Goal: Task Accomplishment & Management: Complete application form

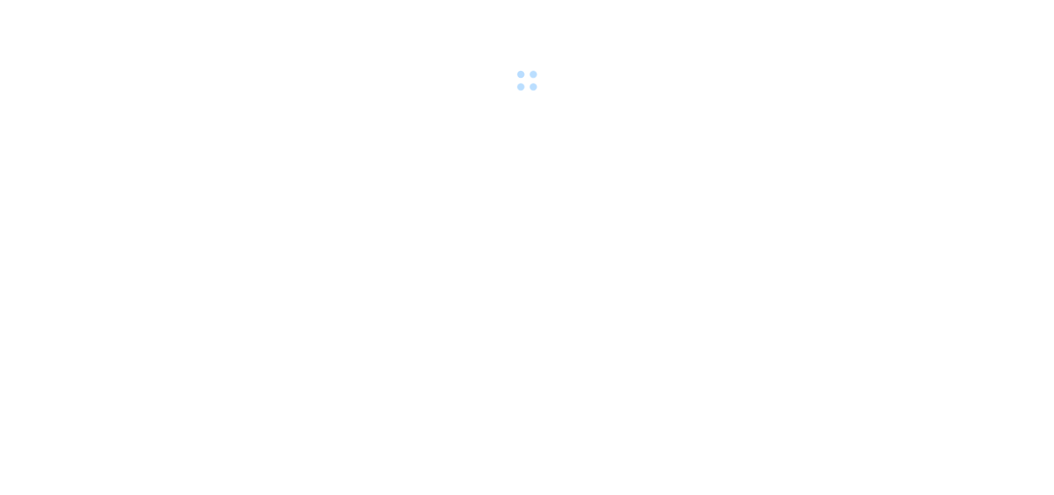
click at [757, 197] on body at bounding box center [527, 247] width 1054 height 495
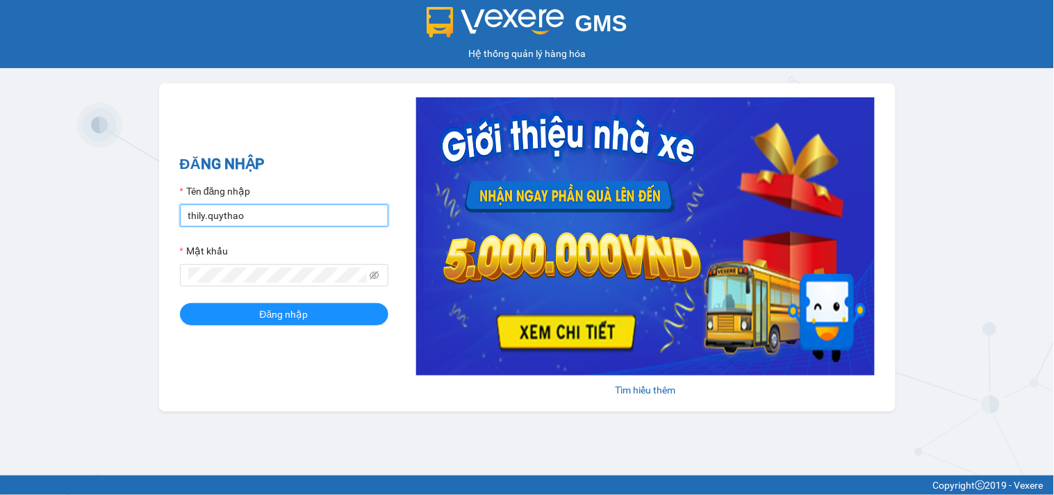
click at [342, 220] on input "thily.quythao" at bounding box center [284, 215] width 208 height 22
type input "t"
type input "khue123.quythao"
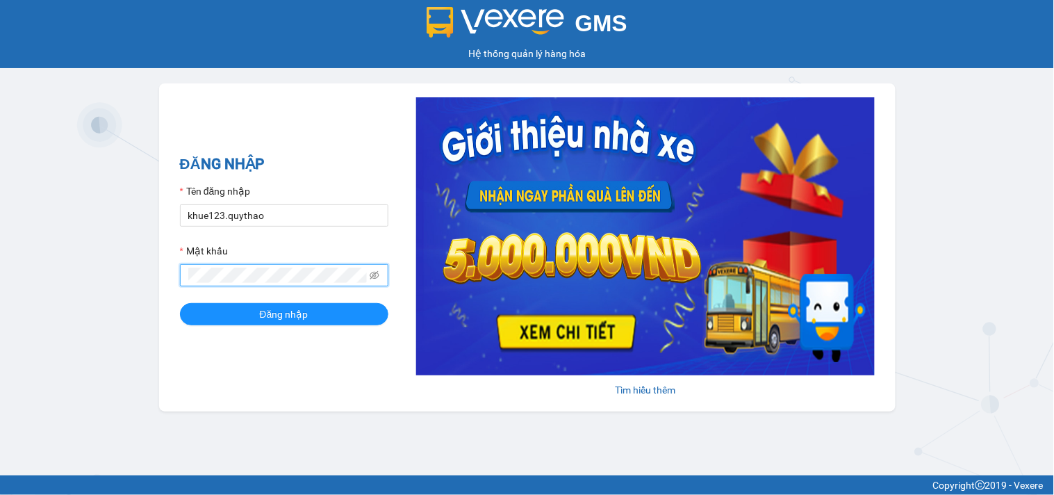
click at [180, 303] on button "Đăng nhập" at bounding box center [284, 314] width 208 height 22
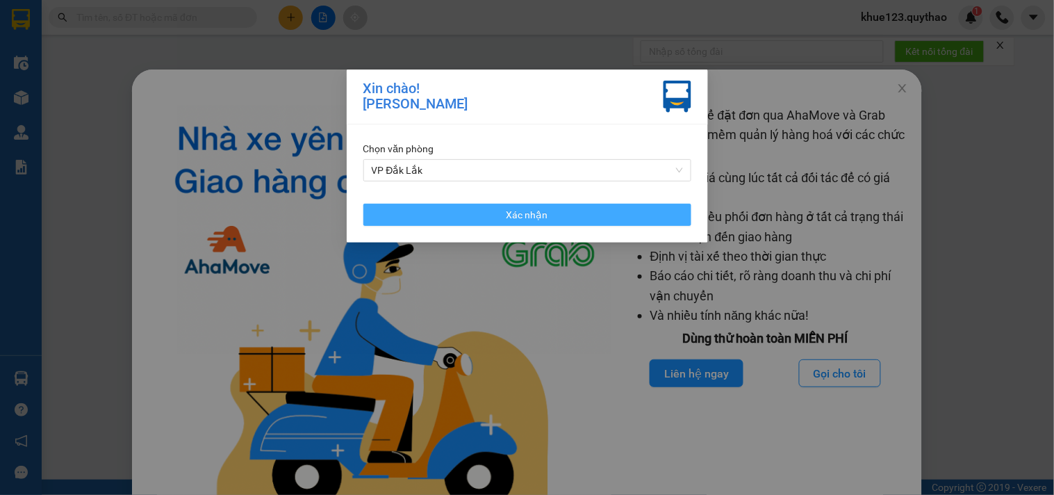
click at [549, 212] on button "Xác nhận" at bounding box center [527, 215] width 328 height 22
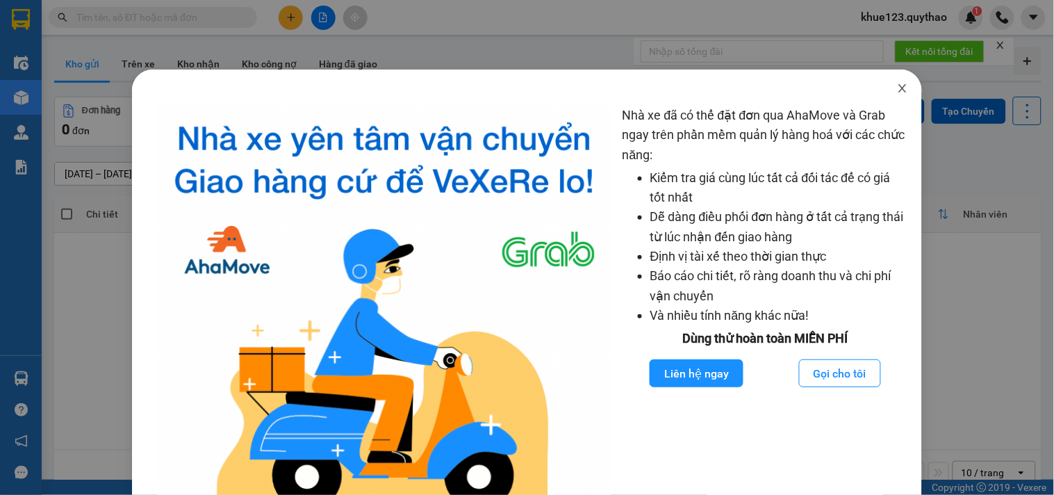
click at [897, 86] on icon "close" at bounding box center [902, 88] width 11 height 11
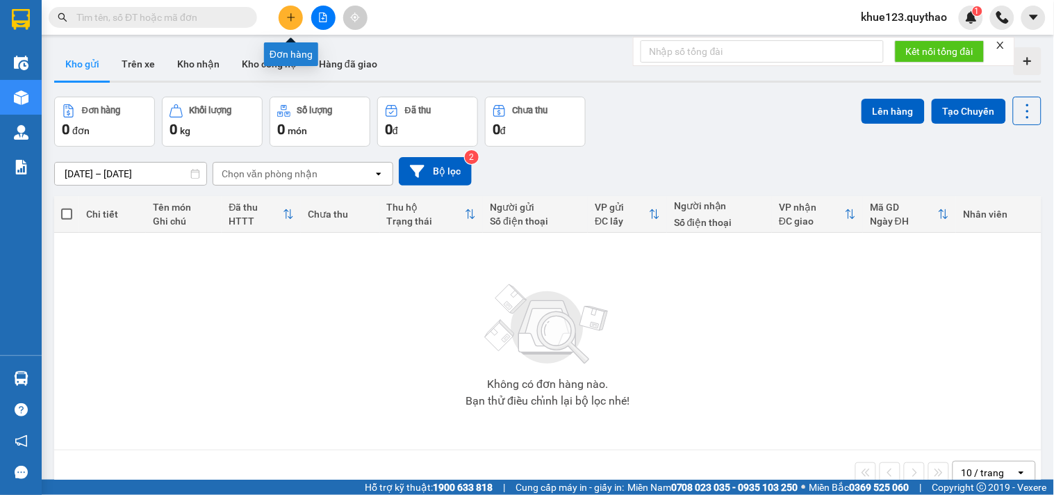
click at [288, 26] on button at bounding box center [291, 18] width 24 height 24
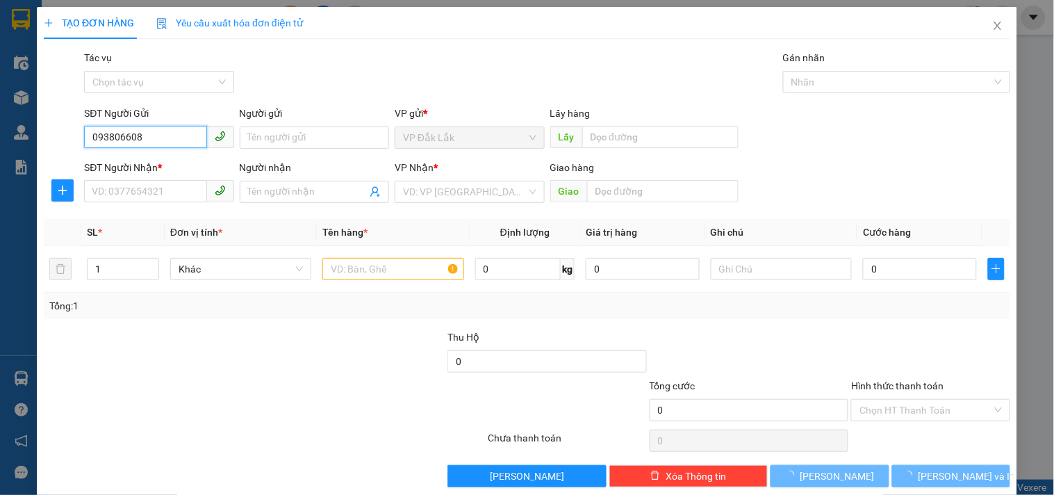
type input "0938066080"
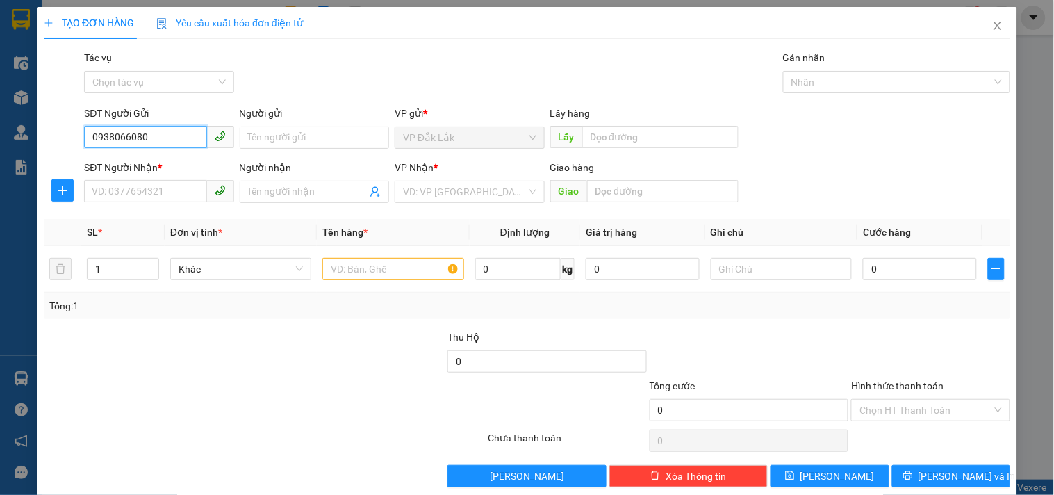
drag, startPoint x: 158, startPoint y: 139, endPoint x: 81, endPoint y: 140, distance: 77.1
click at [1, 147] on div "TẠO ĐƠN HÀNG Yêu cầu xuất hóa đơn điện tử Transit Pickup Surcharge Ids Transit …" at bounding box center [527, 247] width 1054 height 495
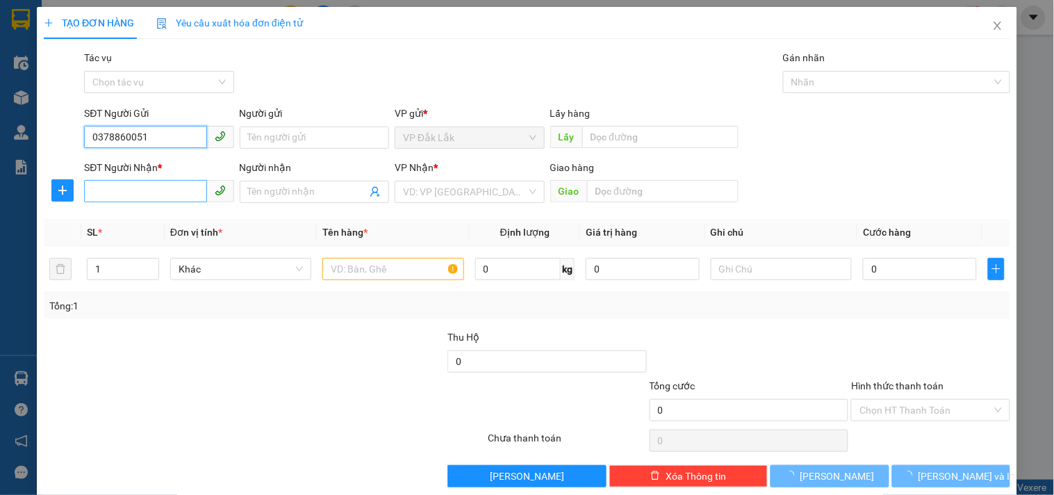
type input "0378860051"
click at [135, 198] on input "SĐT Người Nhận *" at bounding box center [145, 191] width 122 height 22
type input "0938066080"
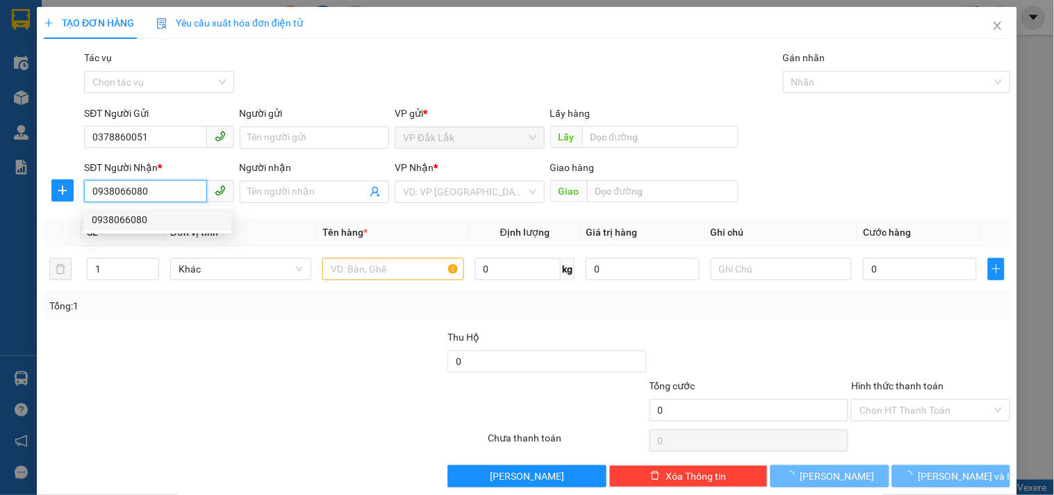
click at [144, 220] on div "0938066080" at bounding box center [157, 219] width 131 height 15
type input "N4 AN SƯƠNG"
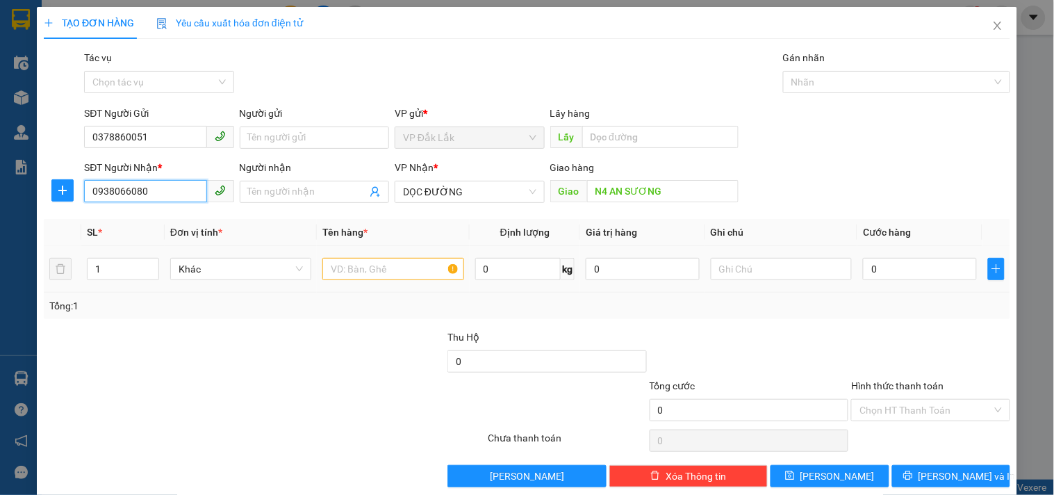
type input "0938066080"
click at [337, 266] on input "text" at bounding box center [392, 269] width 141 height 22
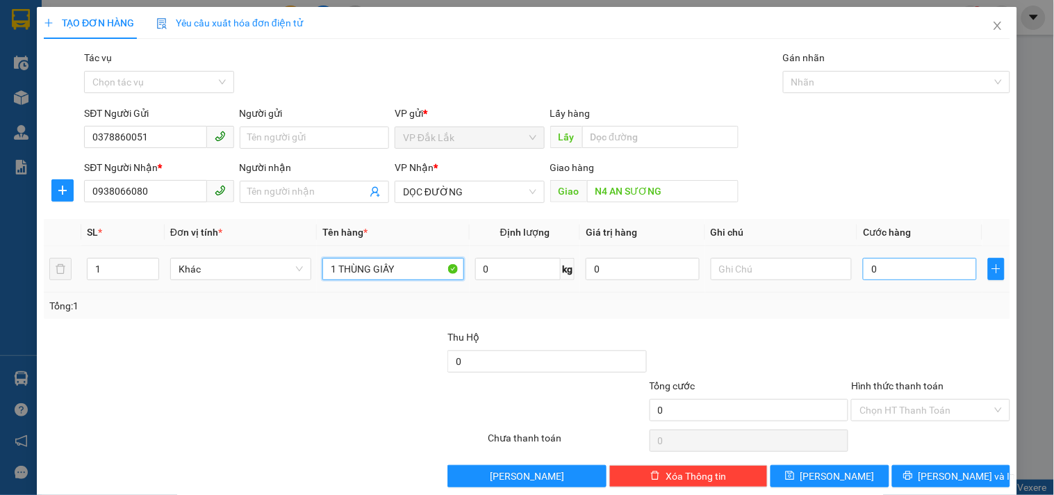
type input "1 THÙNG GIẤY"
click at [943, 272] on input "0" at bounding box center [920, 269] width 114 height 22
type input "1"
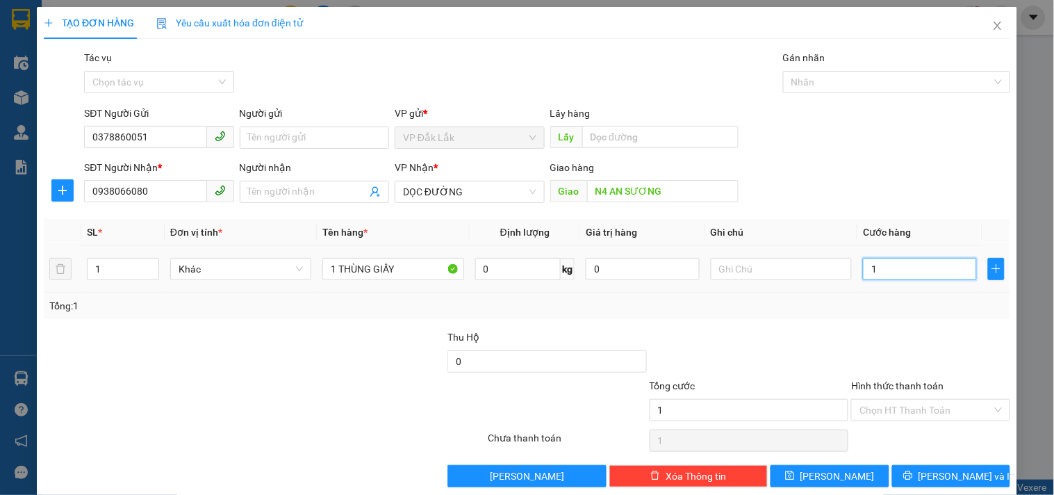
type input "13"
type input "130"
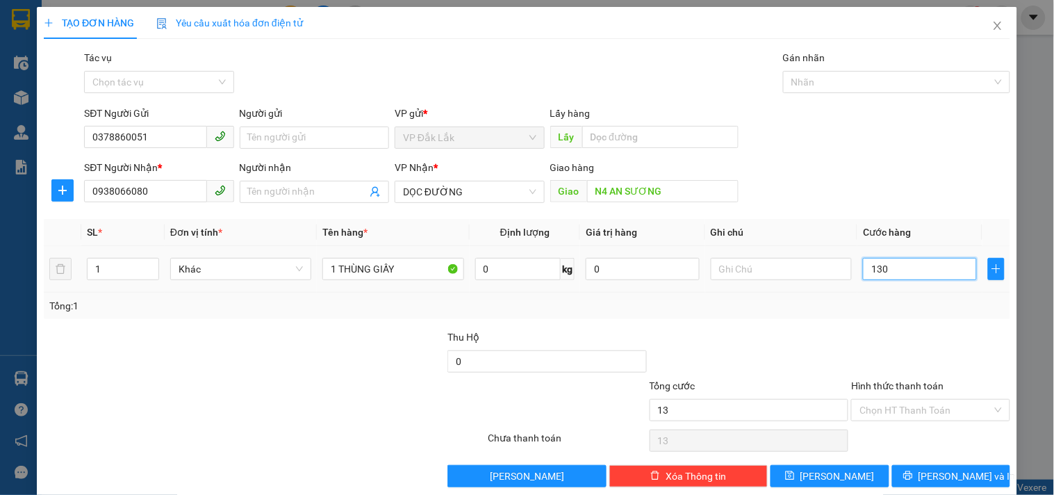
type input "130"
type input "1.300"
type input "13.000"
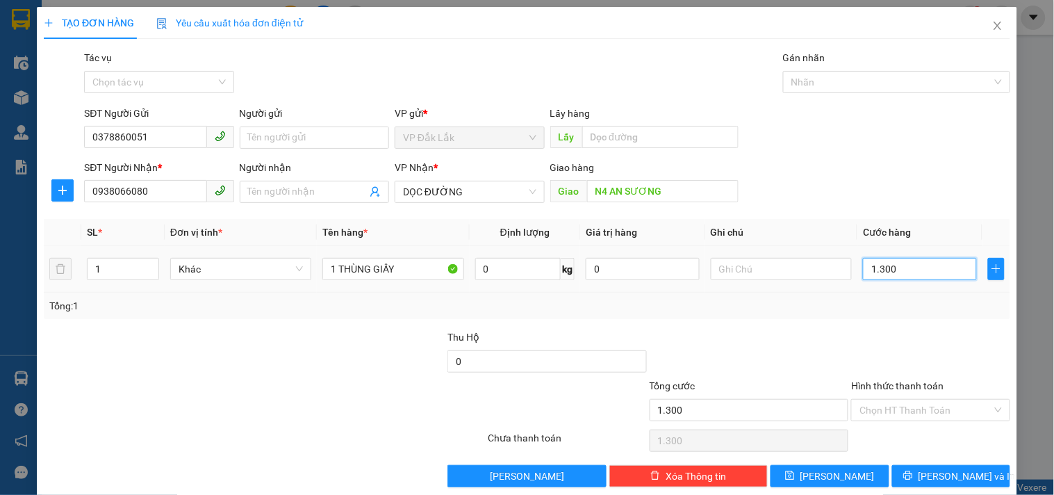
type input "13.000"
type input "130.000"
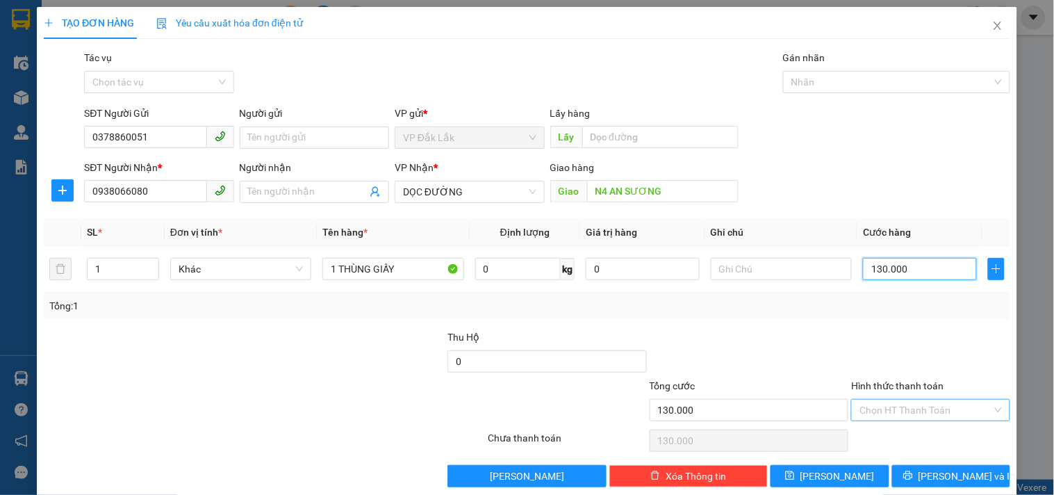
type input "130.000"
click at [884, 403] on input "Hình thức thanh toán" at bounding box center [925, 409] width 132 height 21
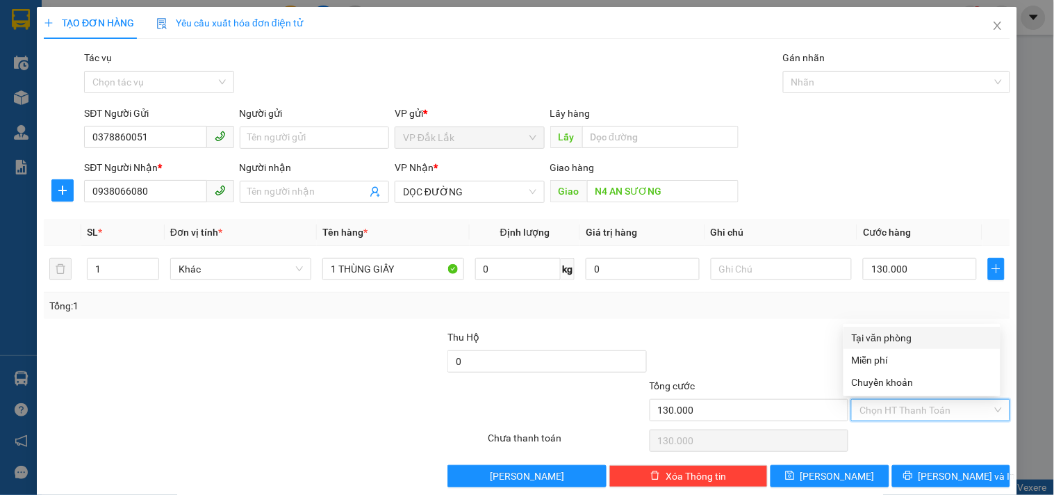
click at [879, 324] on div "Transit Pickup Surcharge Ids Transit Deliver Surcharge Ids Transit Deliver Surc…" at bounding box center [527, 268] width 966 height 437
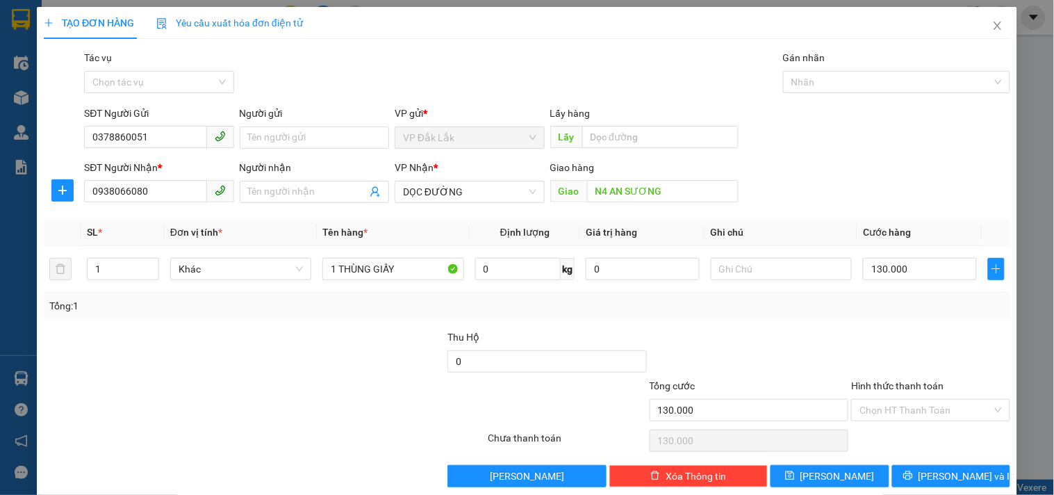
click at [879, 336] on div at bounding box center [930, 353] width 161 height 49
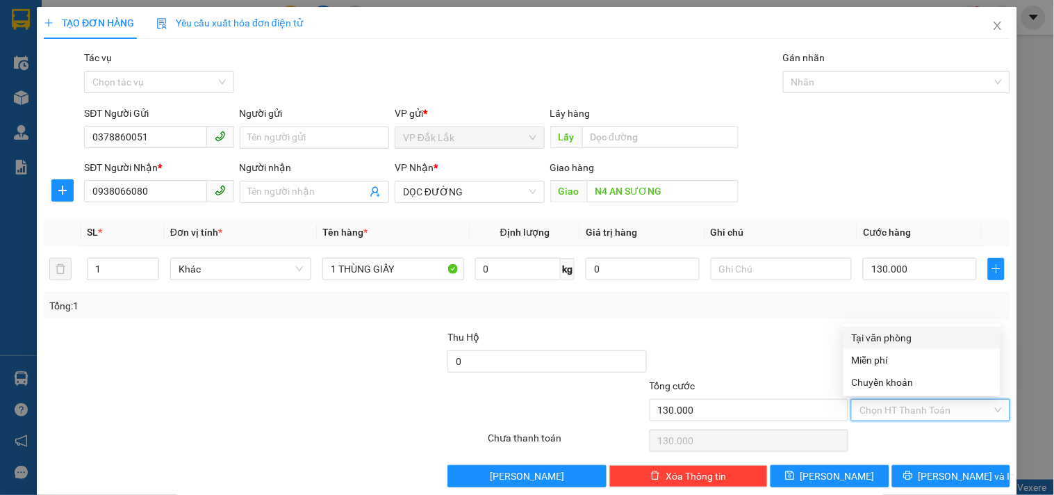
drag, startPoint x: 879, startPoint y: 407, endPoint x: 892, endPoint y: 351, distance: 57.6
click at [882, 401] on input "Hình thức thanh toán" at bounding box center [925, 409] width 132 height 21
click at [897, 332] on div "Tại văn phòng" at bounding box center [922, 337] width 140 height 15
type input "0"
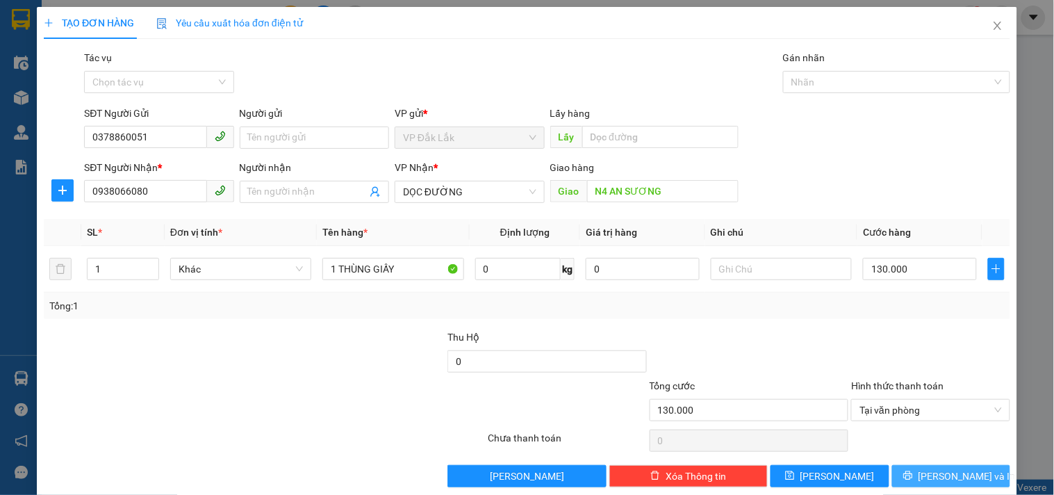
drag, startPoint x: 924, startPoint y: 477, endPoint x: 932, endPoint y: 467, distance: 12.4
click at [926, 475] on button "[PERSON_NAME] và In" at bounding box center [951, 476] width 118 height 22
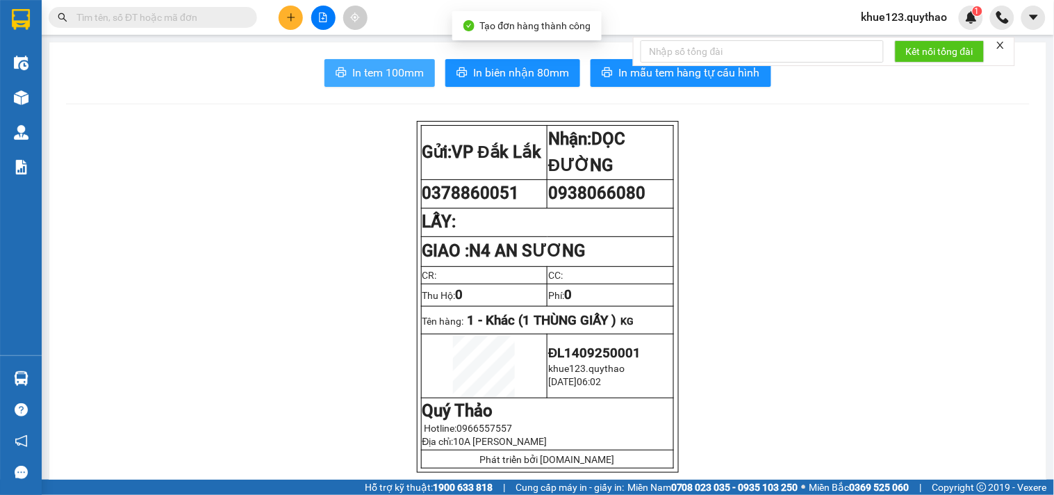
drag, startPoint x: 379, startPoint y: 72, endPoint x: 363, endPoint y: 75, distance: 15.5
click at [378, 73] on span "In tem 100mm" at bounding box center [388, 72] width 72 height 17
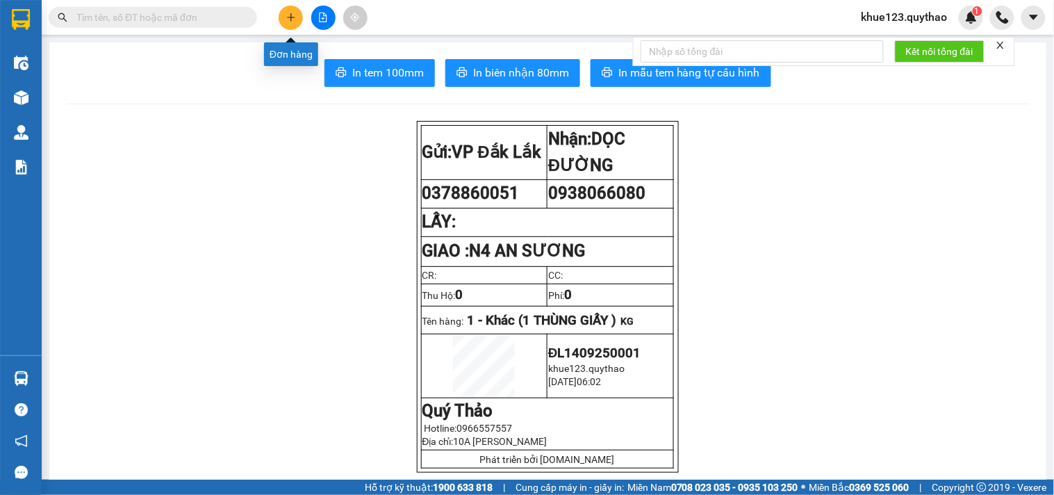
click at [297, 15] on button at bounding box center [291, 18] width 24 height 24
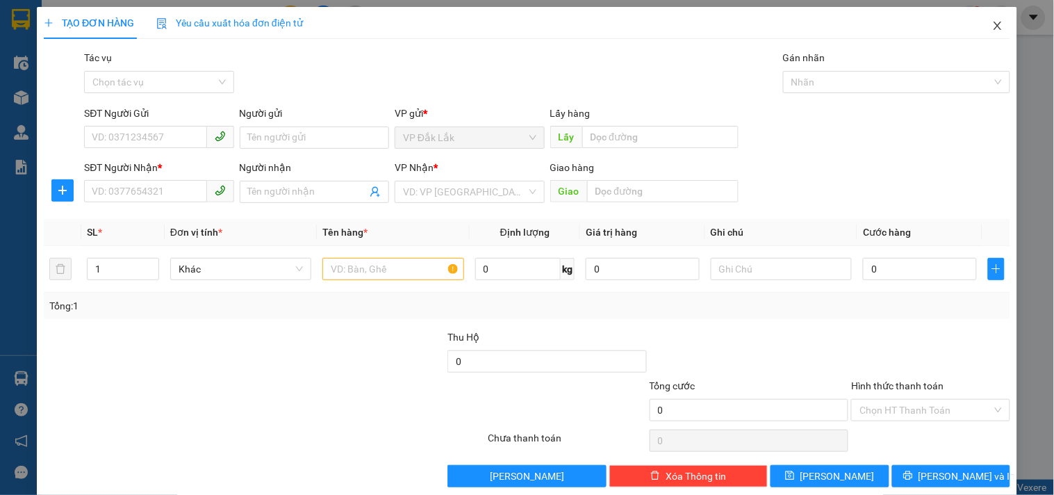
click at [993, 24] on icon "close" at bounding box center [997, 26] width 8 height 8
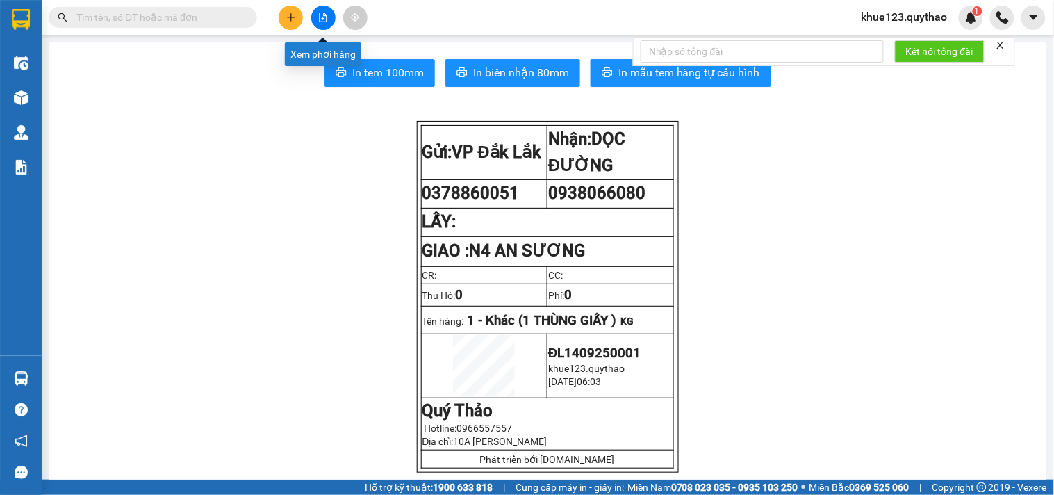
click at [328, 19] on button at bounding box center [323, 18] width 24 height 24
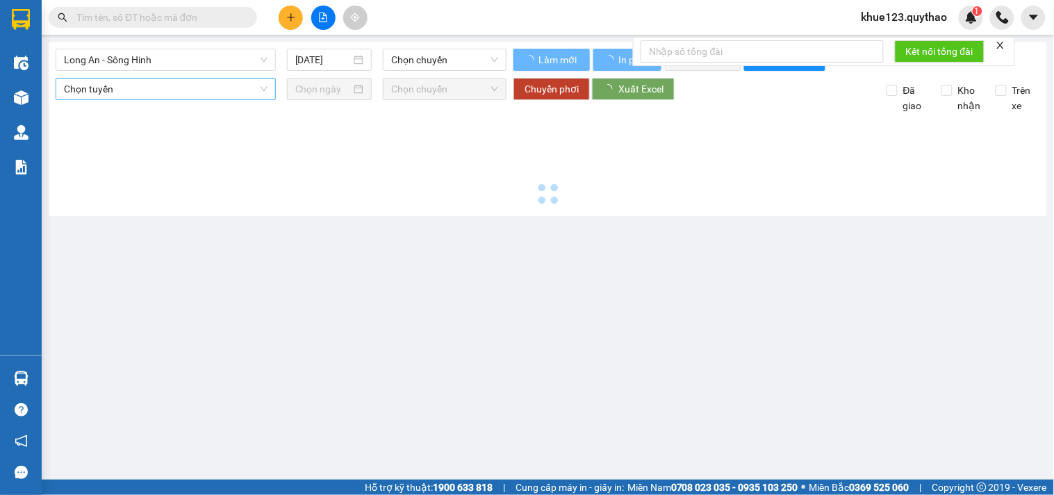
type input "[DATE]"
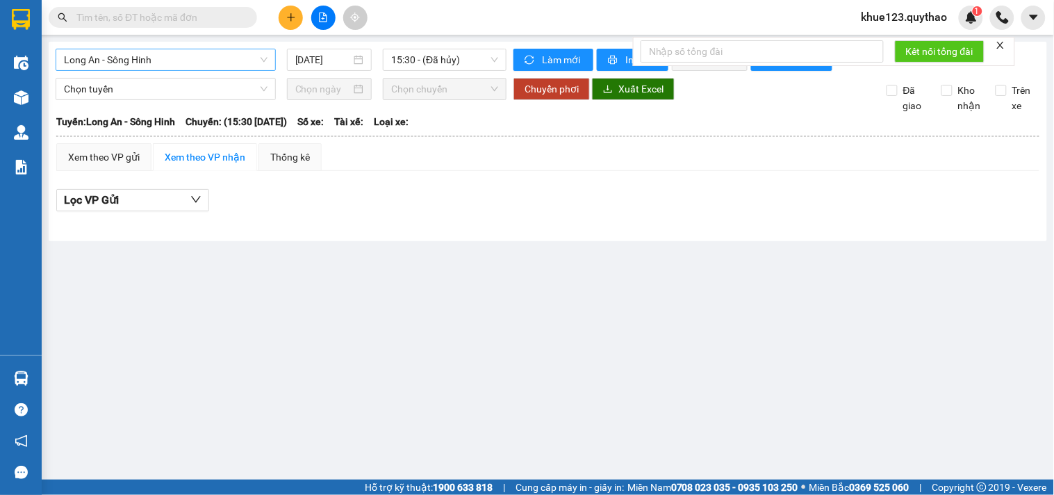
click at [179, 60] on span "Long An - Sông Hinh" at bounding box center [166, 59] width 204 height 21
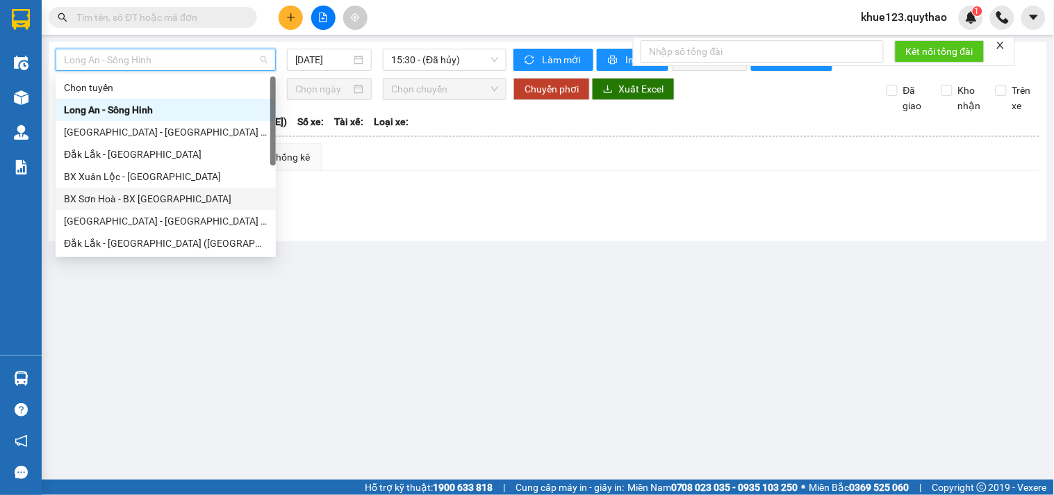
scroll to position [77, 0]
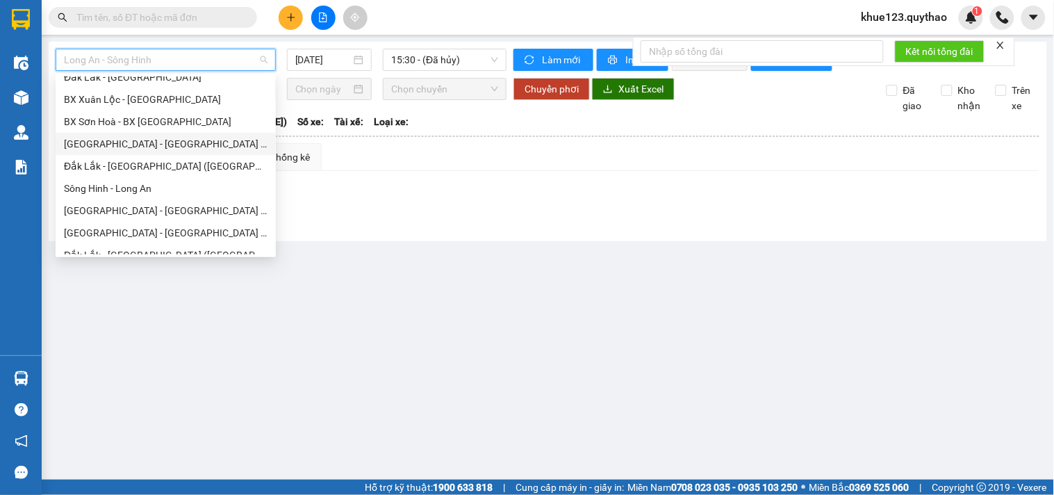
click at [183, 141] on div "[GEOGRAPHIC_DATA] - [GEOGRAPHIC_DATA] ([GEOGRAPHIC_DATA] mới)" at bounding box center [166, 143] width 204 height 15
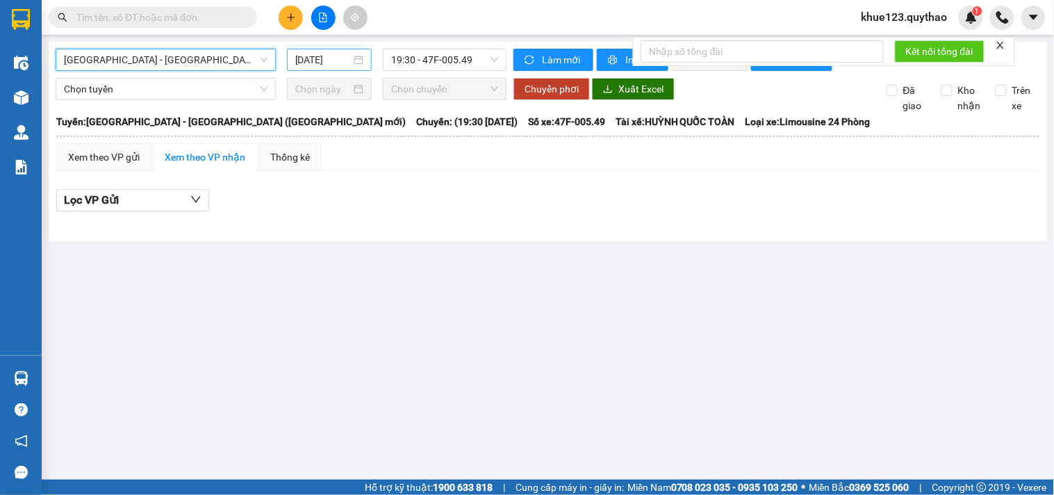
click at [301, 53] on input "[DATE]" at bounding box center [323, 59] width 56 height 15
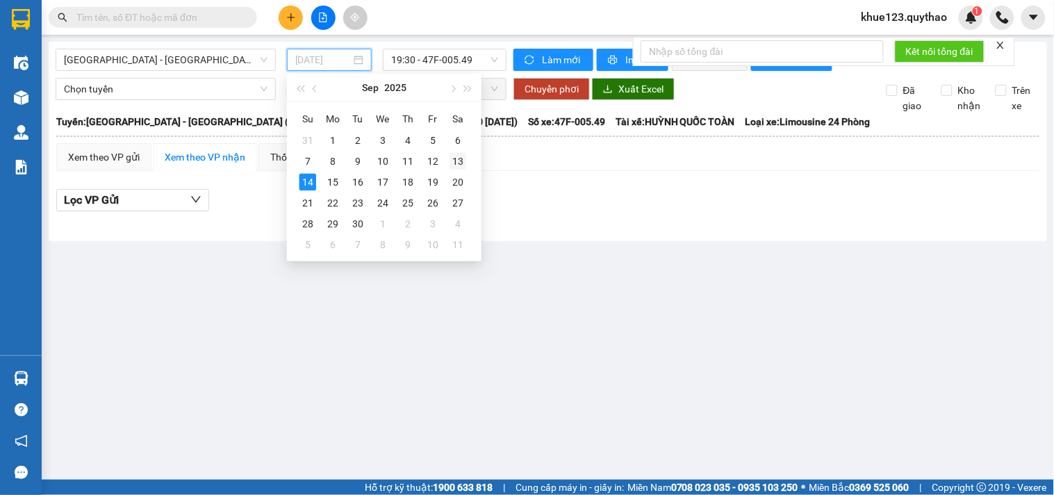
click at [457, 154] on div "13" at bounding box center [457, 161] width 17 height 17
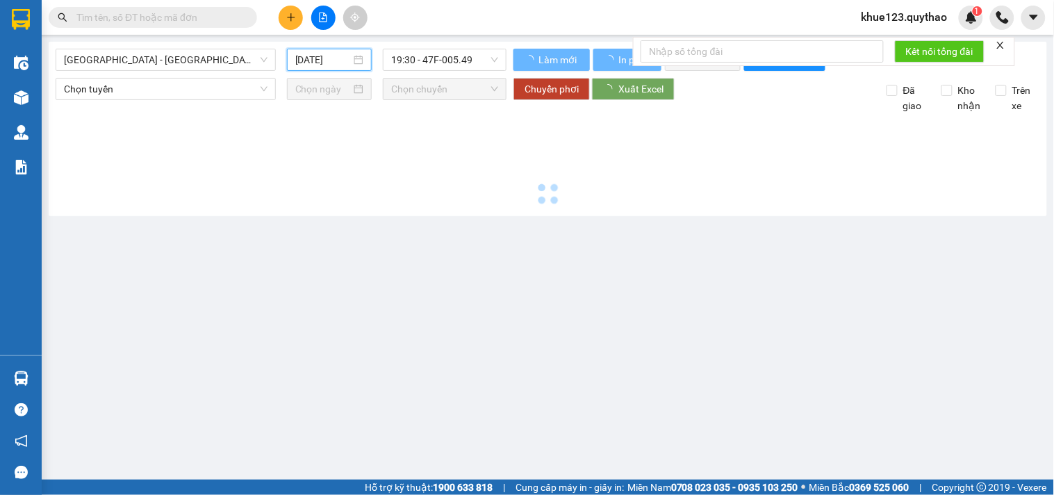
type input "[DATE]"
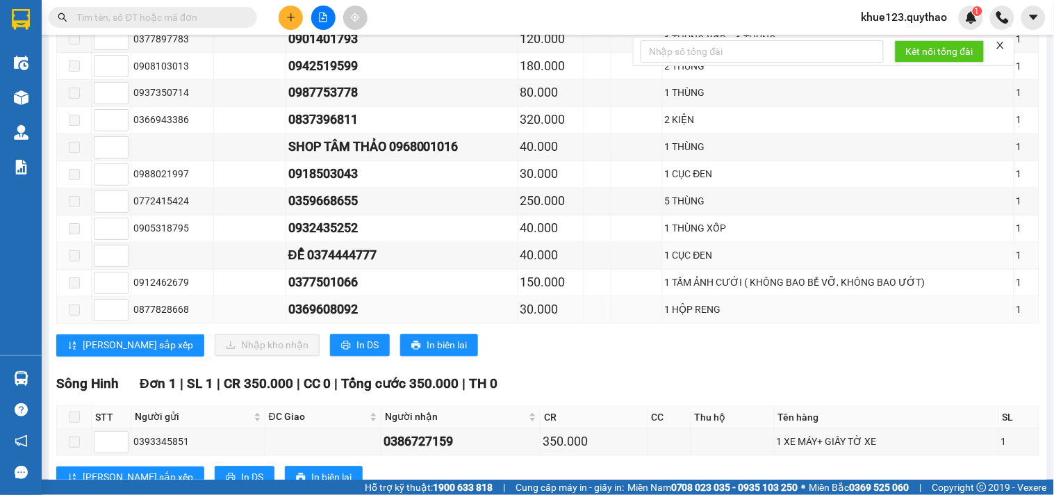
scroll to position [617, 0]
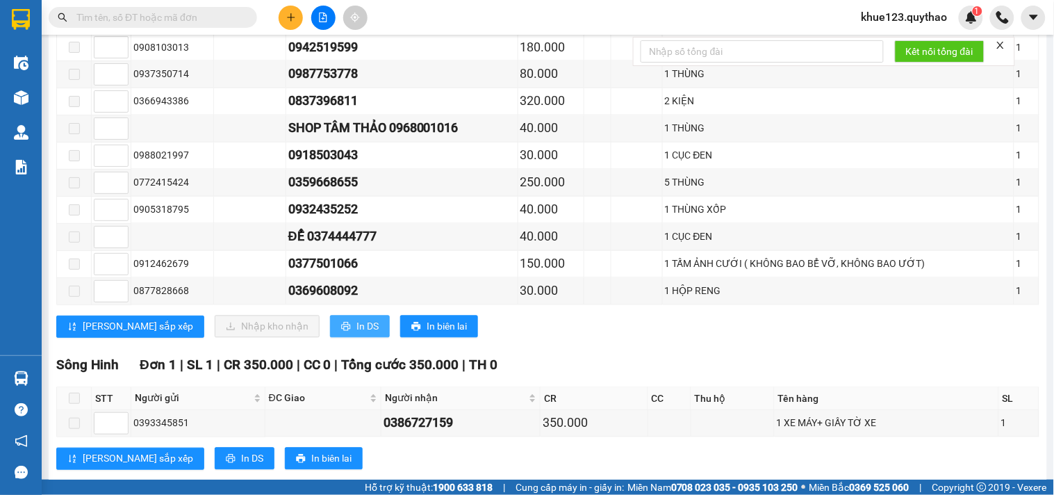
click at [356, 334] on span "In DS" at bounding box center [367, 326] width 22 height 15
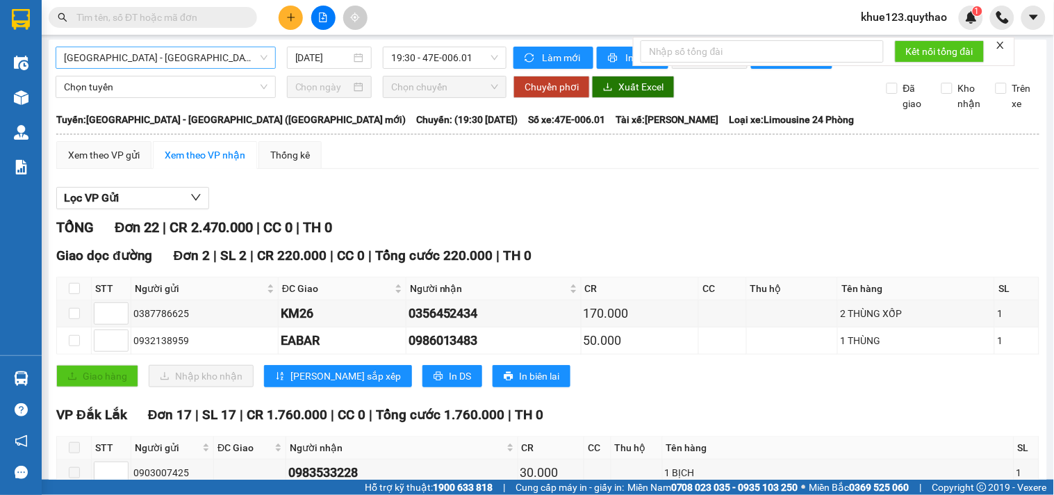
scroll to position [0, 0]
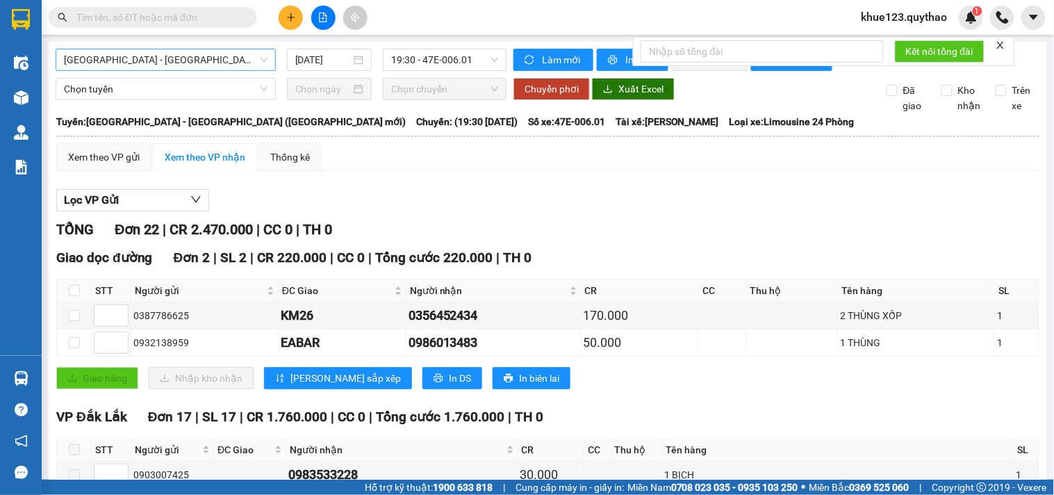
click at [226, 61] on span "[GEOGRAPHIC_DATA] - [GEOGRAPHIC_DATA] ([GEOGRAPHIC_DATA] mới)" at bounding box center [166, 59] width 204 height 21
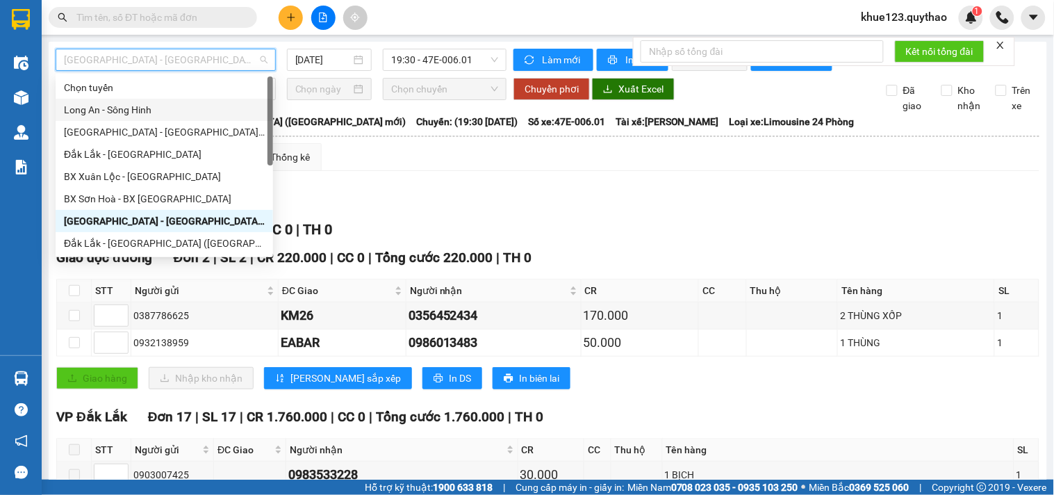
click at [115, 112] on div "Long An - Sông Hinh" at bounding box center [164, 109] width 201 height 15
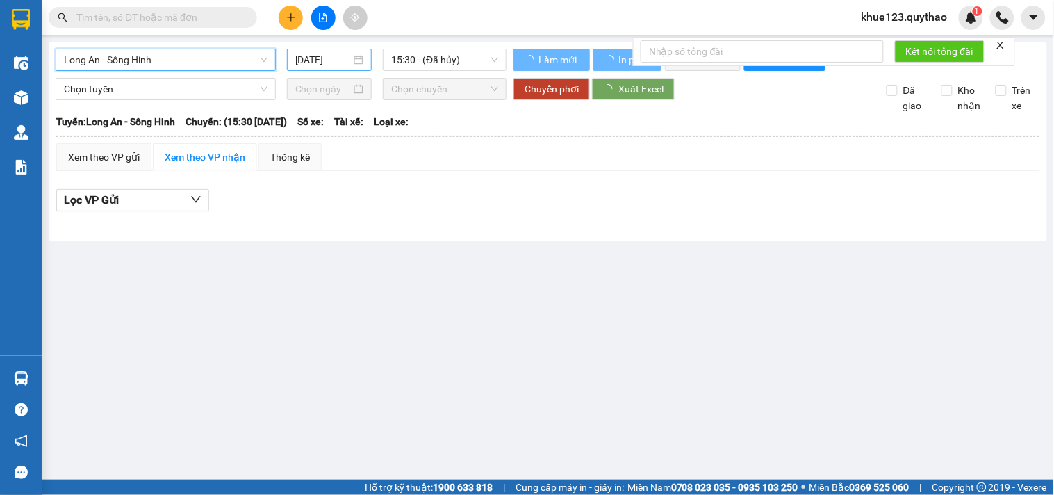
click at [304, 56] on input "[DATE]" at bounding box center [323, 59] width 56 height 15
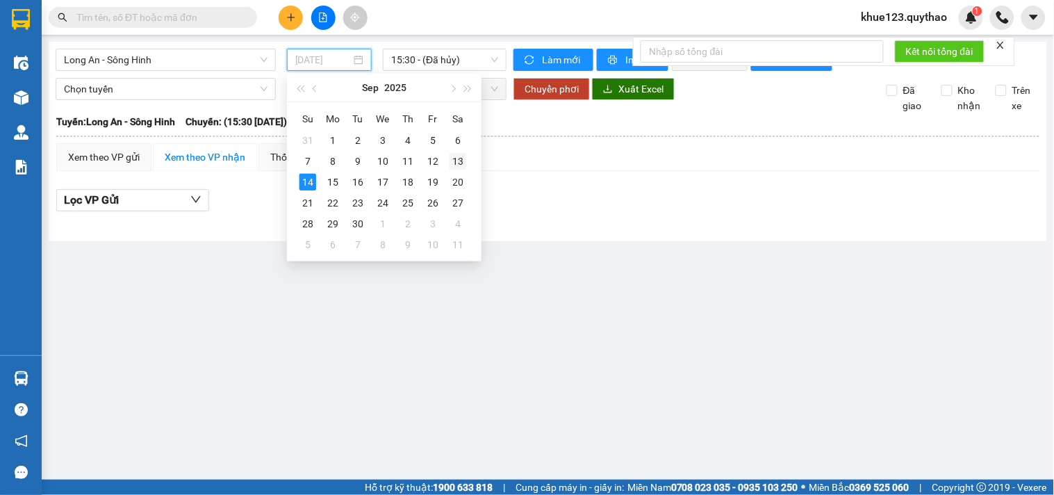
click at [456, 161] on div "13" at bounding box center [457, 161] width 17 height 17
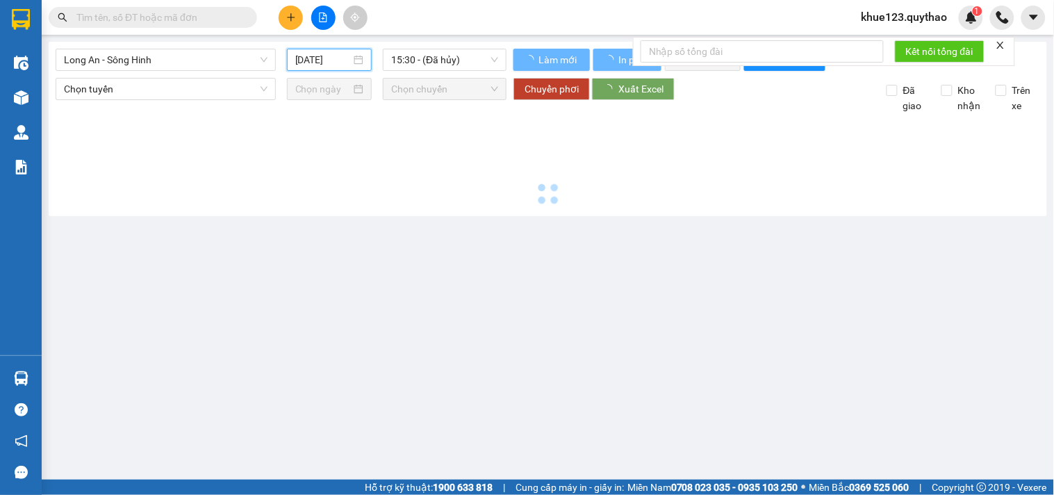
type input "[DATE]"
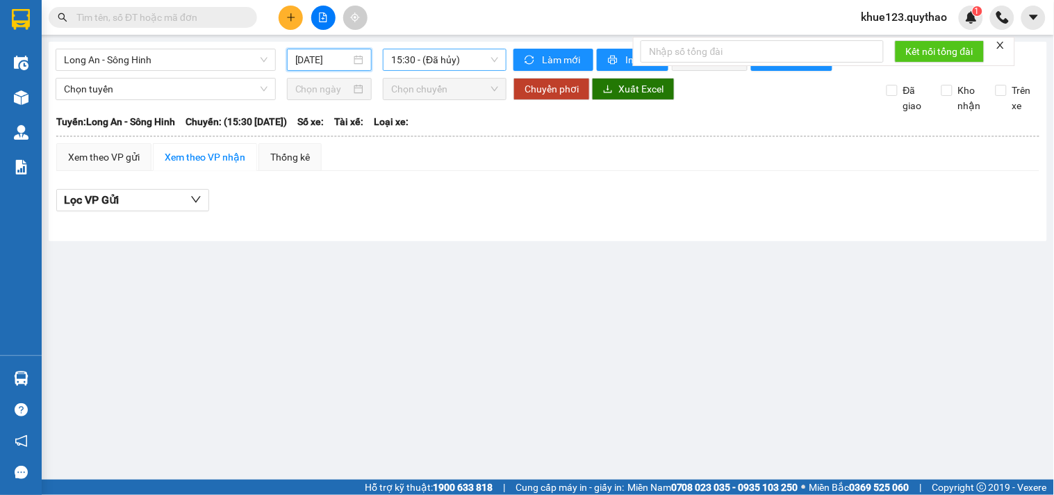
click at [449, 57] on span "15:30 - (Đã hủy)" at bounding box center [444, 59] width 107 height 21
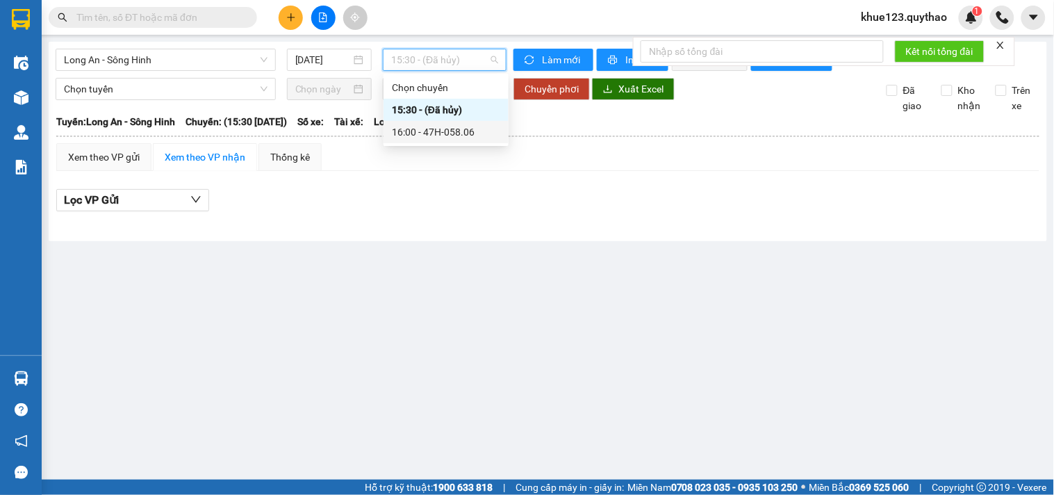
click at [463, 129] on div "16:00 - 47H-058.06" at bounding box center [446, 131] width 108 height 15
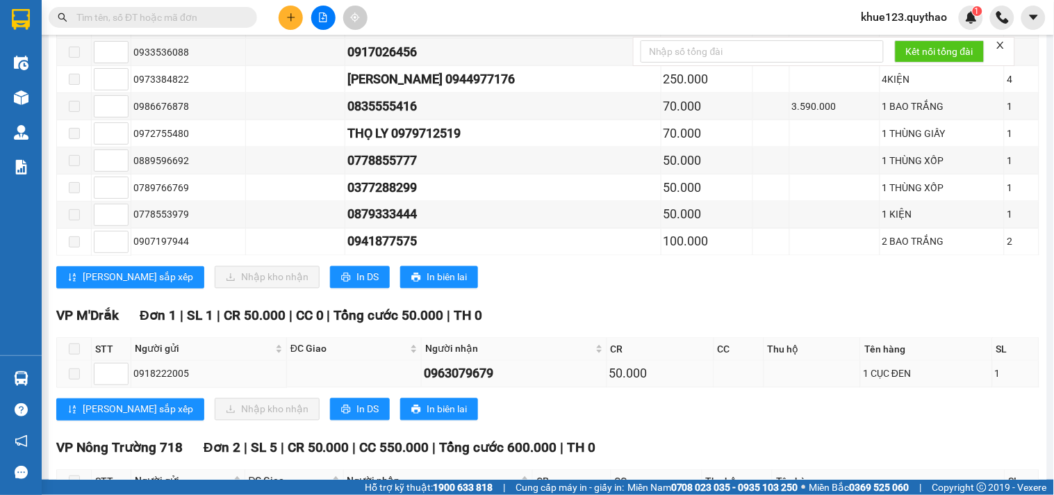
scroll to position [540, 0]
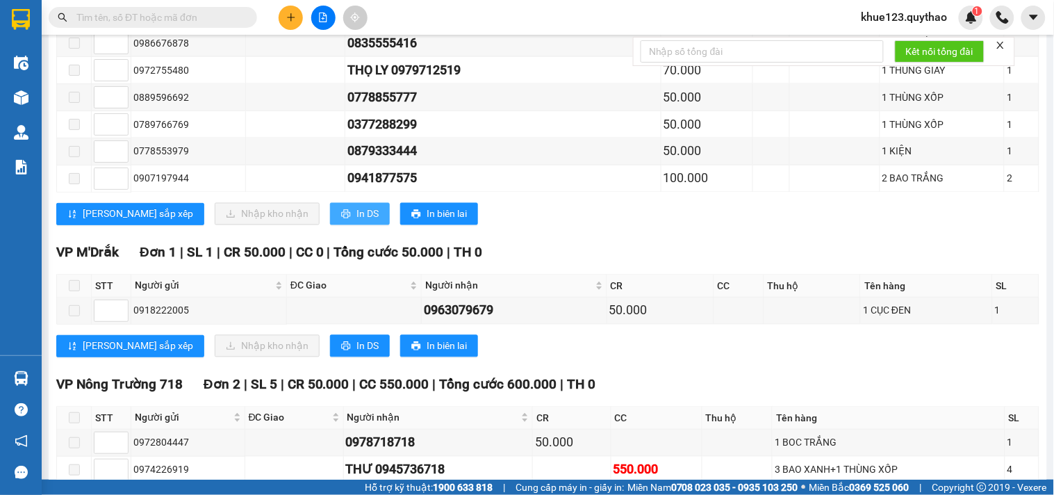
click at [356, 222] on span "In DS" at bounding box center [367, 213] width 22 height 15
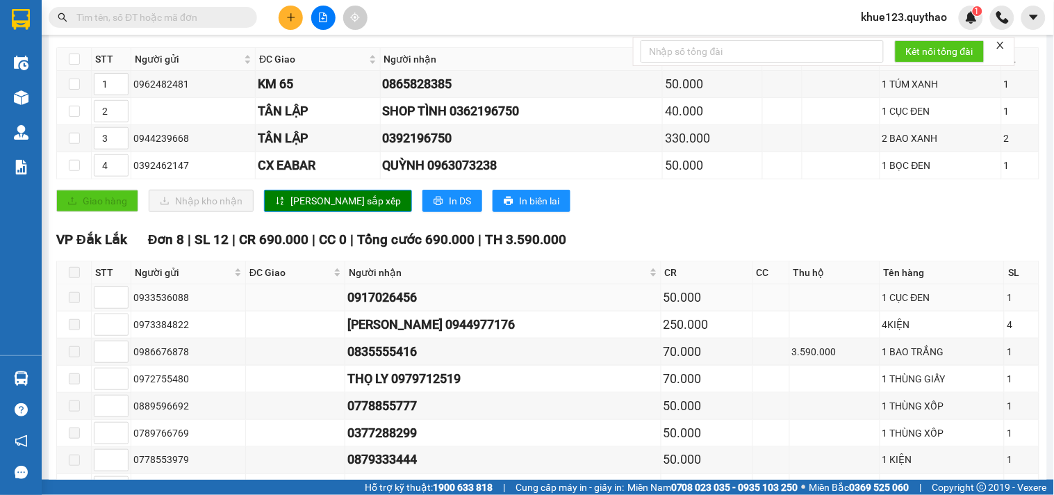
scroll to position [0, 0]
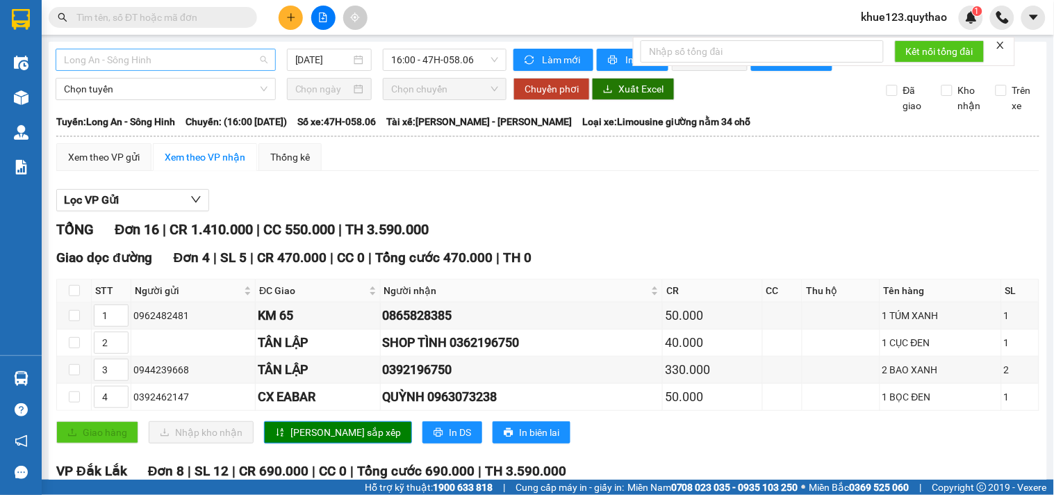
click at [224, 53] on span "Long An - Sông Hinh" at bounding box center [166, 59] width 204 height 21
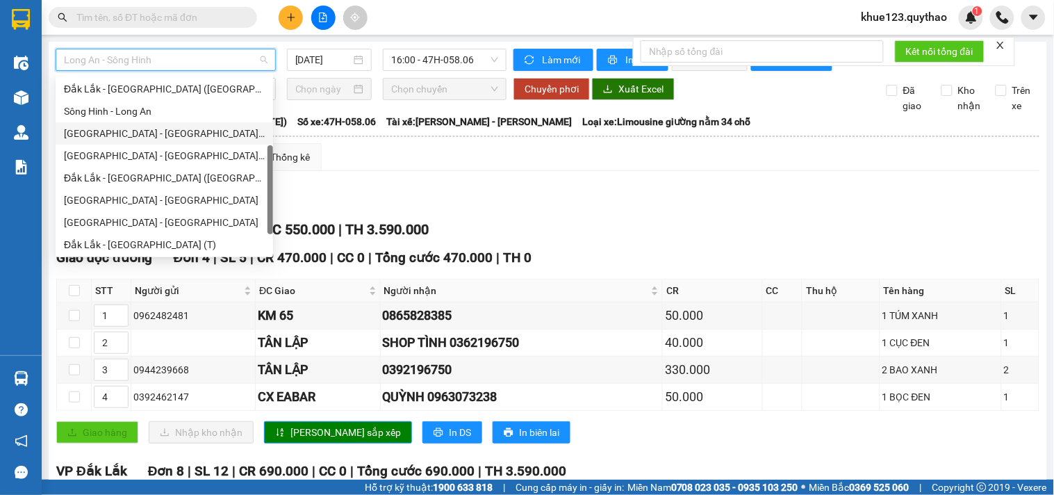
scroll to position [199, 0]
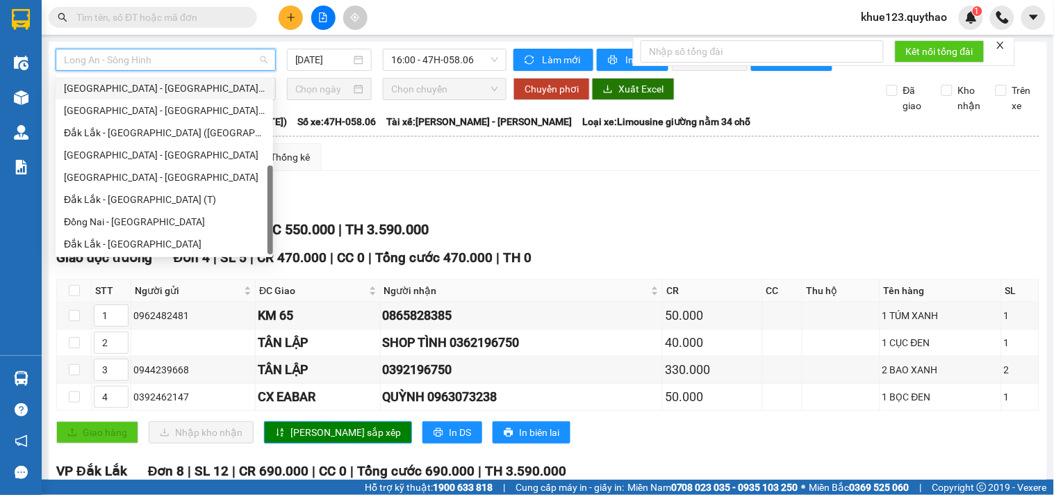
click at [147, 83] on div "[GEOGRAPHIC_DATA] - [GEOGRAPHIC_DATA] ([GEOGRAPHIC_DATA])" at bounding box center [164, 88] width 201 height 15
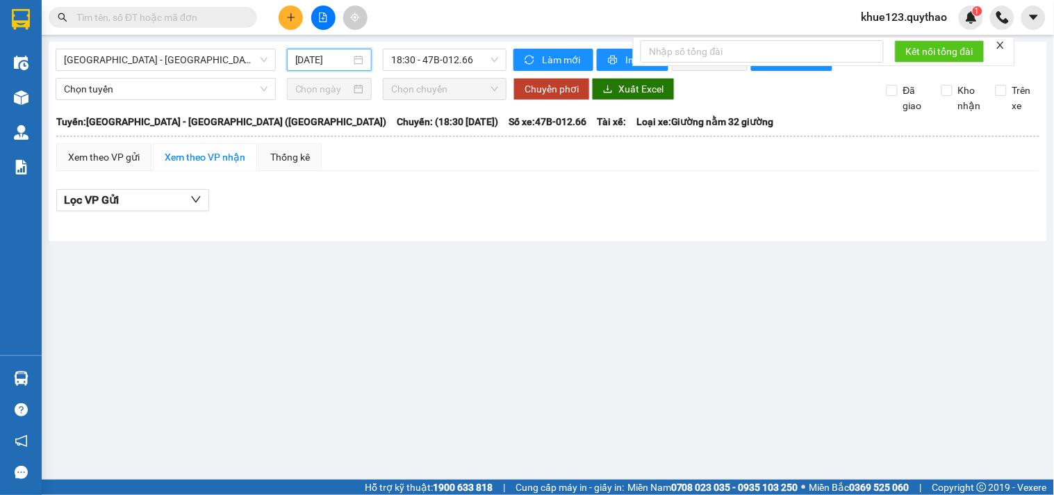
click at [297, 52] on input "[DATE]" at bounding box center [323, 59] width 56 height 15
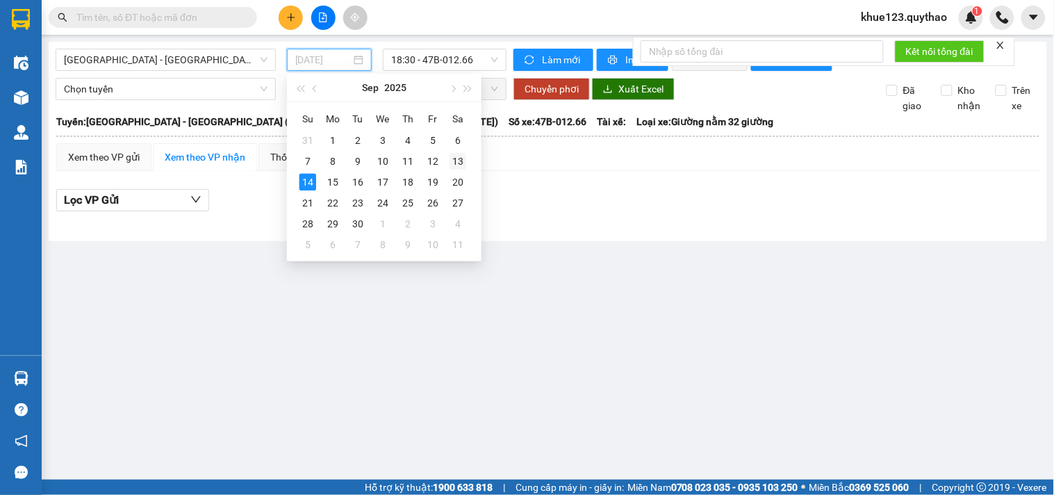
click at [454, 156] on div "13" at bounding box center [457, 161] width 17 height 17
type input "[DATE]"
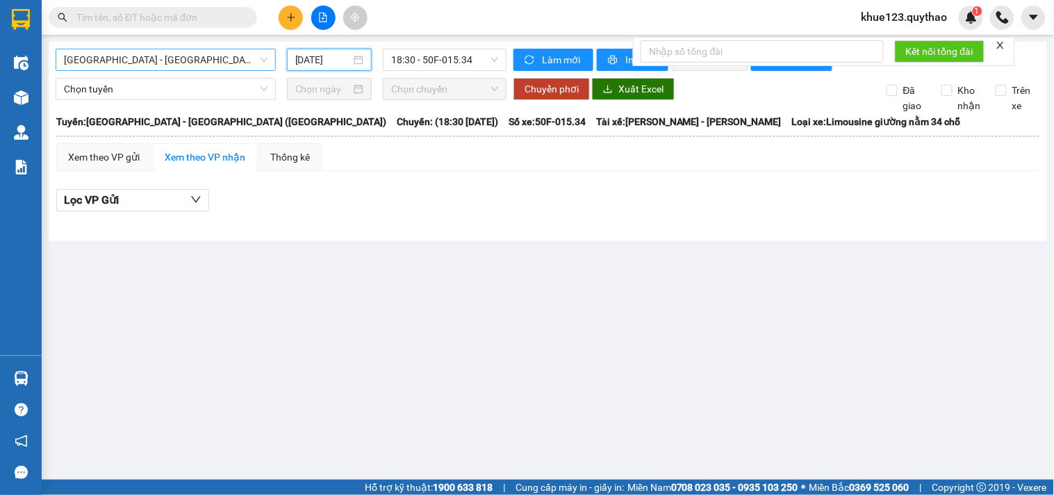
click at [204, 57] on span "[GEOGRAPHIC_DATA] - [GEOGRAPHIC_DATA] ([GEOGRAPHIC_DATA])" at bounding box center [166, 59] width 204 height 21
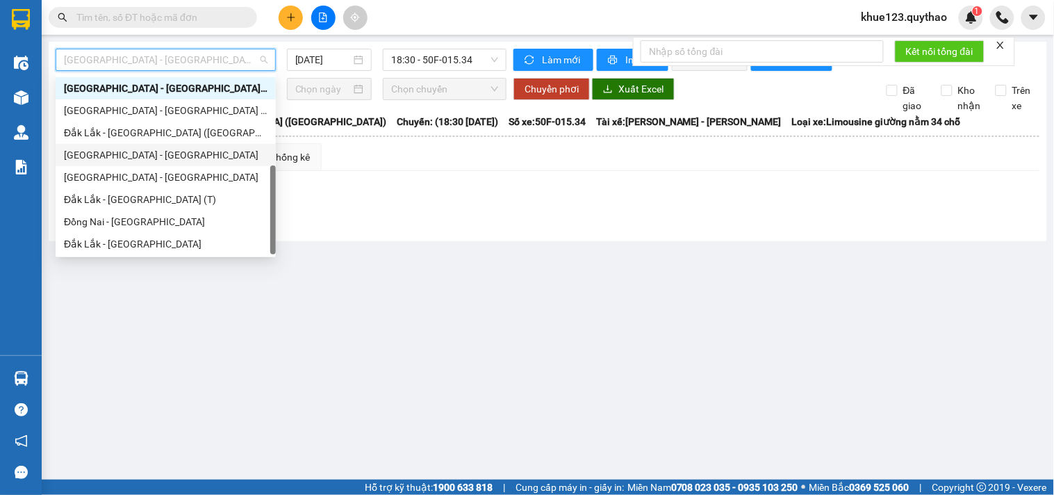
click at [127, 147] on div "[GEOGRAPHIC_DATA] - [GEOGRAPHIC_DATA]" at bounding box center [166, 154] width 204 height 15
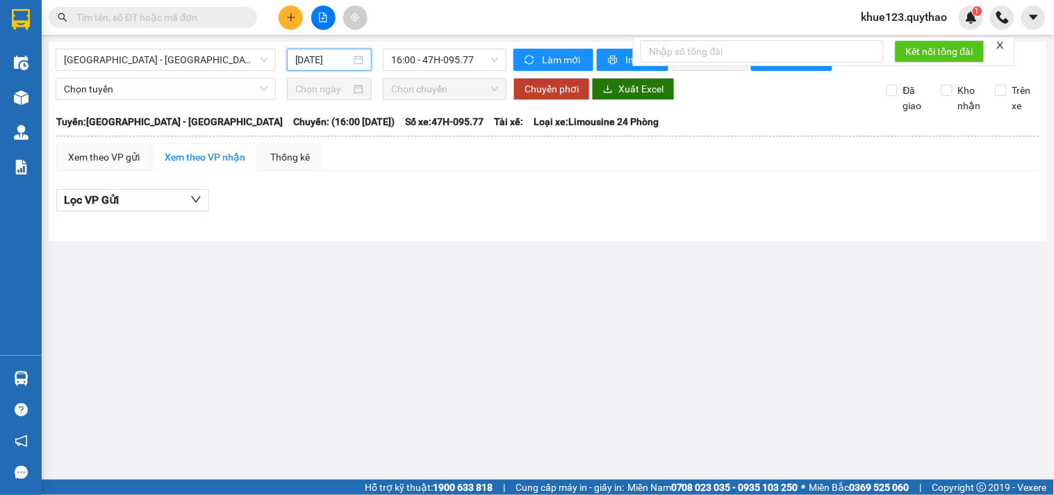
drag, startPoint x: 308, startPoint y: 58, endPoint x: 351, endPoint y: 94, distance: 55.2
click at [308, 59] on input "[DATE]" at bounding box center [323, 59] width 56 height 15
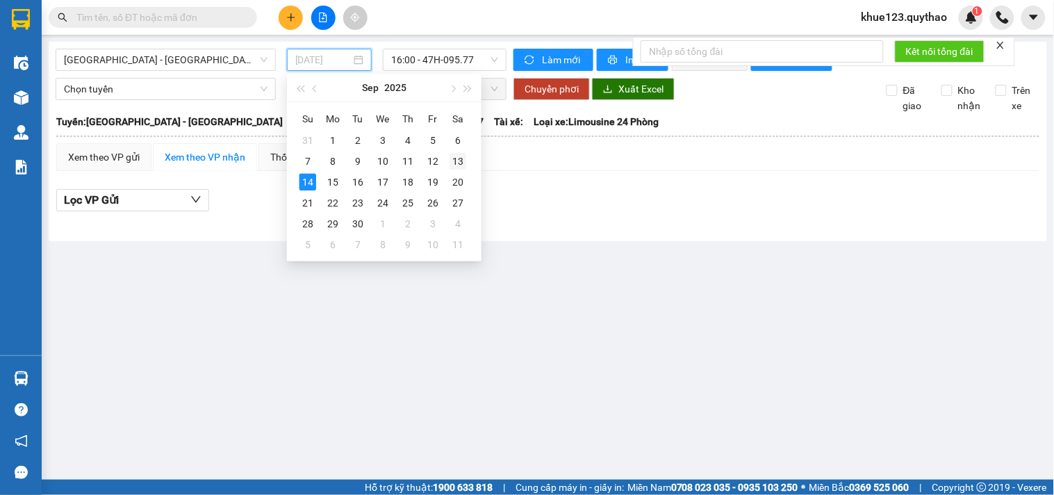
click at [463, 160] on div "13" at bounding box center [457, 161] width 17 height 17
type input "[DATE]"
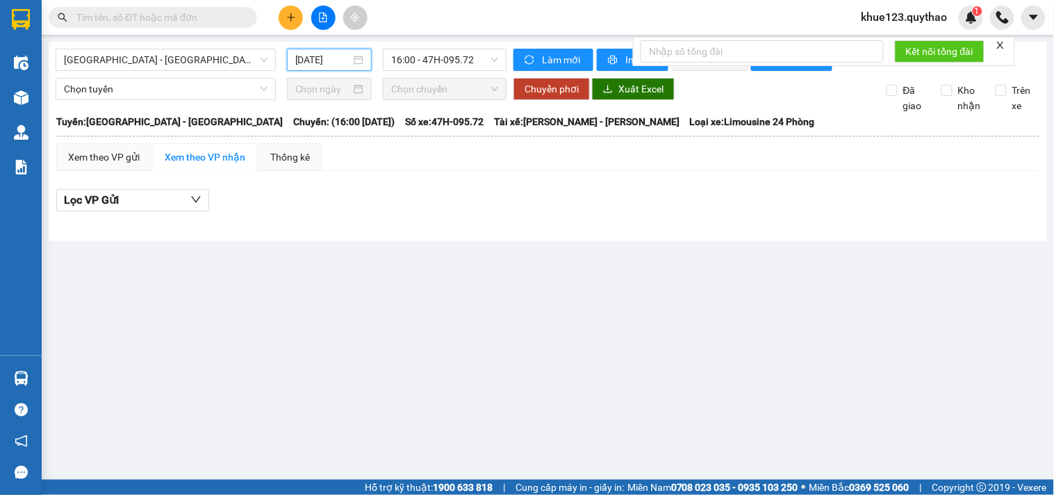
click at [290, 15] on icon "plus" at bounding box center [290, 17] width 1 height 8
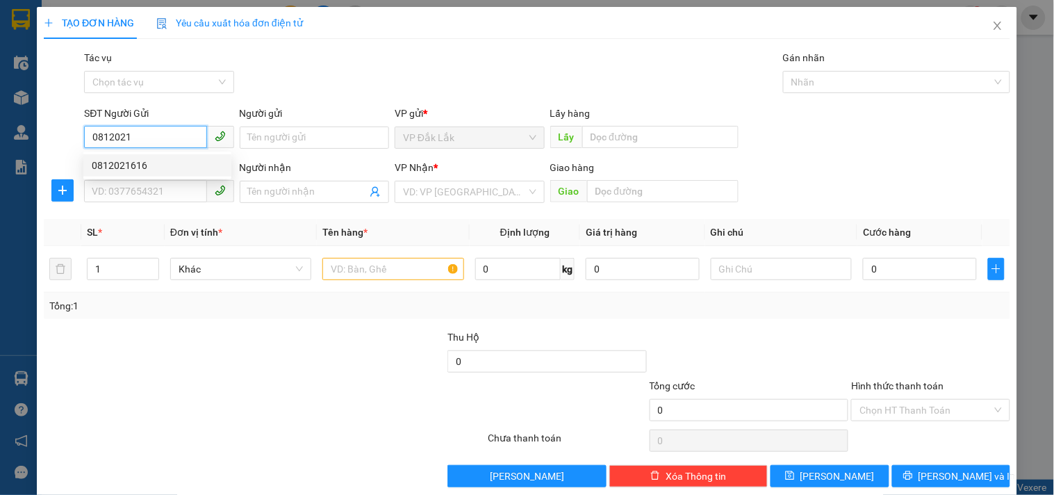
click at [147, 162] on div "0812021616" at bounding box center [157, 165] width 131 height 15
type input "0812021616"
type input "0846655154"
type input "CẦU K13 TN"
type input "0812021616"
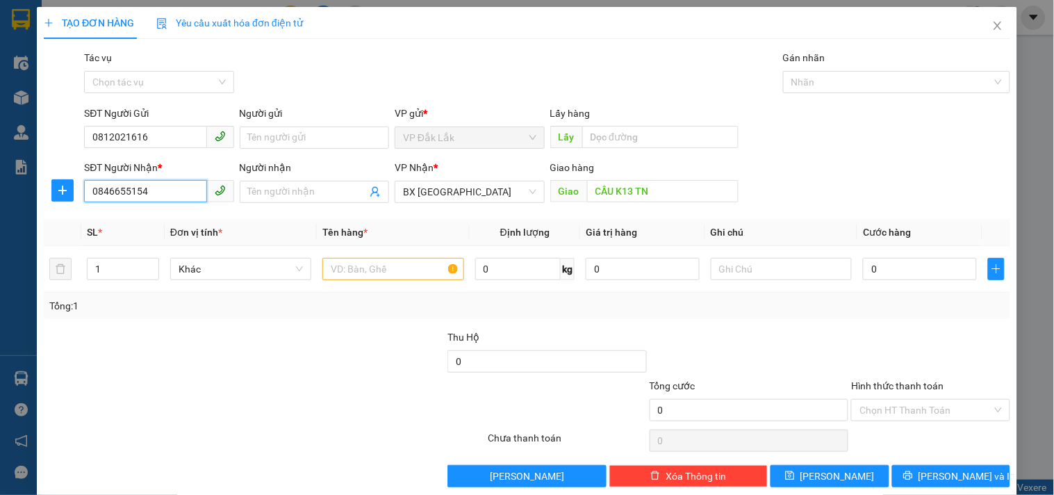
drag, startPoint x: 156, startPoint y: 195, endPoint x: 0, endPoint y: 199, distance: 156.3
click at [0, 199] on div "TẠO ĐƠN HÀNG Yêu cầu xuất hóa đơn điện tử Transit Pickup Surcharge Ids Transit …" at bounding box center [527, 247] width 1054 height 495
type input "0394681920"
click at [477, 204] on div "VP Nhận * BX [GEOGRAPHIC_DATA]" at bounding box center [469, 184] width 149 height 49
click at [479, 197] on span "BX [GEOGRAPHIC_DATA]" at bounding box center [469, 191] width 133 height 21
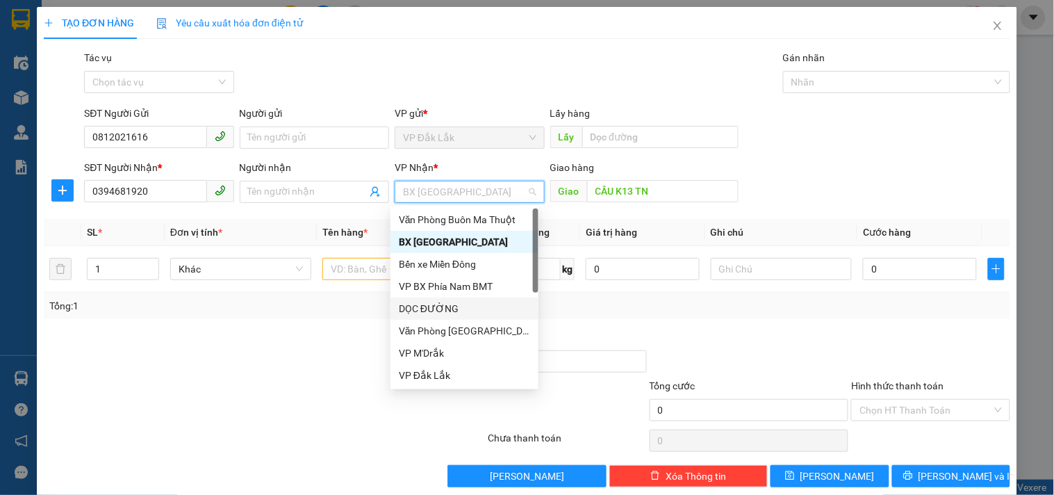
click at [441, 308] on div "DỌC ĐƯỜNG" at bounding box center [464, 308] width 131 height 15
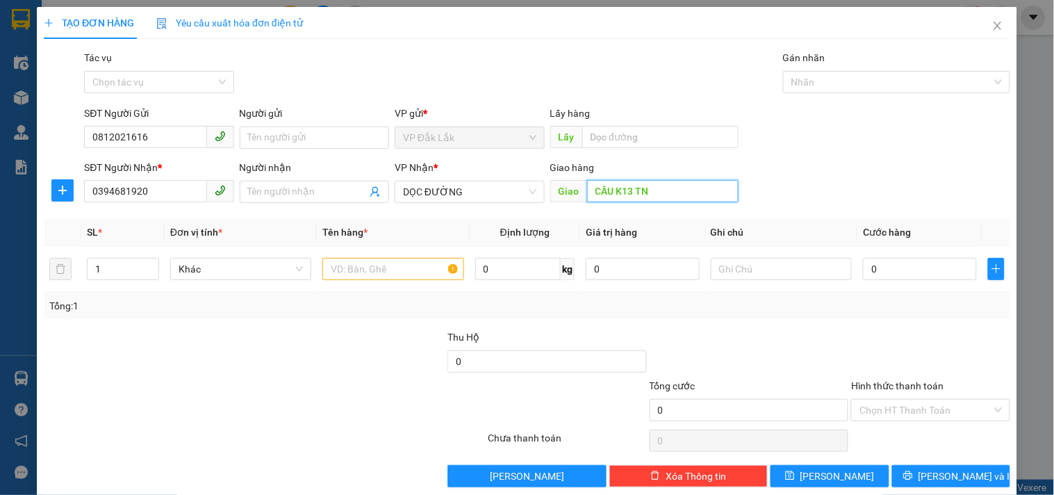
click at [672, 195] on input "CẦU K13 TN" at bounding box center [662, 191] width 151 height 22
type input "2"
click at [153, 263] on span "up" at bounding box center [151, 265] width 8 height 8
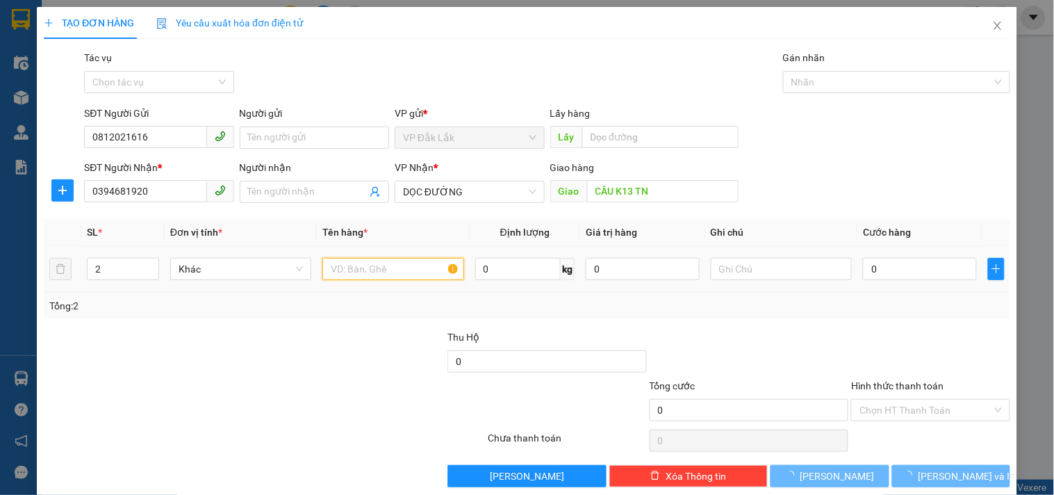
click at [368, 272] on input "text" at bounding box center [392, 269] width 141 height 22
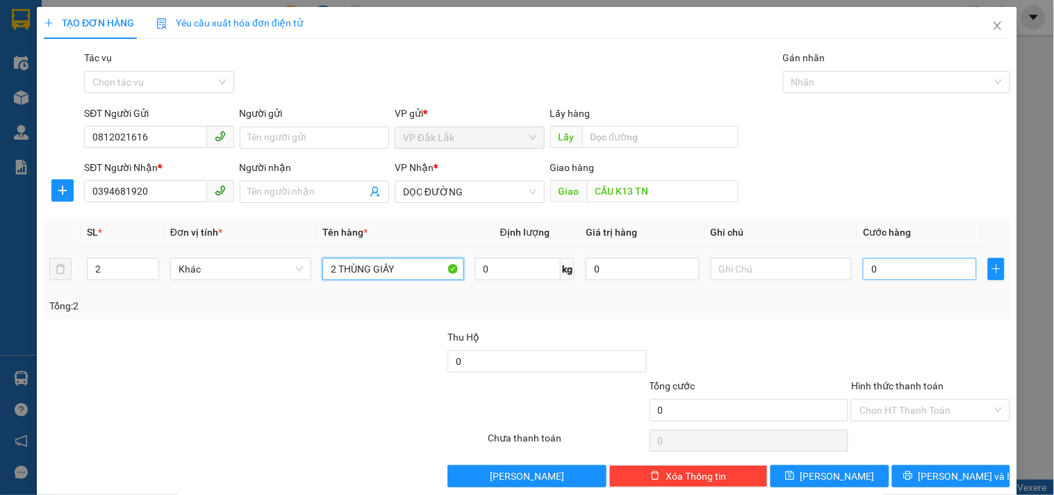
type input "2 THÙNG GIẤY"
click at [938, 272] on input "0" at bounding box center [920, 269] width 114 height 22
type input "2"
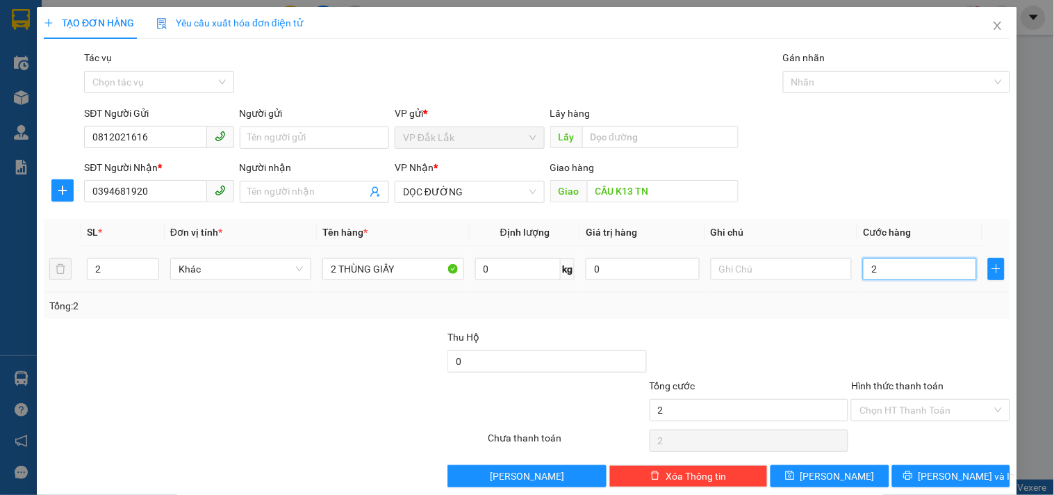
type input "25"
type input "250"
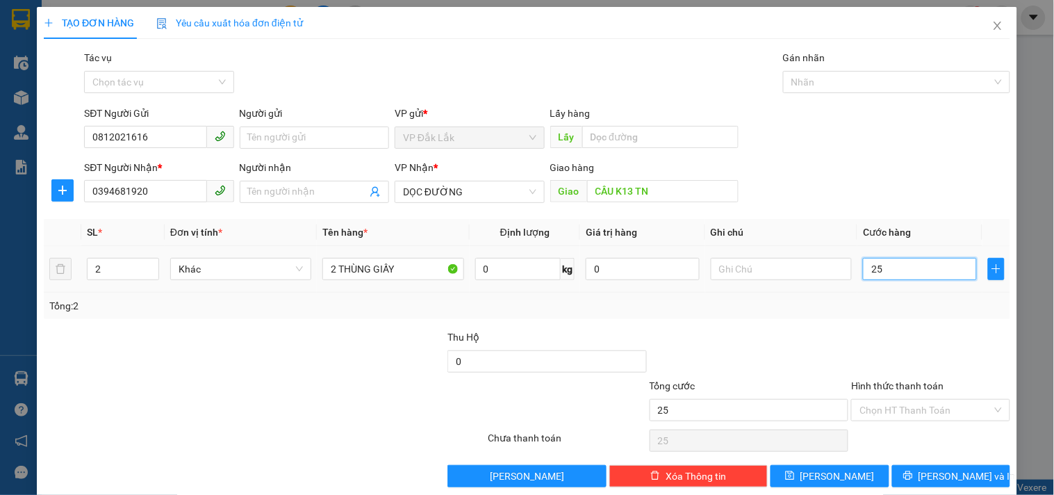
type input "250"
type input "2.500"
type input "25.000"
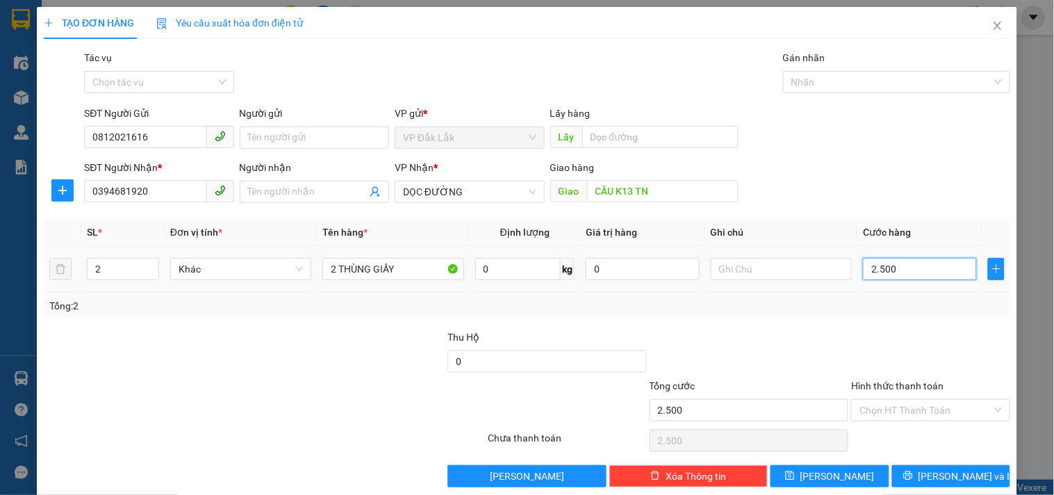
type input "25.000"
type input "250.000"
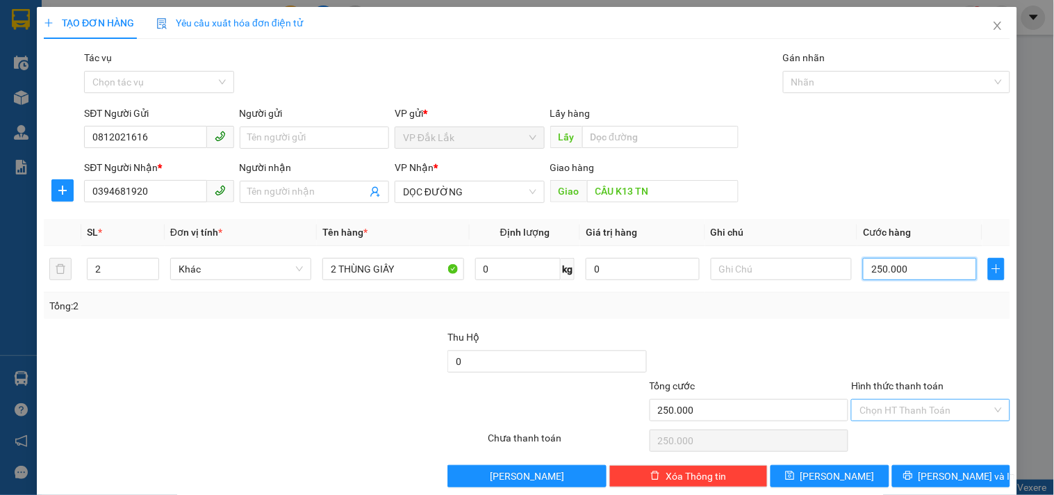
type input "250.000"
click at [929, 406] on input "Hình thức thanh toán" at bounding box center [925, 409] width 132 height 21
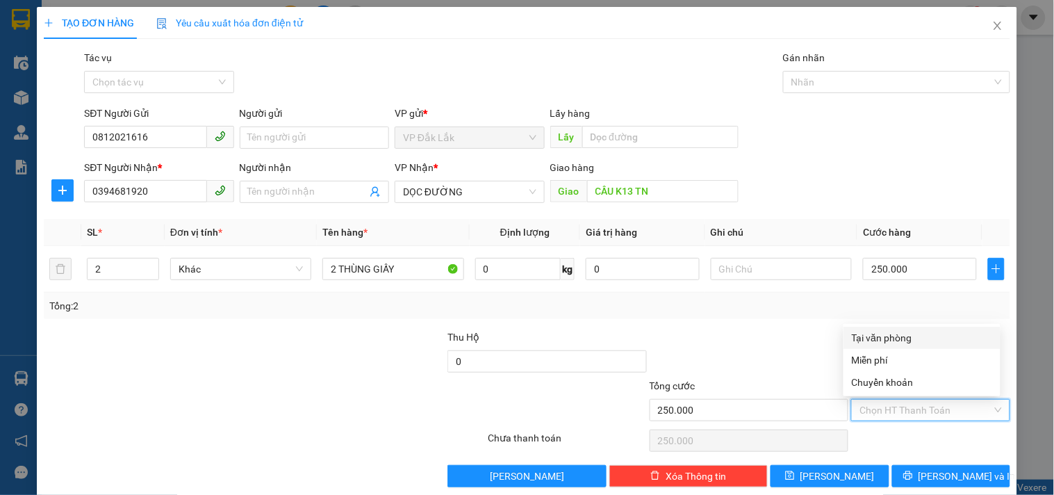
click at [872, 338] on div "Tại văn phòng" at bounding box center [922, 337] width 140 height 15
type input "0"
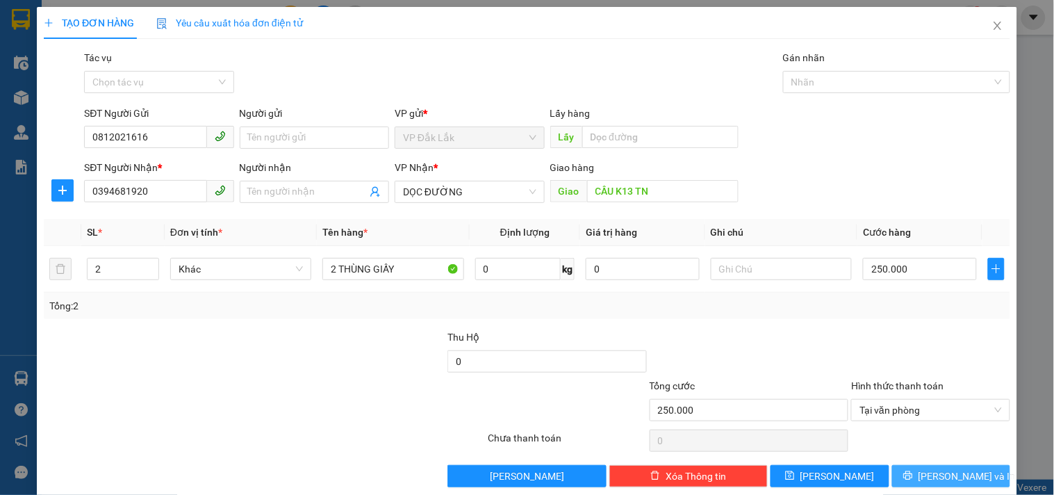
click at [906, 469] on button "[PERSON_NAME] và In" at bounding box center [951, 476] width 118 height 22
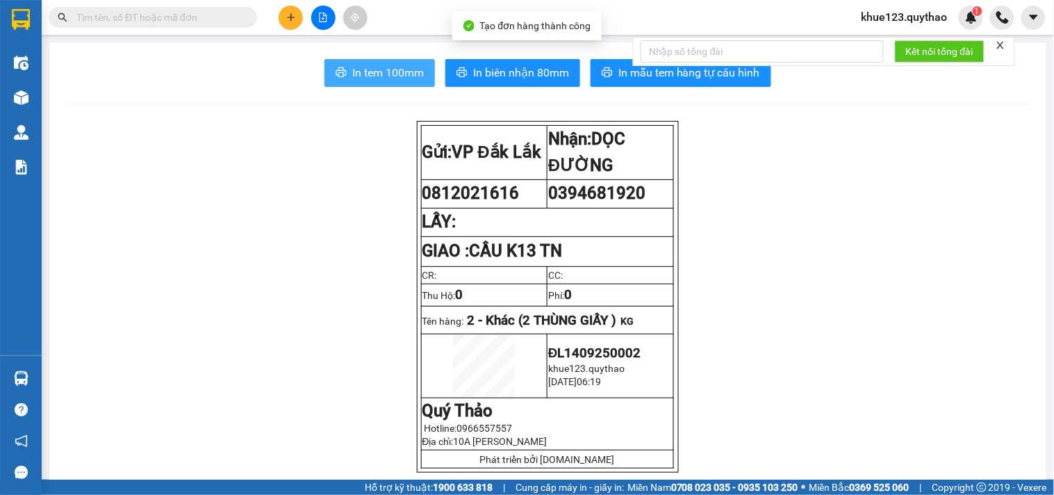
click at [398, 70] on span "In tem 100mm" at bounding box center [388, 72] width 72 height 17
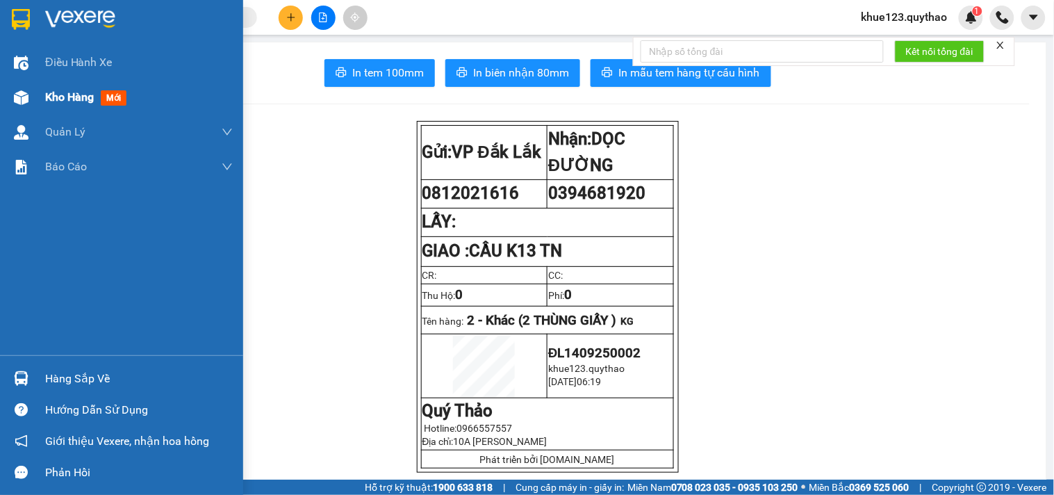
click at [60, 92] on span "Kho hàng" at bounding box center [69, 96] width 49 height 13
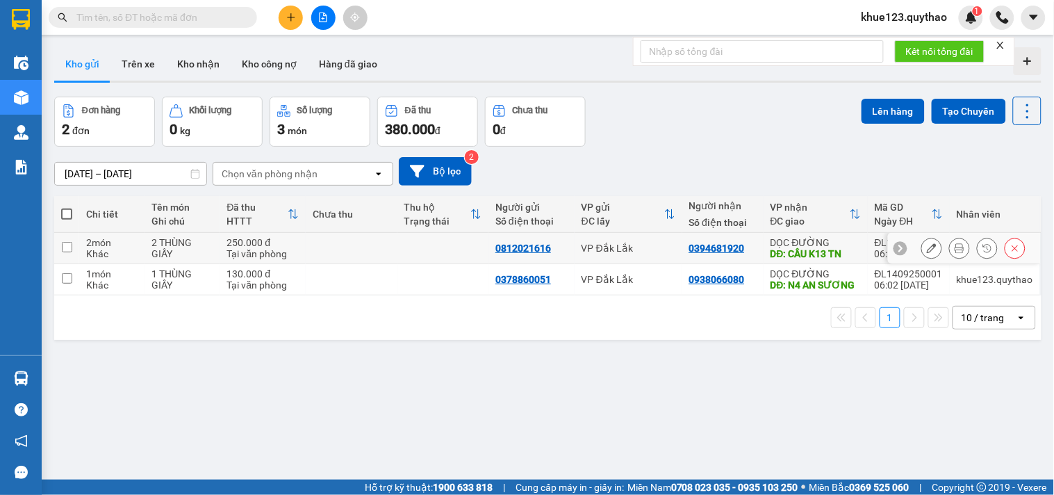
click at [927, 247] on icon at bounding box center [932, 248] width 10 height 10
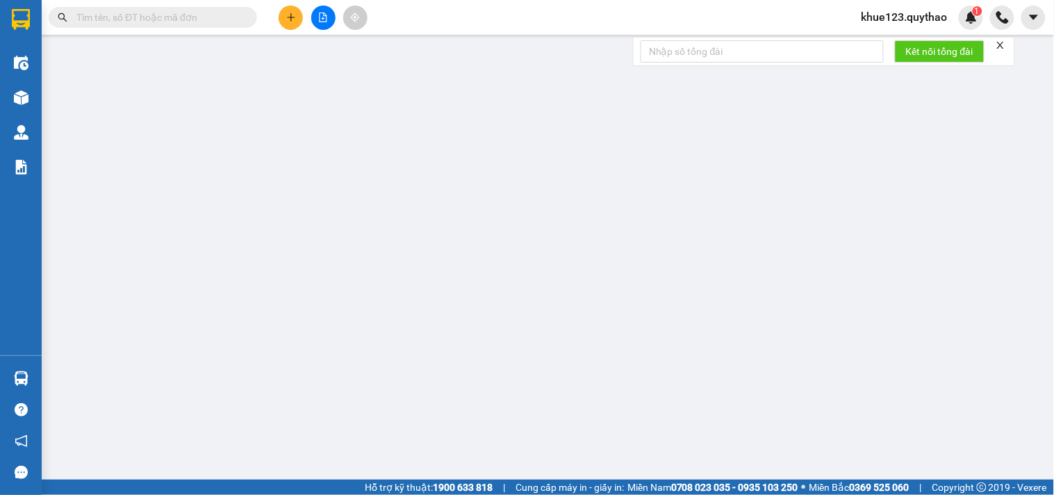
type input "0812021616"
type input "0394681920"
type input "CẦU K13 TN"
type input "250.000"
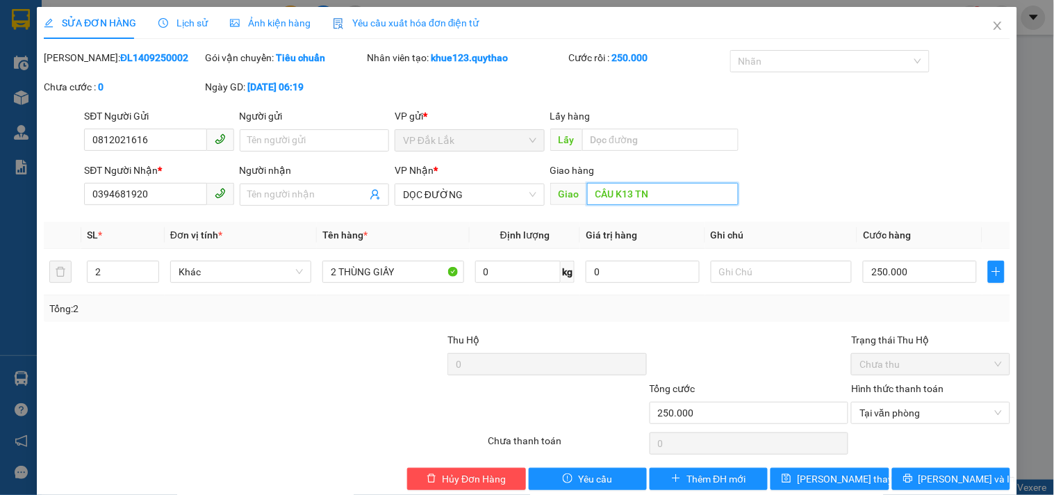
click at [664, 193] on input "CẦU K13 TN" at bounding box center [662, 194] width 151 height 22
type input "EON BÌNH DƯƠNG"
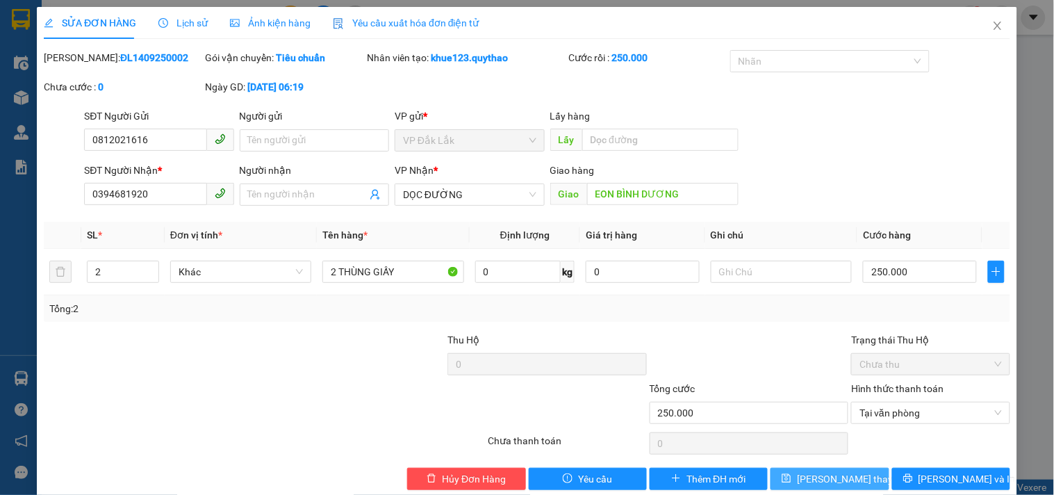
click at [823, 472] on span "[PERSON_NAME] thay đổi" at bounding box center [852, 478] width 111 height 15
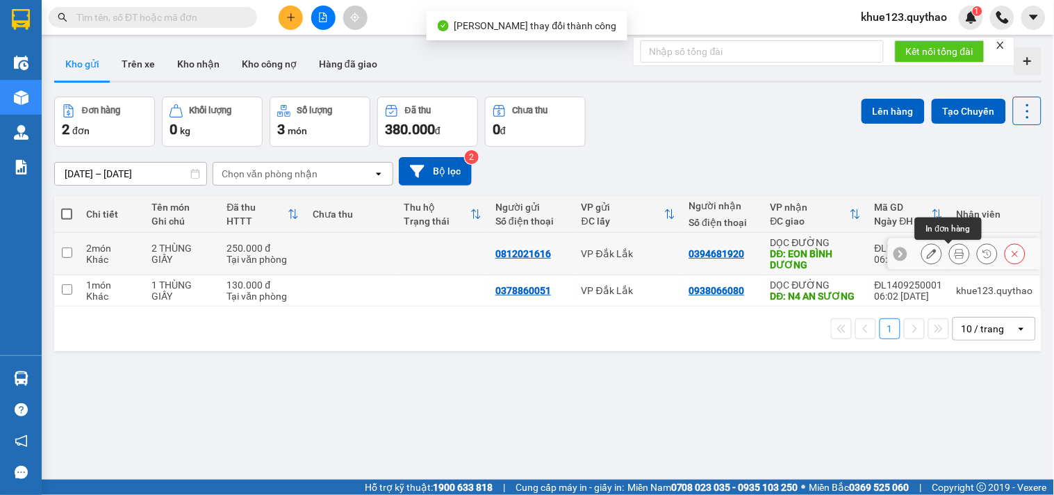
click at [954, 255] on icon at bounding box center [959, 254] width 10 height 10
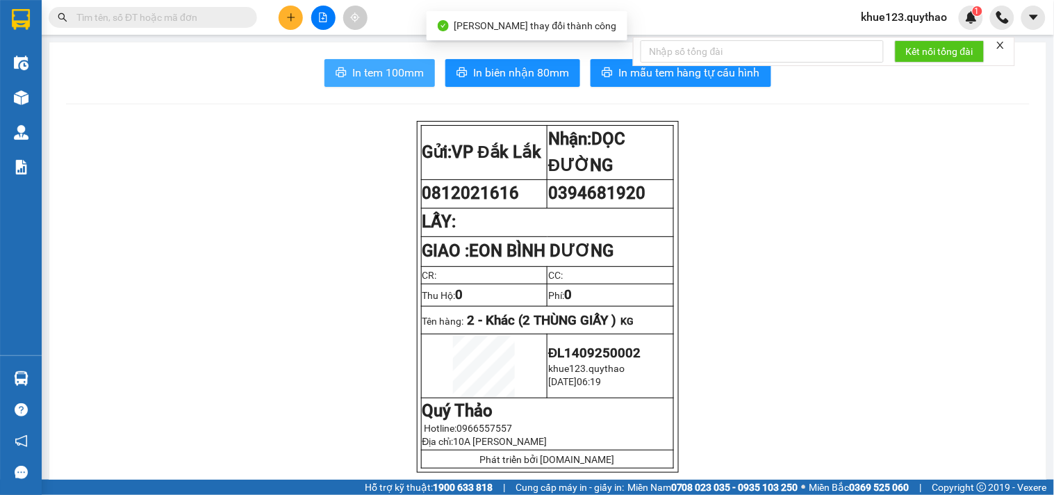
click at [368, 74] on span "In tem 100mm" at bounding box center [388, 72] width 72 height 17
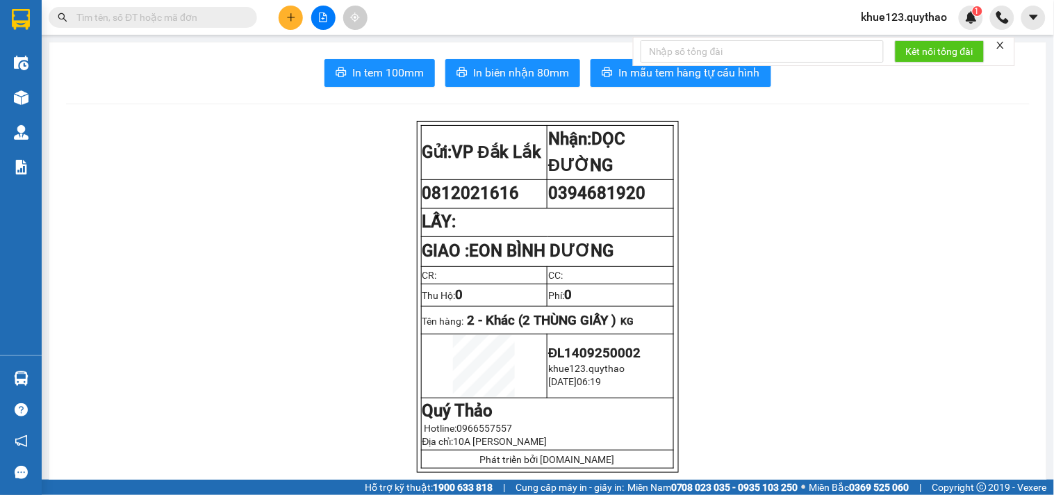
click at [295, 15] on icon "plus" at bounding box center [291, 18] width 10 height 10
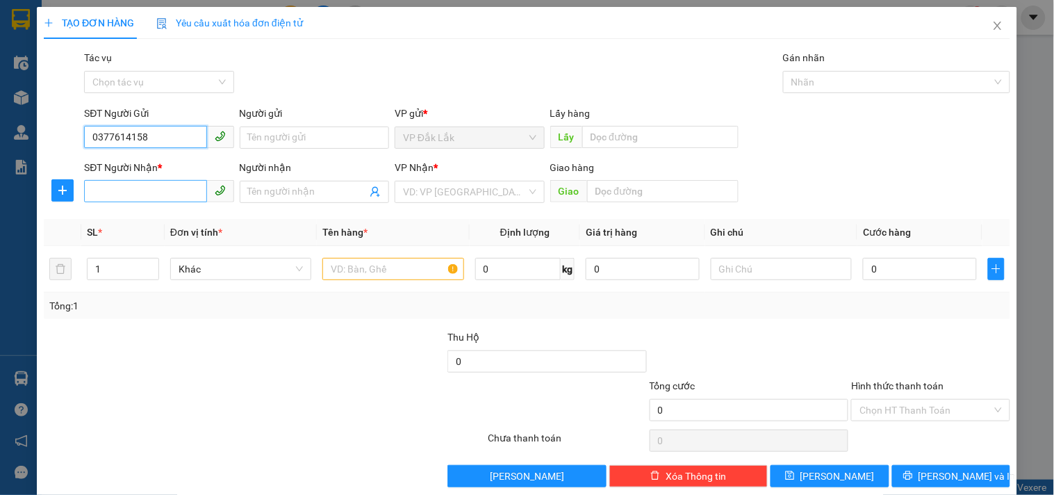
type input "0377614158"
click at [160, 196] on input "SĐT Người Nhận *" at bounding box center [145, 191] width 122 height 22
type input "0393860486"
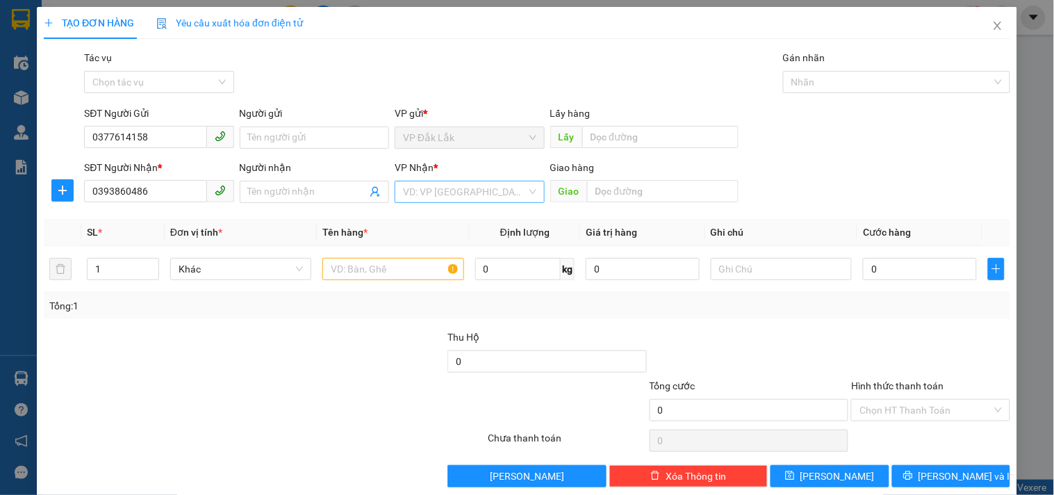
click at [494, 199] on input "search" at bounding box center [464, 191] width 123 height 21
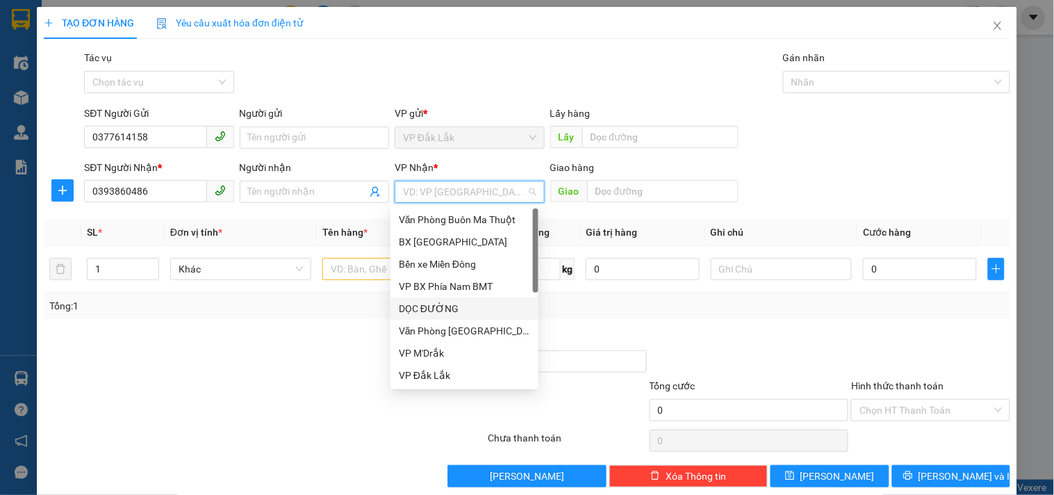
click at [433, 308] on div "DỌC ĐƯỜNG" at bounding box center [464, 308] width 131 height 15
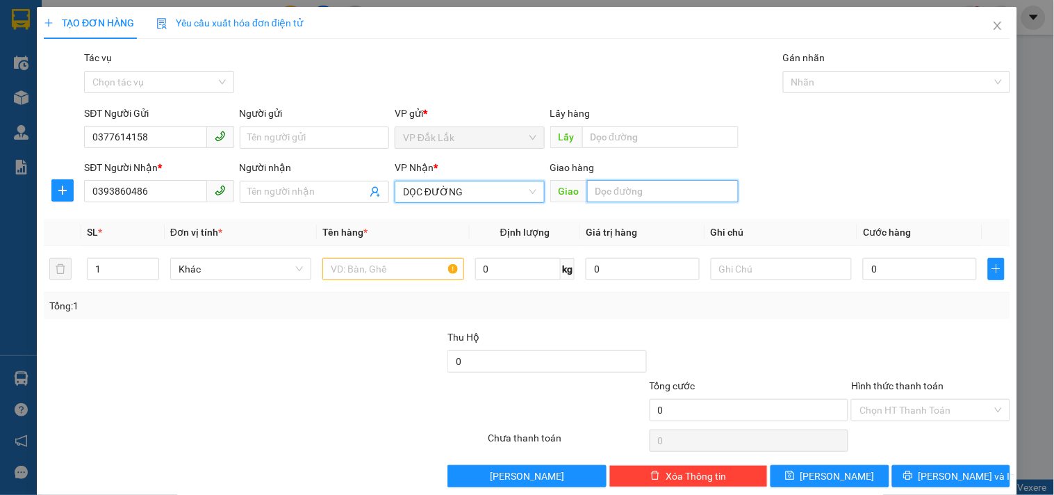
click at [645, 185] on input "text" at bounding box center [662, 191] width 151 height 22
type input "CHỢ BƯNG CẦU"
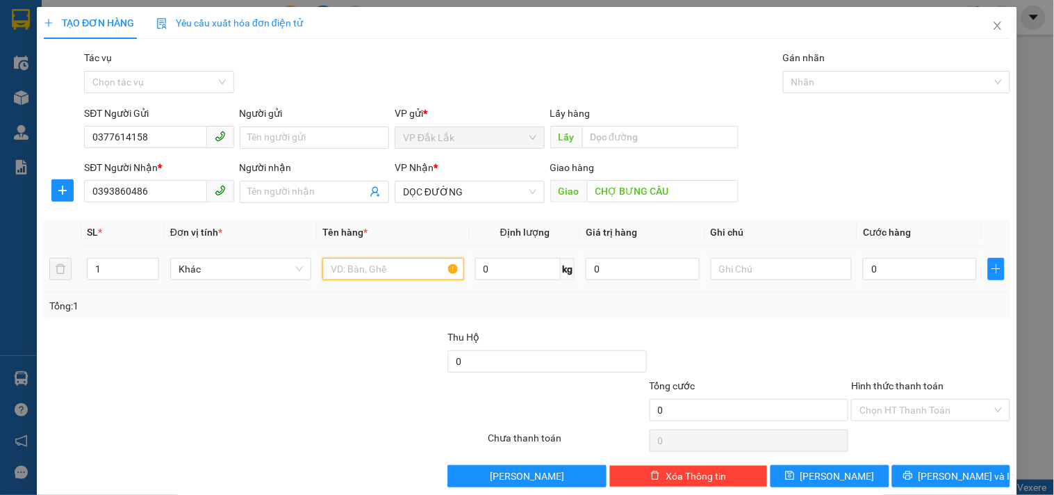
click at [347, 269] on input "text" at bounding box center [392, 269] width 141 height 22
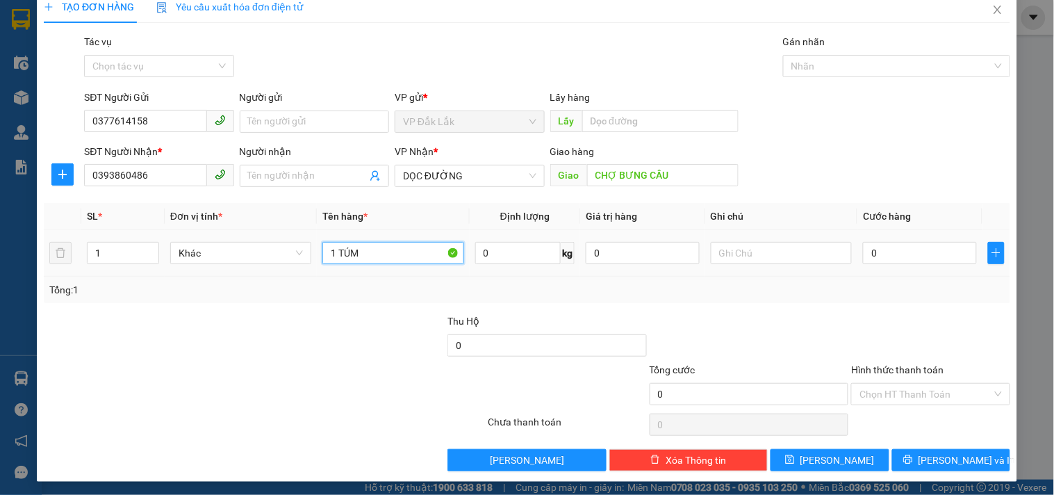
scroll to position [19, 0]
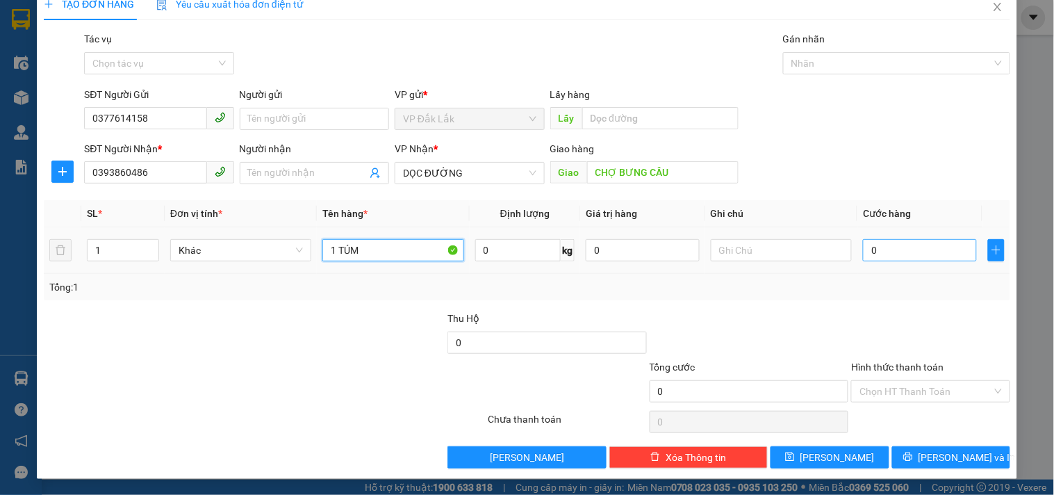
type input "1 TÚM"
click at [924, 254] on input "0" at bounding box center [920, 250] width 114 height 22
type input "5"
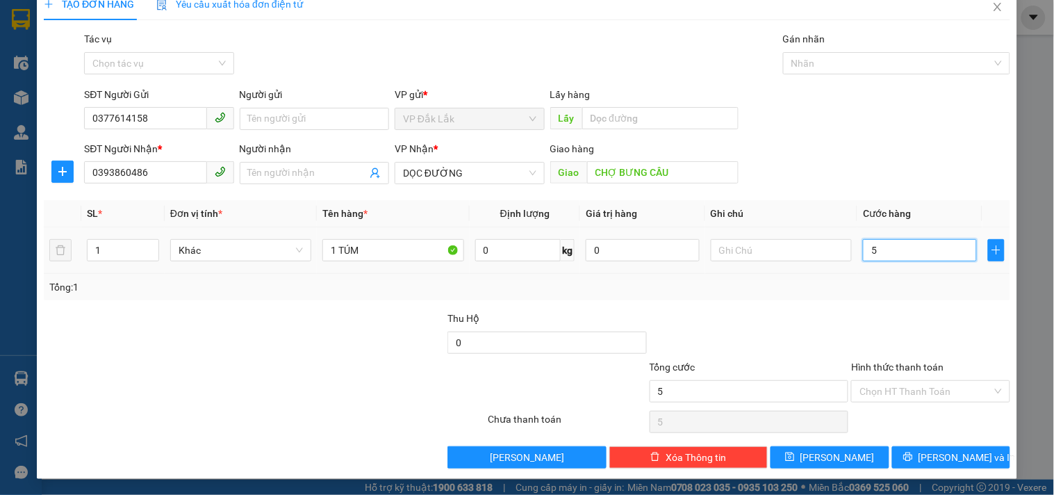
type input "50"
type input "500"
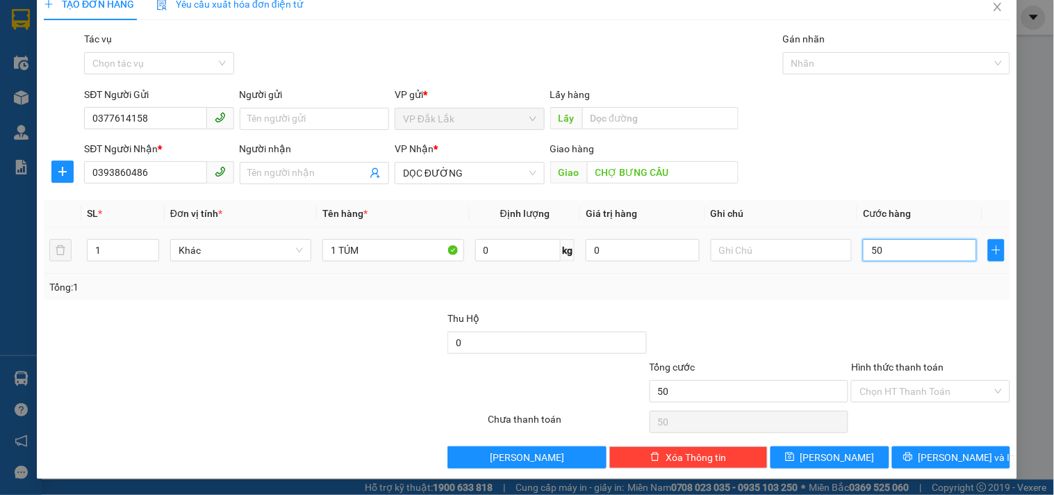
type input "500"
type input "5.000"
type input "50.000"
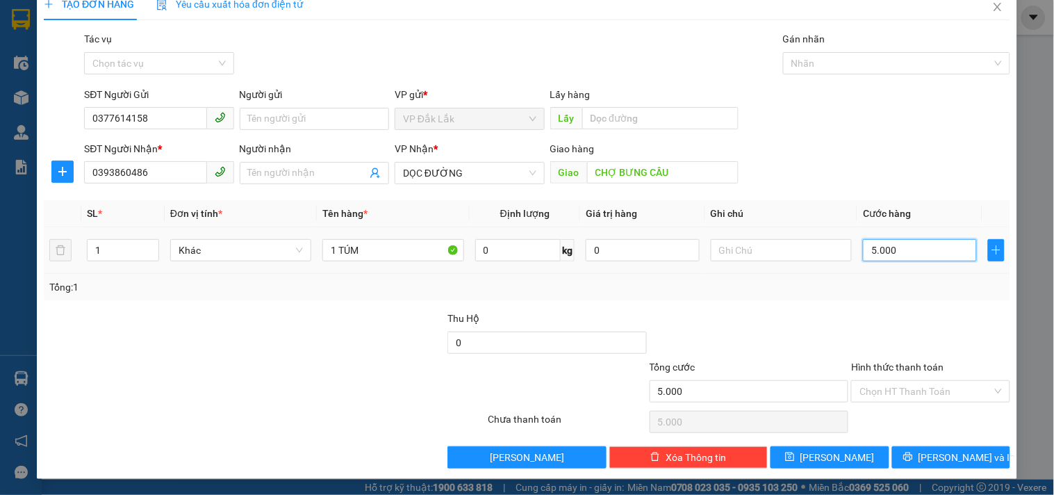
type input "50.000"
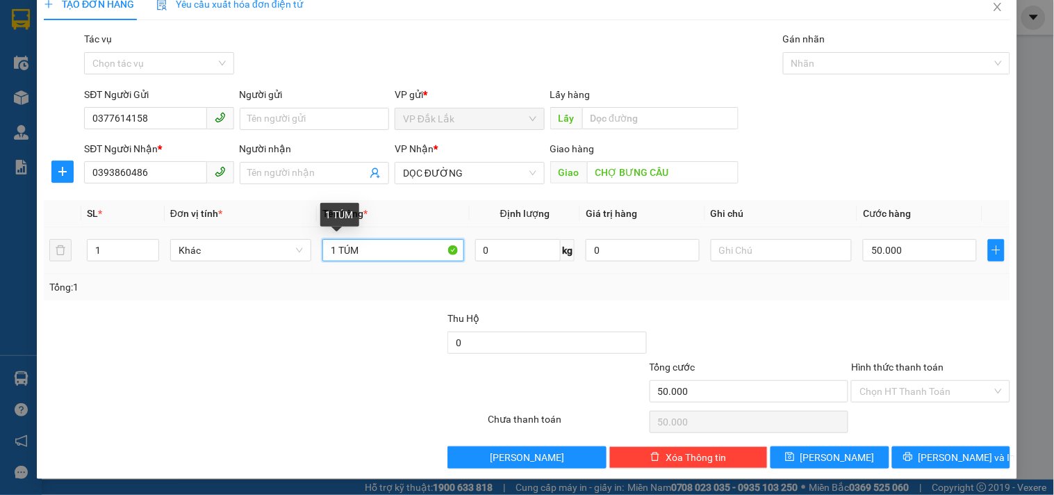
click at [401, 247] on input "1 TÚM" at bounding box center [392, 250] width 141 height 22
type input "1 TÚM ( GỌI TRƯỚC 30P)"
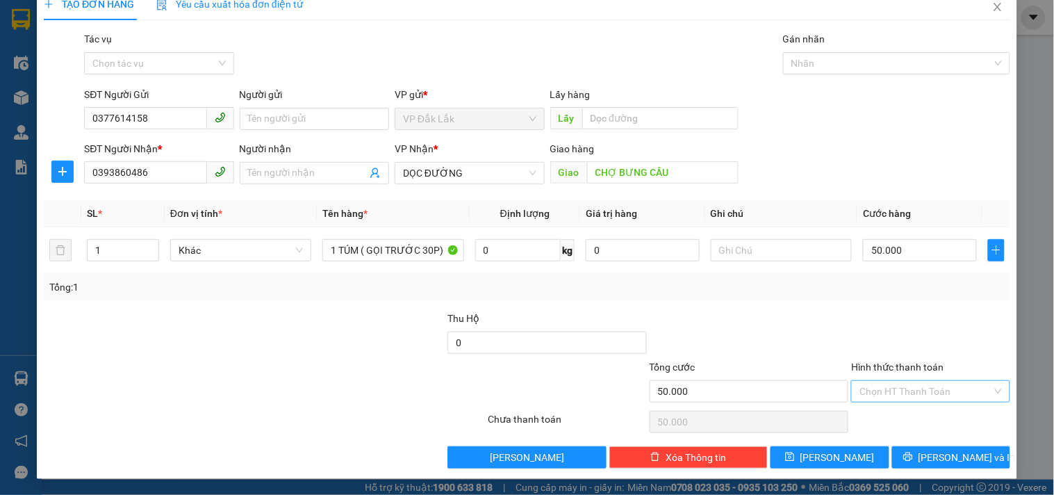
click at [929, 396] on input "Hình thức thanh toán" at bounding box center [925, 391] width 132 height 21
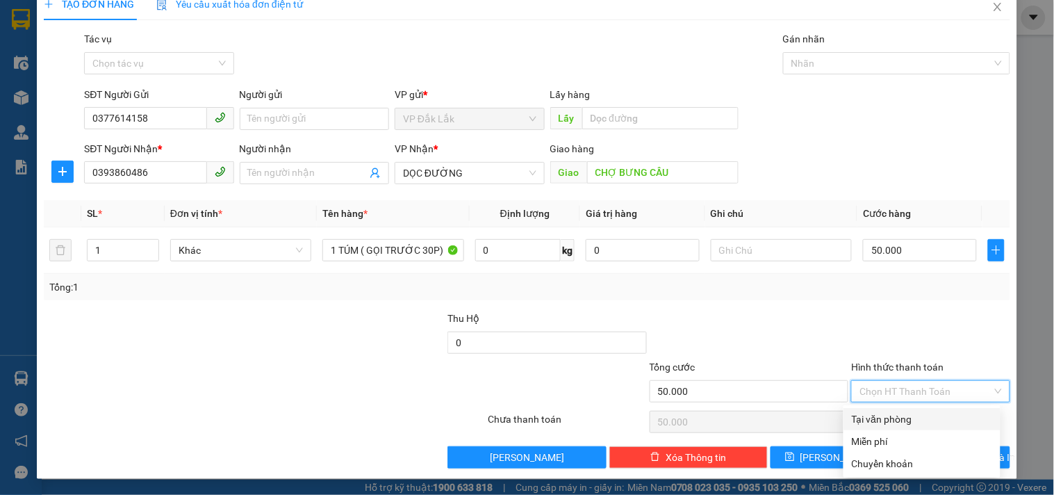
click at [886, 415] on div "Tại văn phòng" at bounding box center [922, 418] width 140 height 15
type input "0"
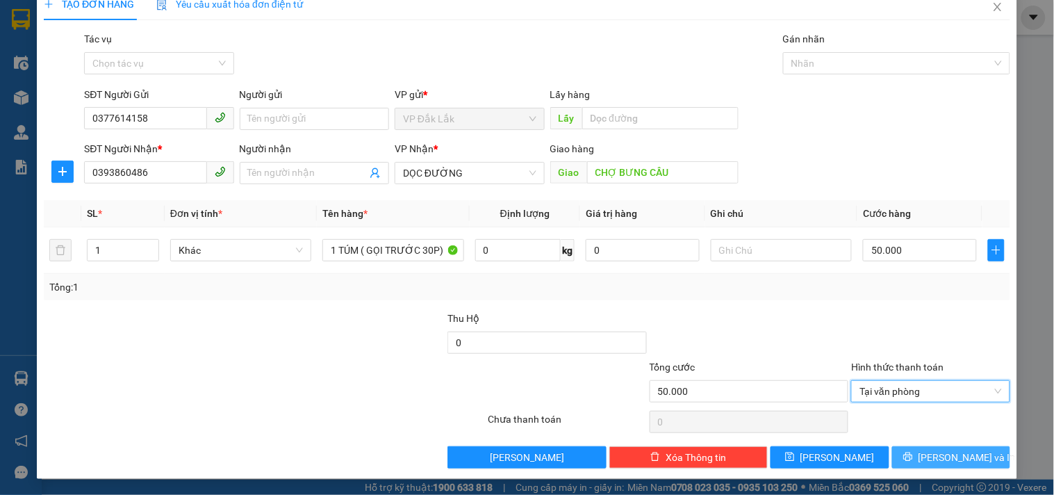
click at [936, 456] on span "[PERSON_NAME] và In" at bounding box center [966, 456] width 97 height 15
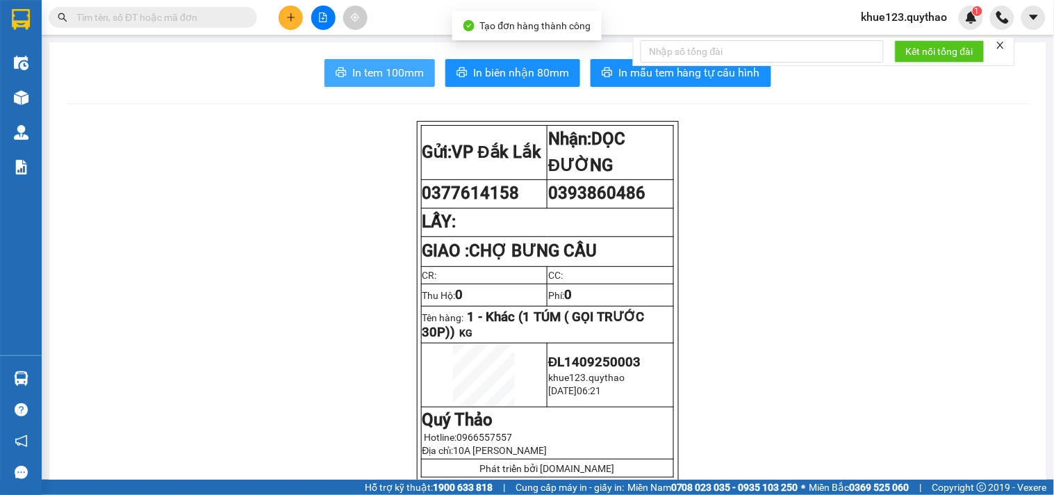
drag, startPoint x: 399, startPoint y: 69, endPoint x: 396, endPoint y: 82, distance: 13.0
click at [398, 75] on span "In tem 100mm" at bounding box center [388, 72] width 72 height 17
click at [297, 16] on button at bounding box center [291, 18] width 24 height 24
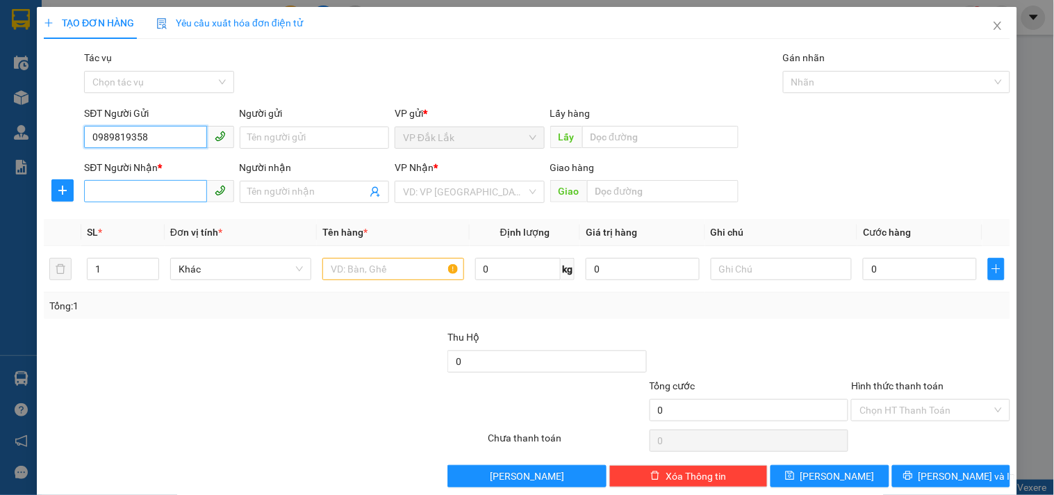
type input "0989819358"
click at [156, 190] on input "SĐT Người Nhận *" at bounding box center [145, 191] width 122 height 22
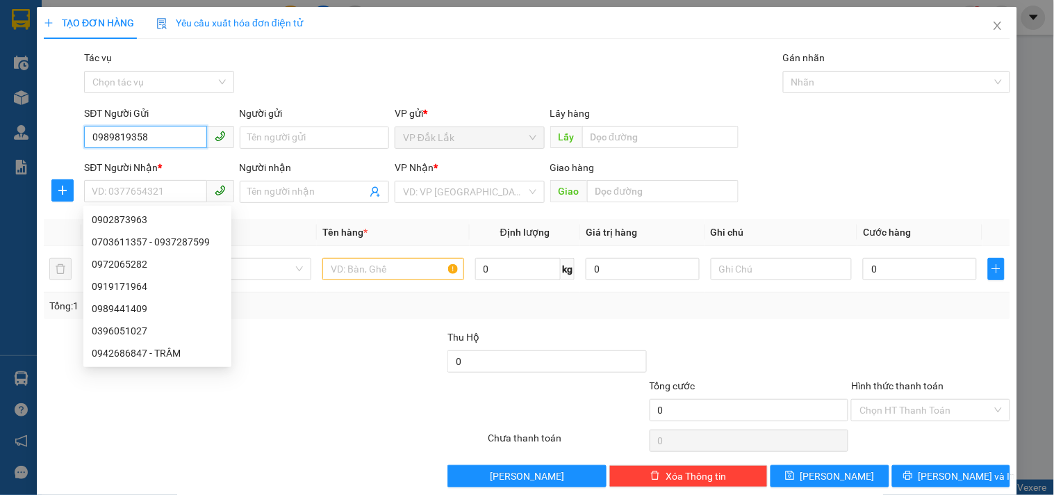
click at [165, 136] on input "0989819358" at bounding box center [145, 137] width 122 height 22
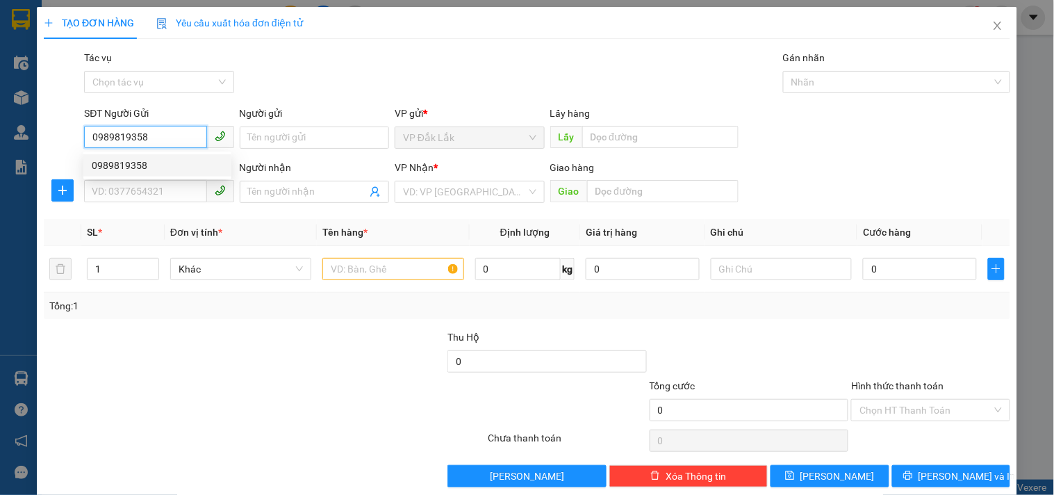
click at [147, 163] on div "0989819358" at bounding box center [157, 165] width 131 height 15
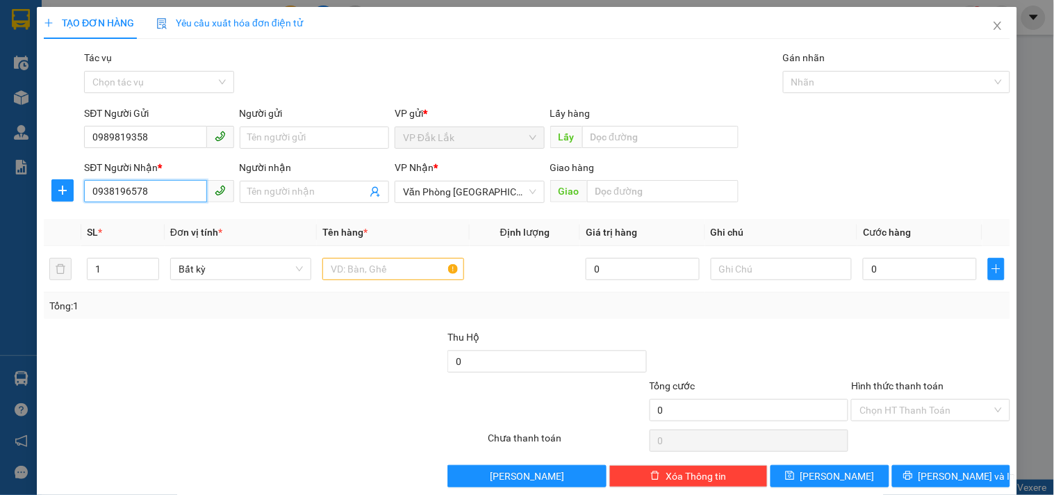
drag, startPoint x: 162, startPoint y: 195, endPoint x: 0, endPoint y: 204, distance: 162.1
click at [0, 204] on div "TẠO ĐƠN HÀNG Yêu cầu xuất hóa đơn điện tử Transit Pickup Surcharge Ids Transit …" at bounding box center [527, 247] width 1054 height 495
type input "0399472531"
click at [133, 216] on div "0399472531" at bounding box center [157, 219] width 131 height 15
type input "ÔNG BỐ"
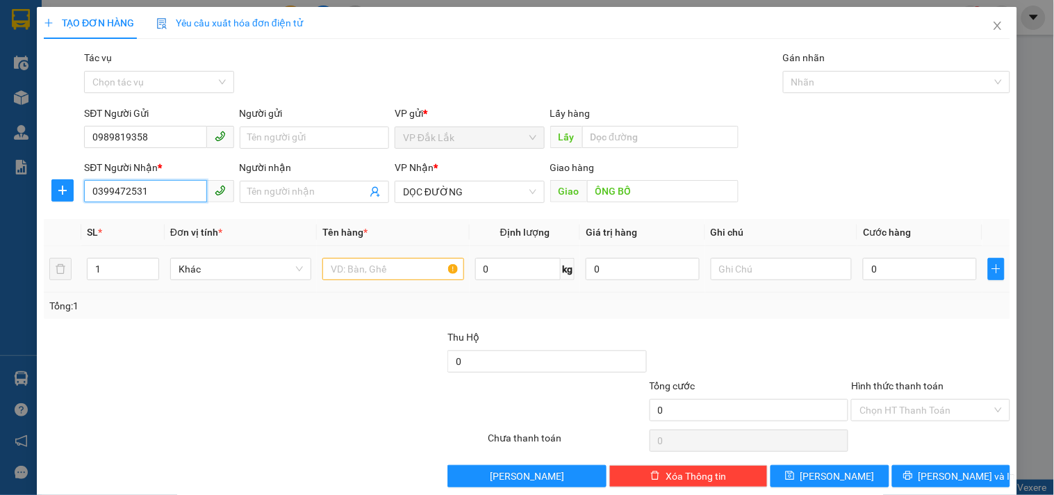
type input "0399472531"
click at [372, 271] on input "text" at bounding box center [392, 269] width 141 height 22
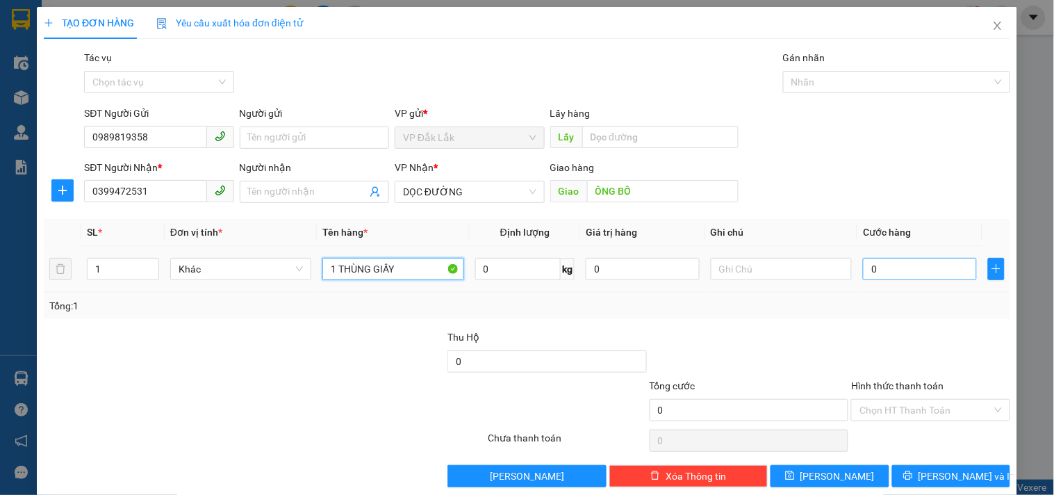
type input "1 THÙNG GIẤY"
click at [880, 260] on input "0" at bounding box center [920, 269] width 114 height 22
type input "1"
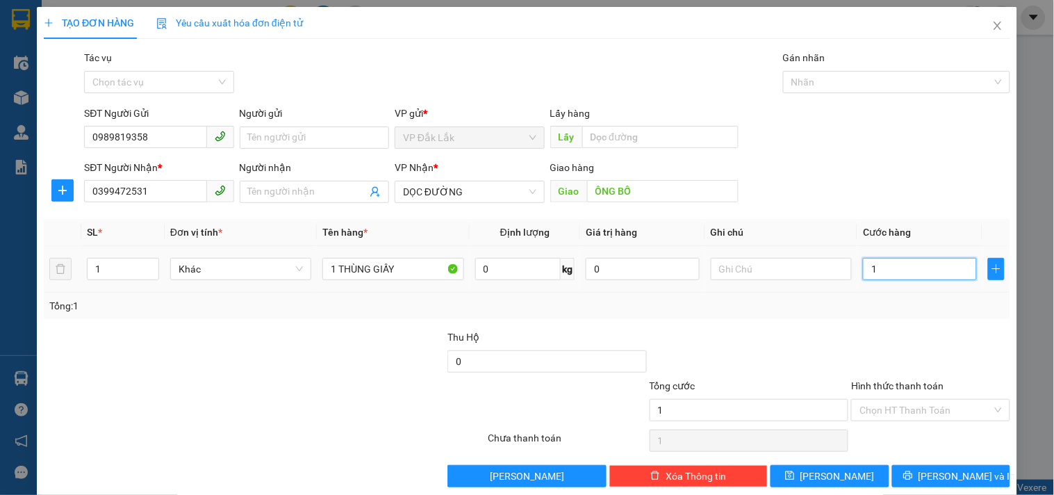
type input "13"
type input "130"
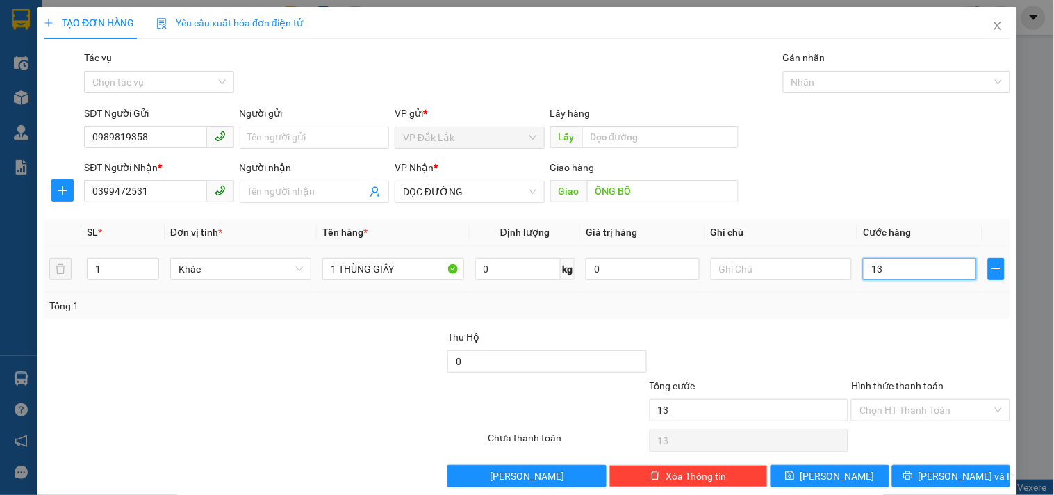
type input "130"
type input "1.300"
type input "13.000"
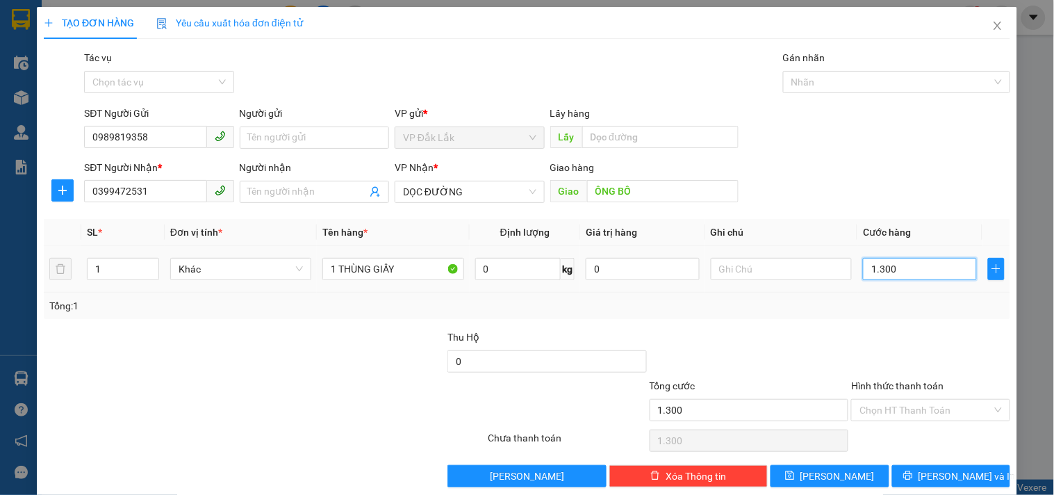
type input "13.000"
type input "130.000"
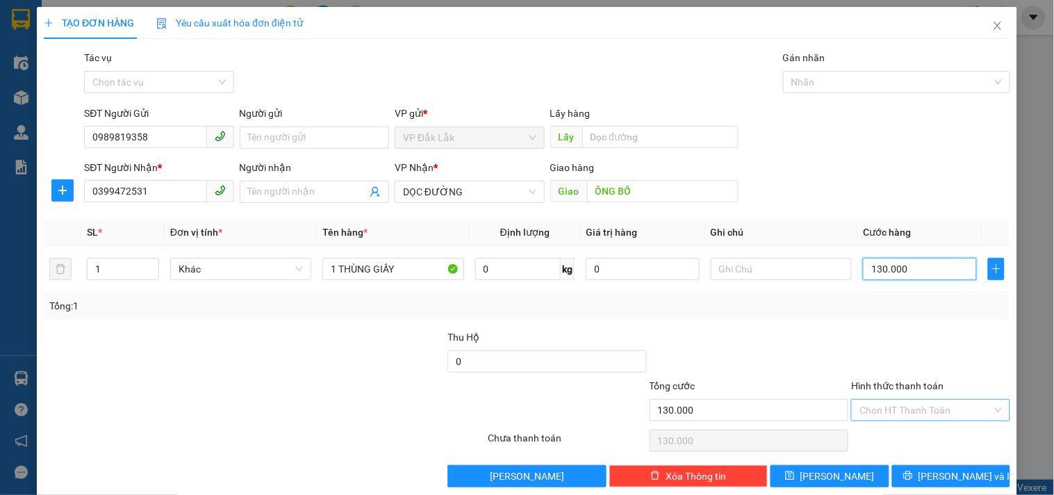
type input "130.000"
click at [925, 408] on input "Hình thức thanh toán" at bounding box center [925, 409] width 132 height 21
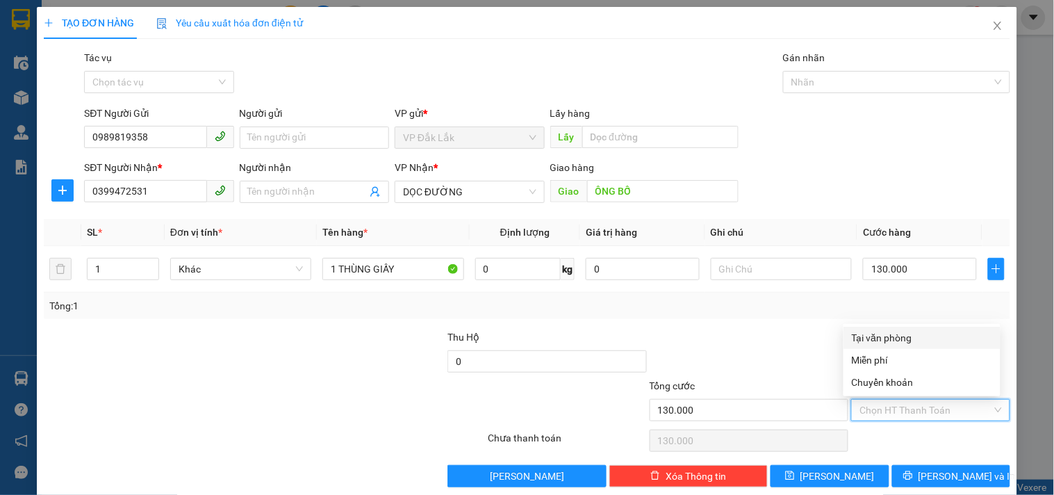
click at [898, 337] on div "Tại văn phòng" at bounding box center [922, 337] width 140 height 15
type input "0"
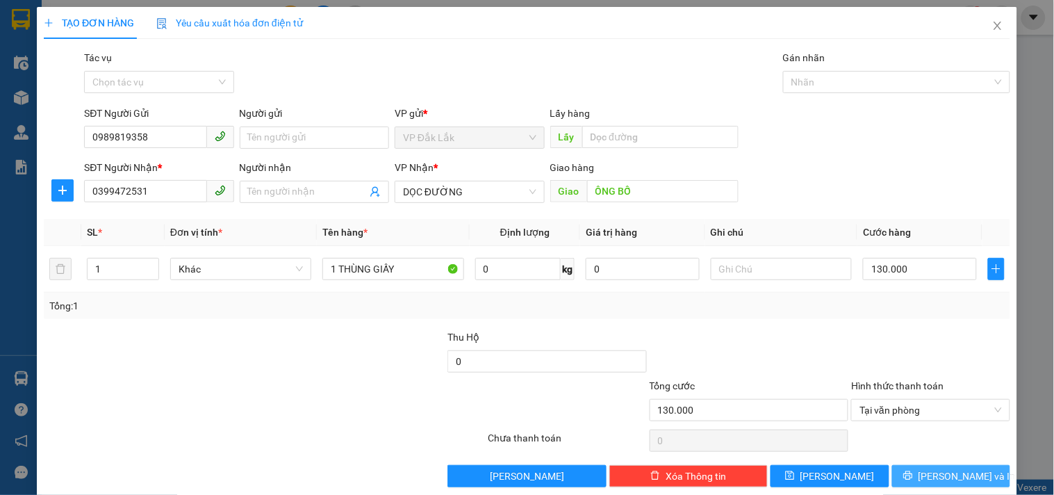
click at [934, 471] on span "[PERSON_NAME] và In" at bounding box center [966, 475] width 97 height 15
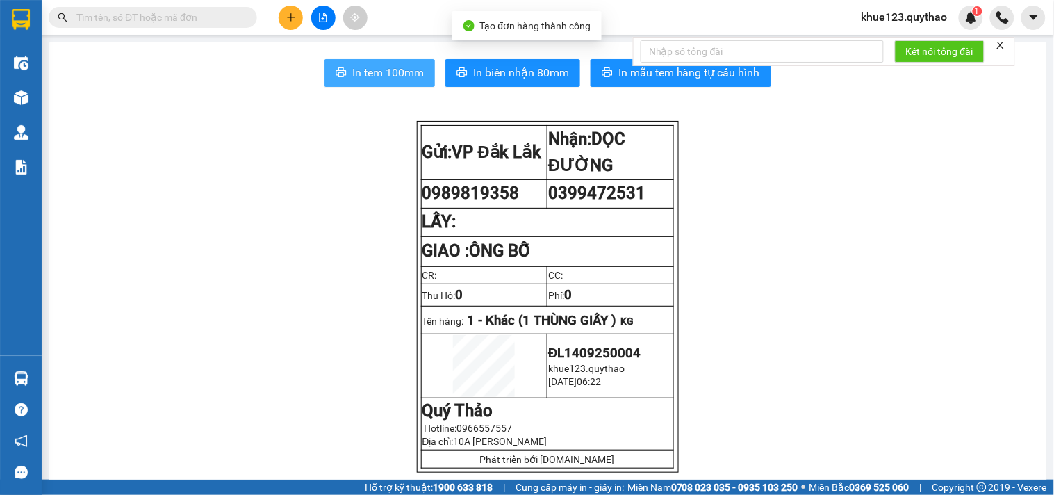
click at [403, 74] on span "In tem 100mm" at bounding box center [388, 72] width 72 height 17
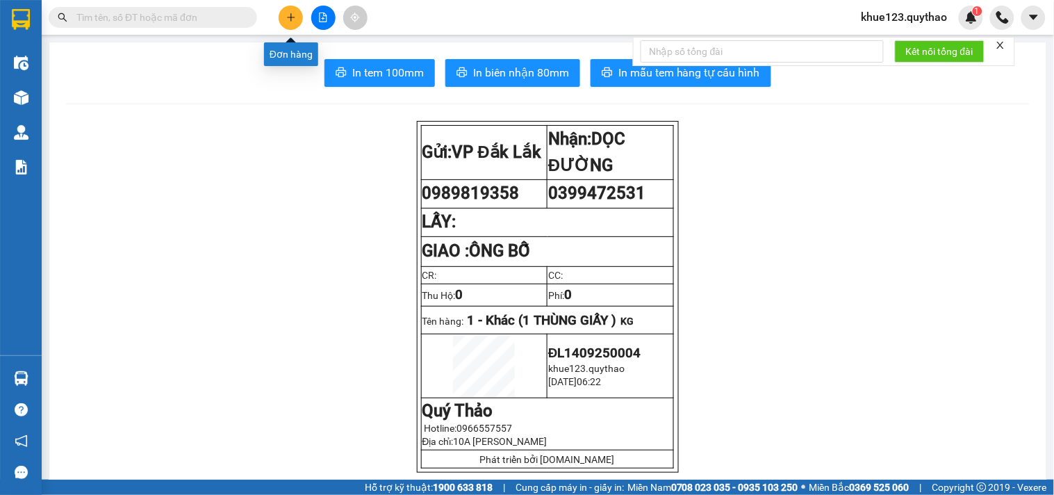
click at [301, 12] on button at bounding box center [291, 18] width 24 height 24
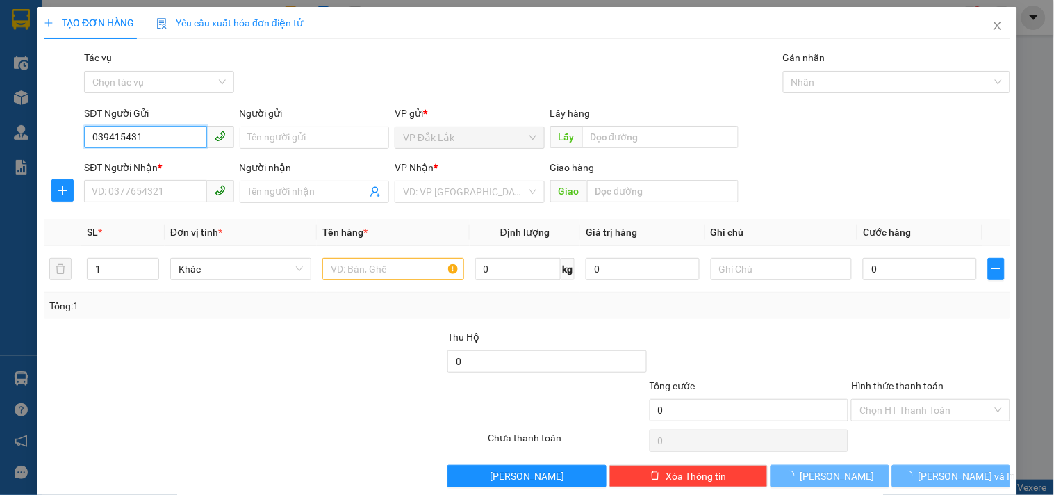
type input "0394154319"
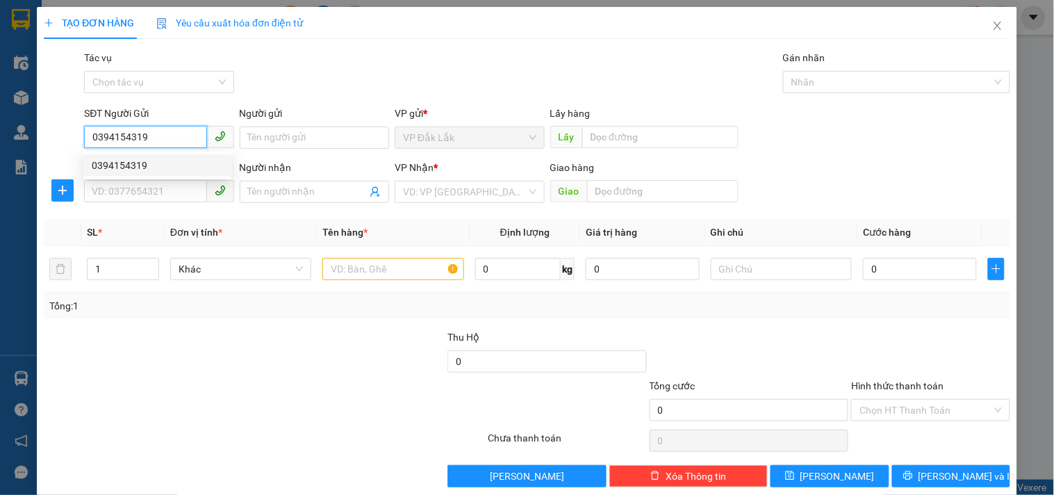
click at [130, 163] on div "0394154319" at bounding box center [157, 165] width 131 height 15
type input "0379860453"
type input "CX [PERSON_NAME]"
type input "0394154319"
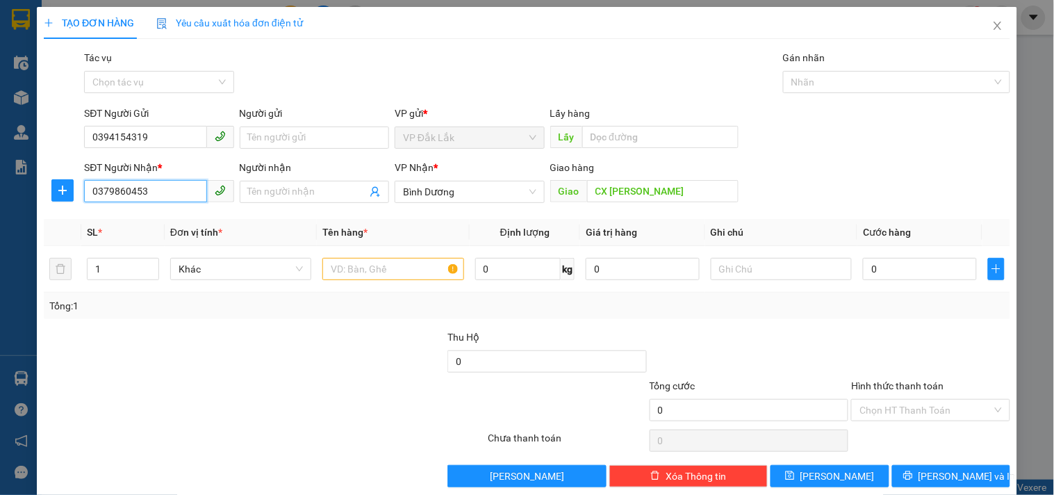
drag, startPoint x: 181, startPoint y: 195, endPoint x: 0, endPoint y: 252, distance: 190.0
click at [0, 252] on div "TẠO ĐƠN HÀNG Yêu cầu xuất hóa đơn điện tử Transit Pickup Surcharge Ids Transit …" at bounding box center [527, 247] width 1054 height 495
click at [499, 192] on span "Bình Dương" at bounding box center [469, 191] width 133 height 21
type input "0981230182"
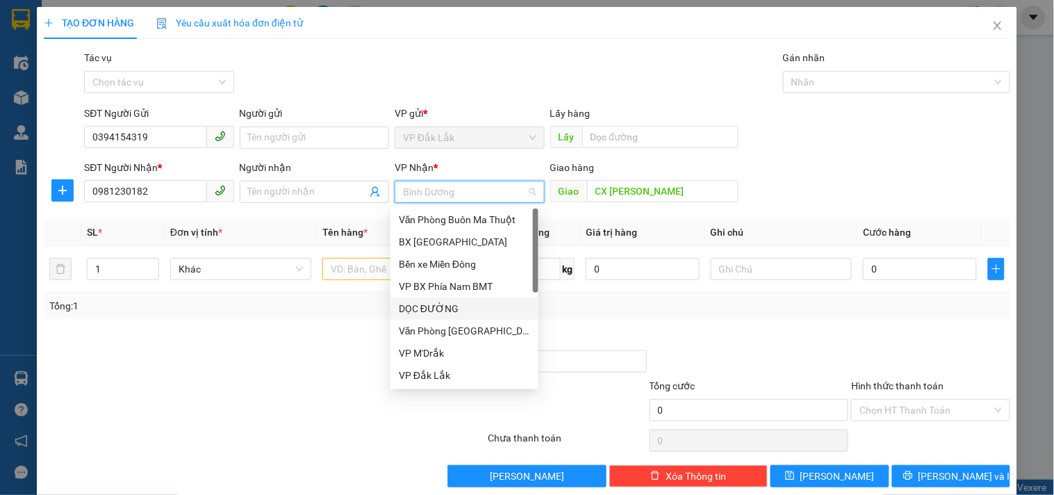
click at [447, 302] on div "DỌC ĐƯỜNG" at bounding box center [464, 308] width 131 height 15
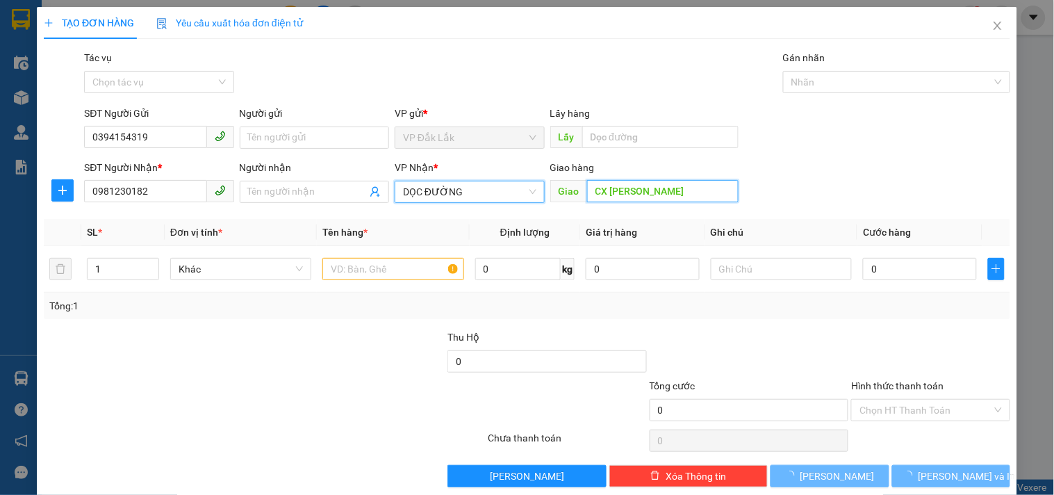
click at [677, 189] on input "CX [PERSON_NAME]" at bounding box center [662, 191] width 151 height 22
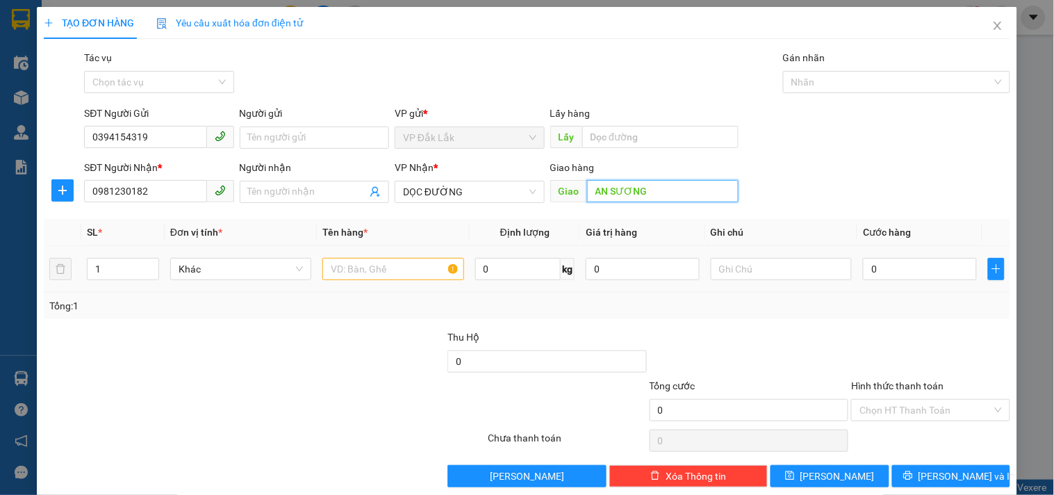
type input "AN SƯƠNG"
click at [349, 274] on input "text" at bounding box center [392, 269] width 141 height 22
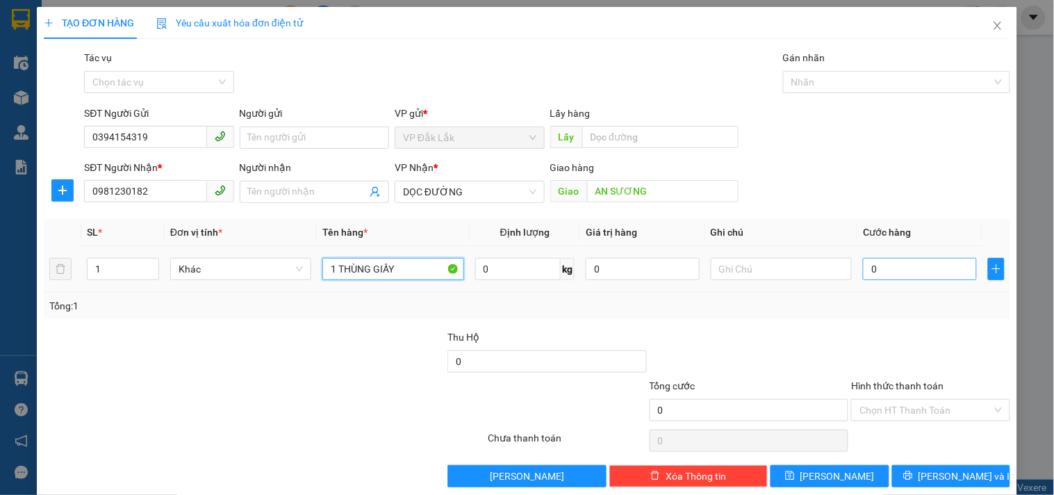
type input "1 THÙNG GIẤY"
click at [909, 264] on input "0" at bounding box center [920, 269] width 114 height 22
type input "6"
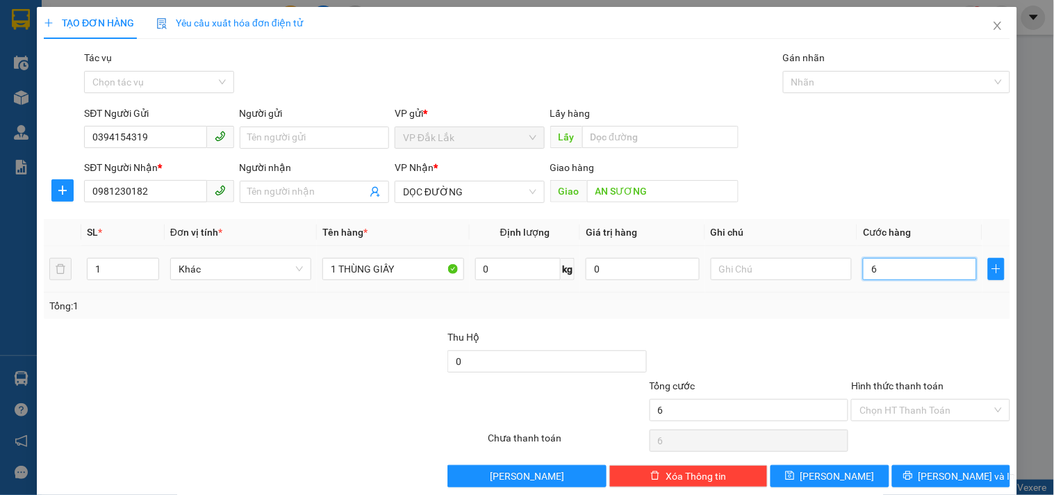
type input "60"
type input "600"
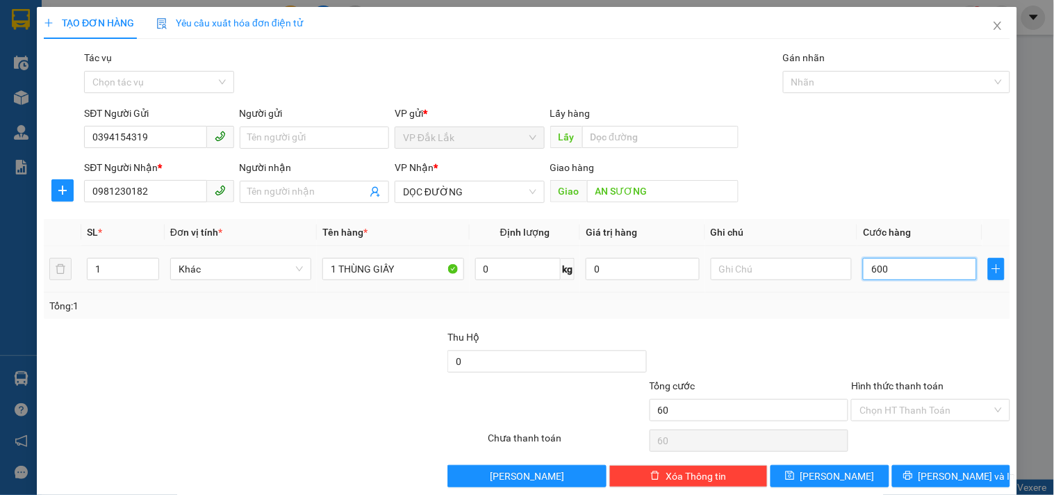
type input "600"
type input "6.000"
type input "60.000"
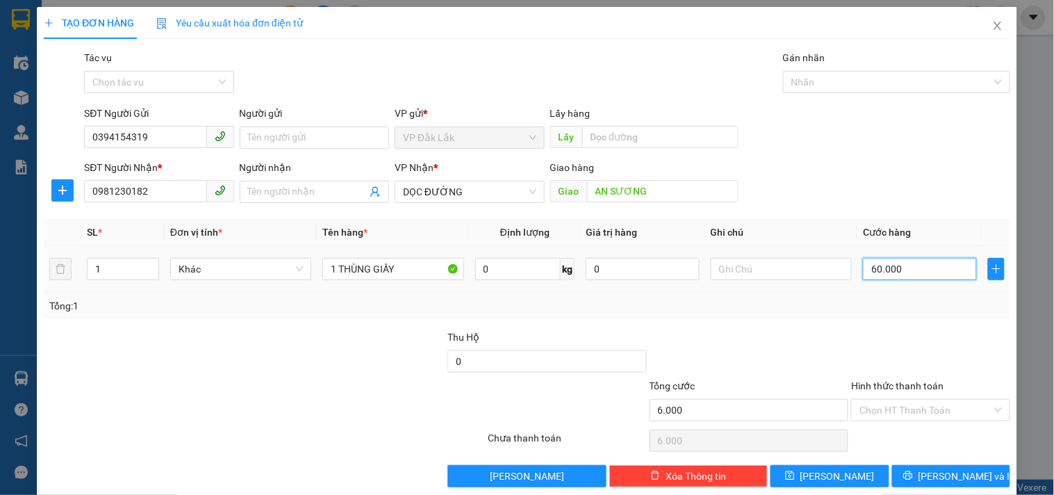
type input "60.000"
click at [929, 407] on input "Hình thức thanh toán" at bounding box center [925, 409] width 132 height 21
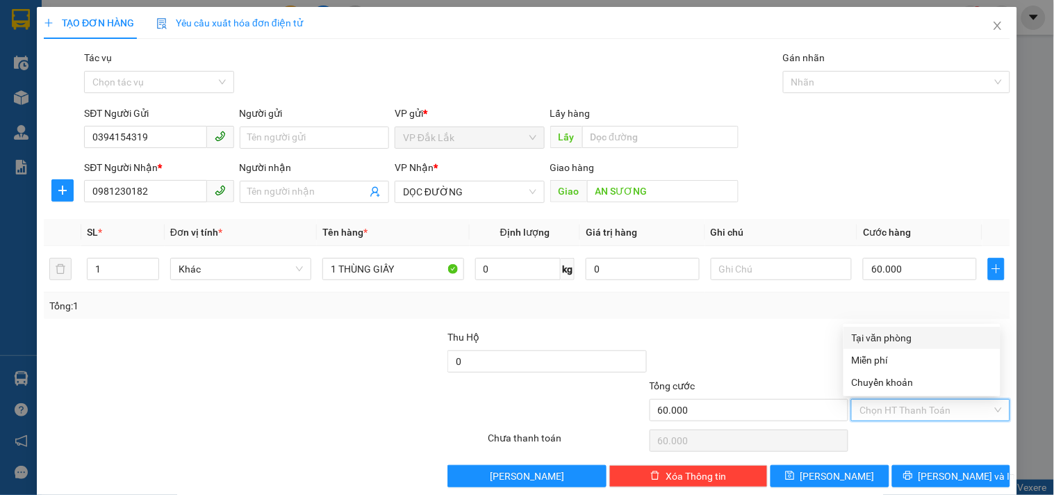
click at [911, 330] on div "Tại văn phòng" at bounding box center [922, 337] width 140 height 15
type input "0"
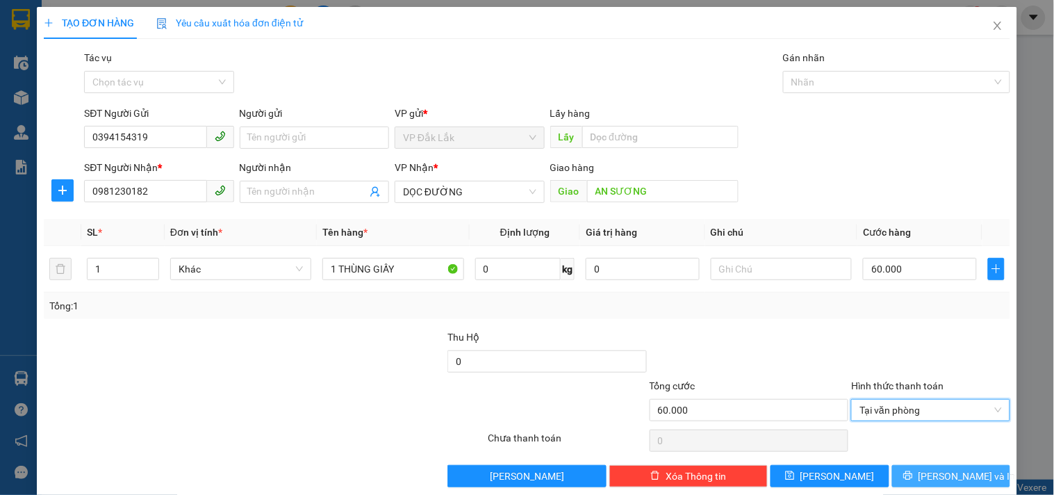
click at [931, 471] on span "[PERSON_NAME] và In" at bounding box center [966, 475] width 97 height 15
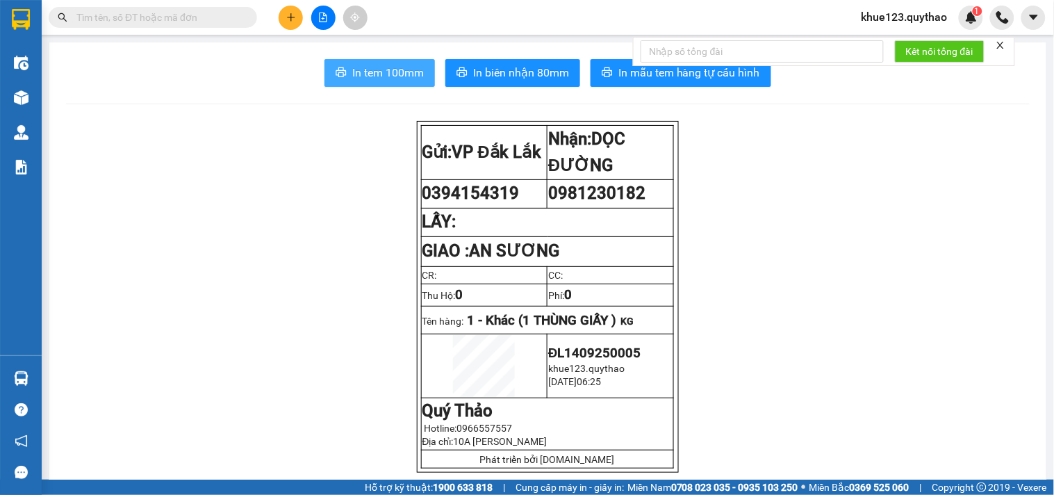
click at [356, 67] on span "In tem 100mm" at bounding box center [388, 72] width 72 height 17
click at [288, 17] on icon "plus" at bounding box center [291, 17] width 8 height 1
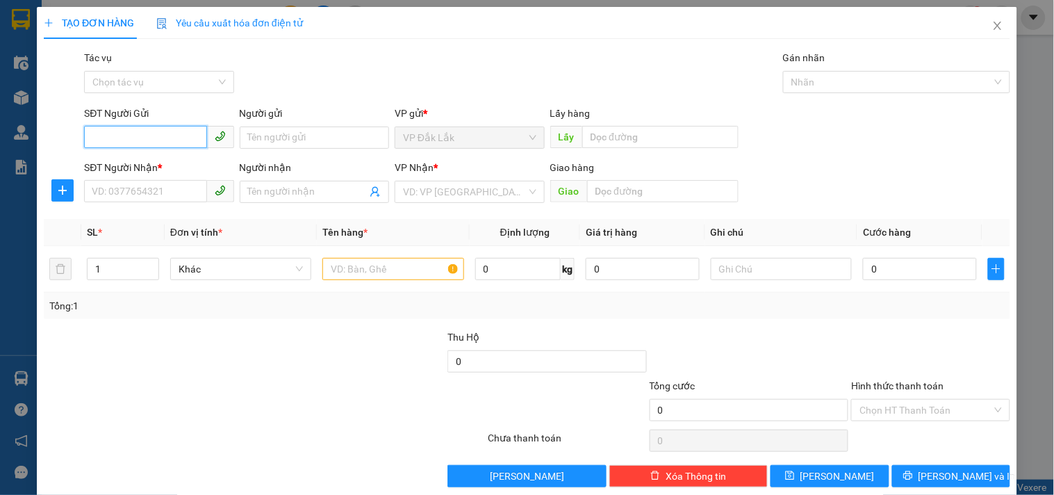
type input "0"
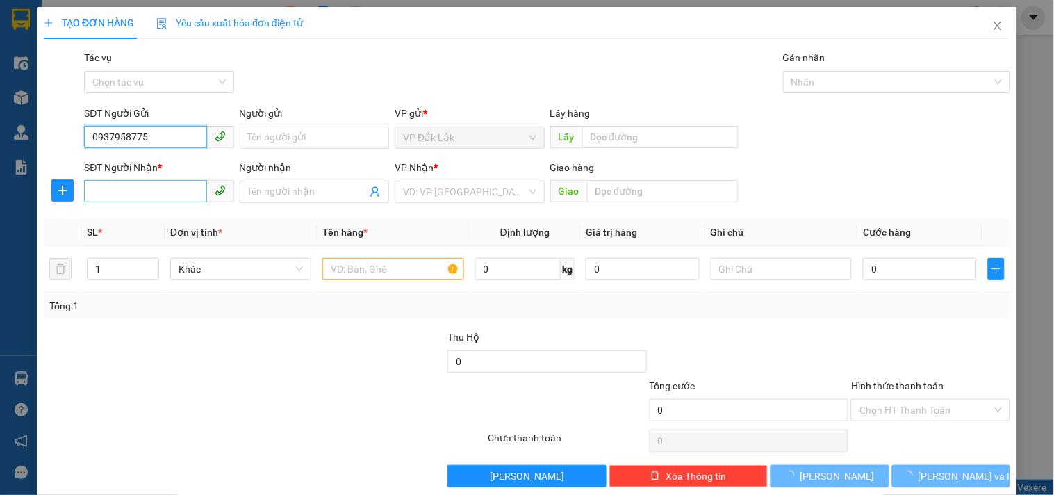
type input "0937958775"
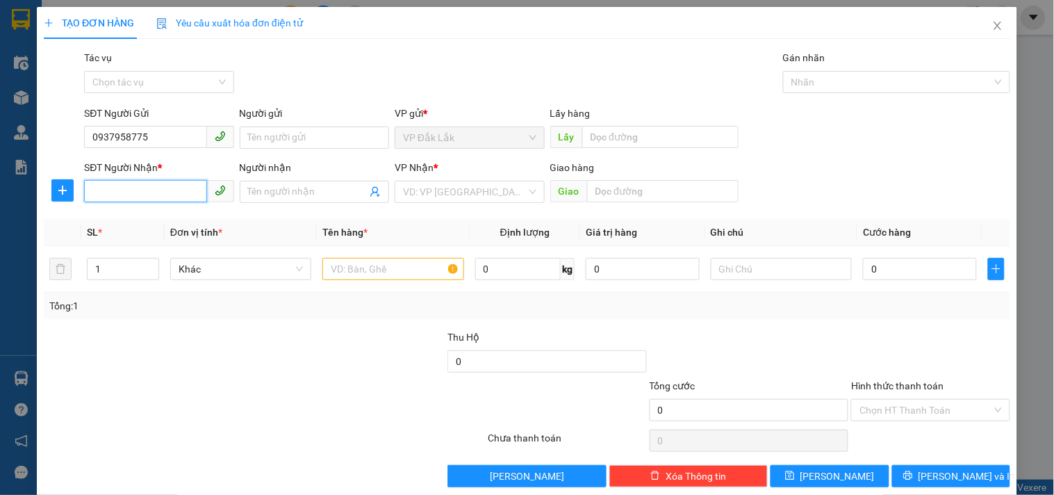
click at [113, 197] on input "SĐT Người Nhận *" at bounding box center [145, 191] width 122 height 22
type input "0944805527"
click at [303, 192] on input "Người nhận" at bounding box center [307, 191] width 119 height 15
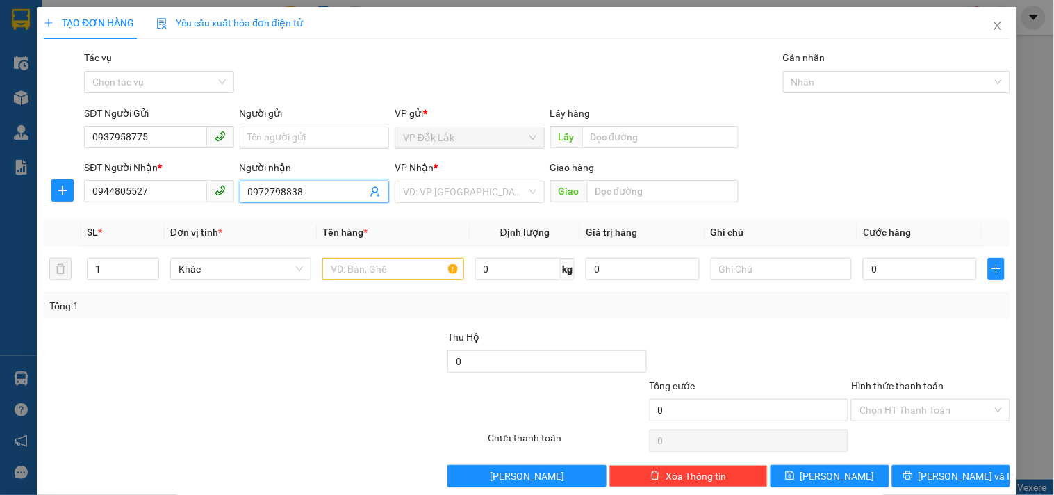
click at [267, 191] on input "0972798838" at bounding box center [307, 191] width 119 height 15
click at [269, 188] on input "0972798838" at bounding box center [307, 191] width 119 height 15
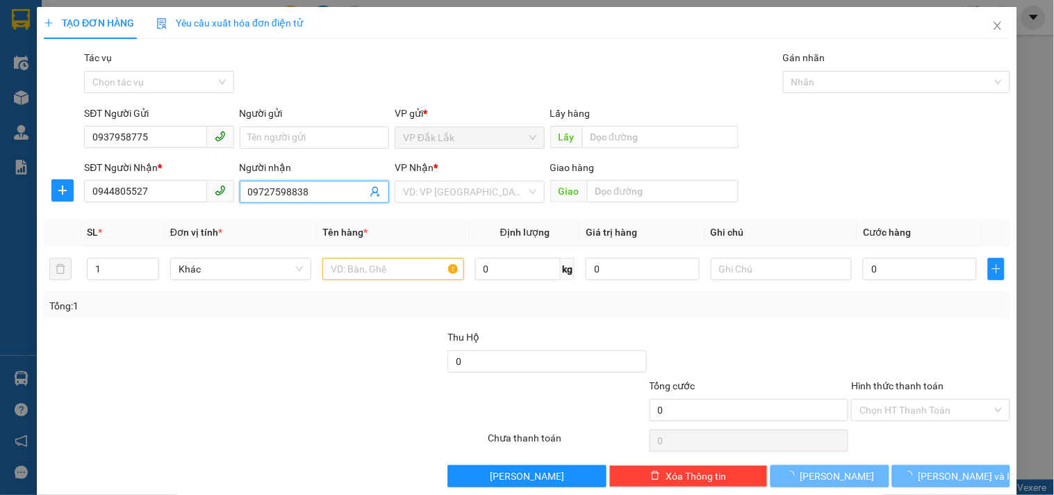
click at [286, 188] on input "09727598838" at bounding box center [307, 191] width 119 height 15
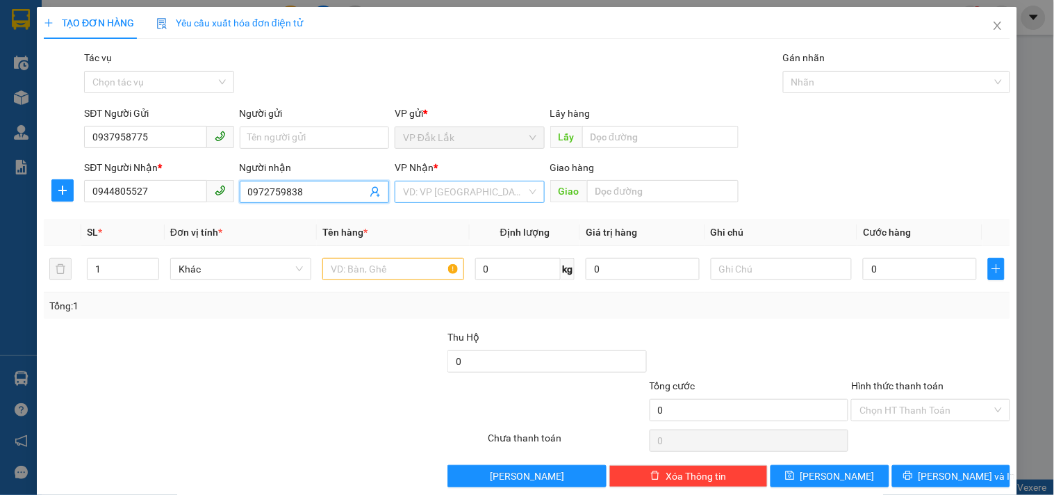
type input "0972759838"
click at [446, 194] on input "search" at bounding box center [464, 191] width 123 height 21
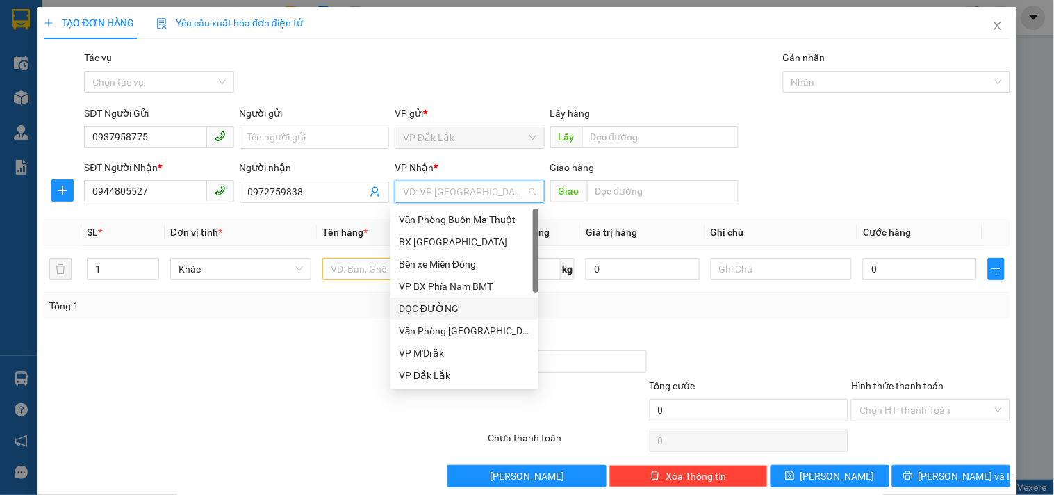
click at [452, 306] on div "DỌC ĐƯỜNG" at bounding box center [464, 308] width 131 height 15
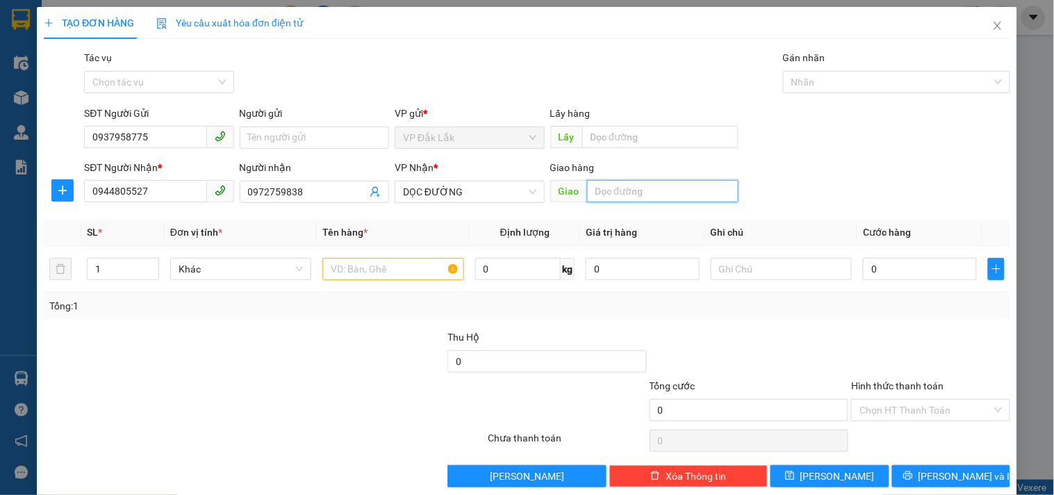
click at [660, 190] on input "text" at bounding box center [662, 191] width 151 height 22
type input "BÀU BÀNG"
drag, startPoint x: 349, startPoint y: 266, endPoint x: 349, endPoint y: 273, distance: 7.0
click at [349, 270] on input "text" at bounding box center [392, 269] width 141 height 22
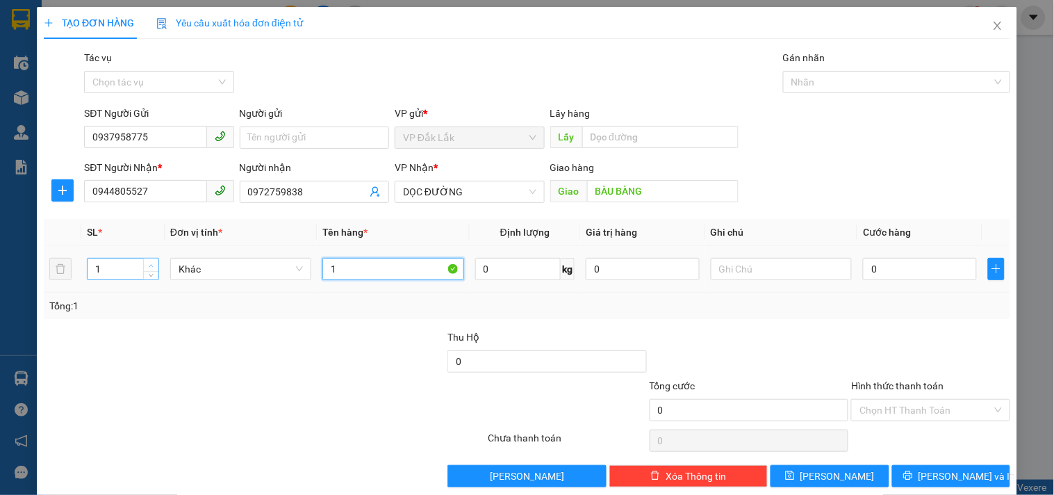
type input "1"
type input "2"
click at [149, 263] on icon "up" at bounding box center [151, 265] width 5 height 5
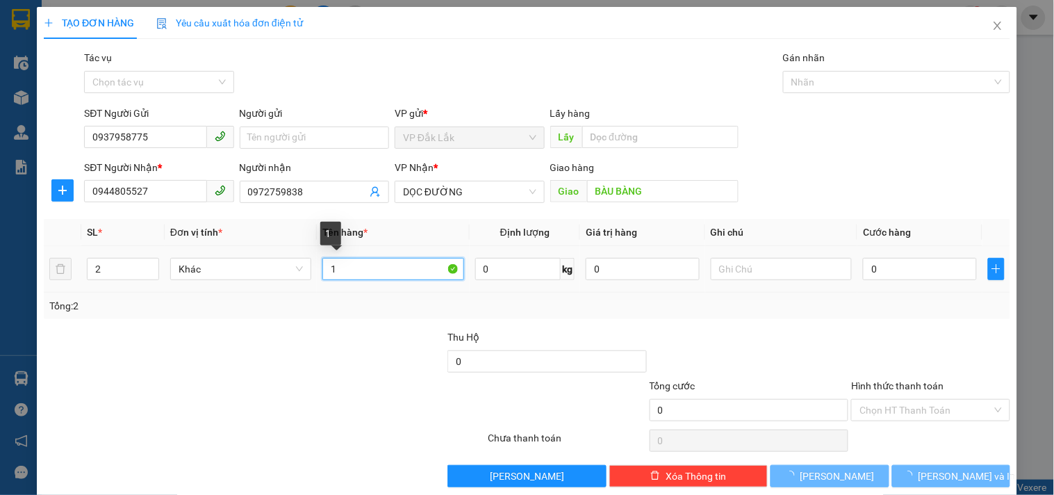
click at [335, 265] on input "1" at bounding box center [392, 269] width 141 height 22
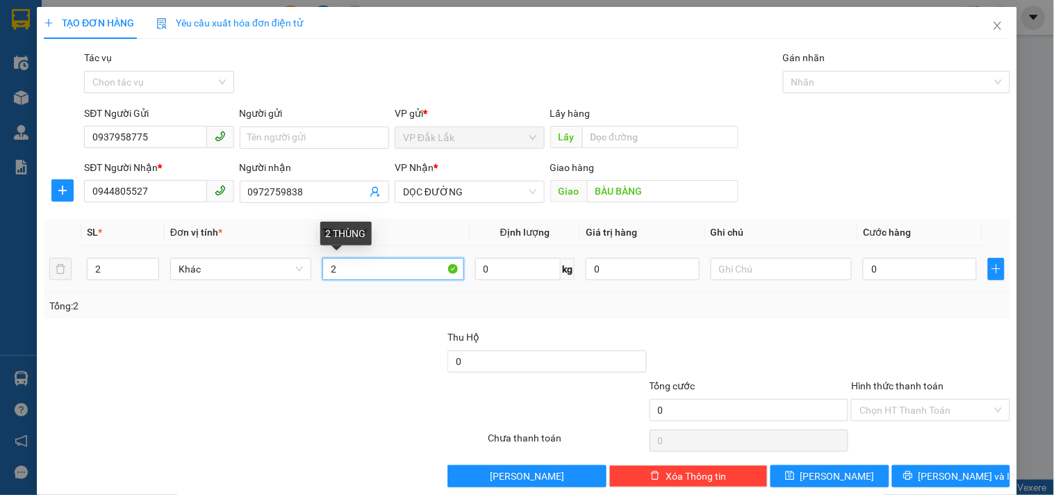
type input "2"
type input "1 THÙNG GIẤY 1 THÙNG XỐP"
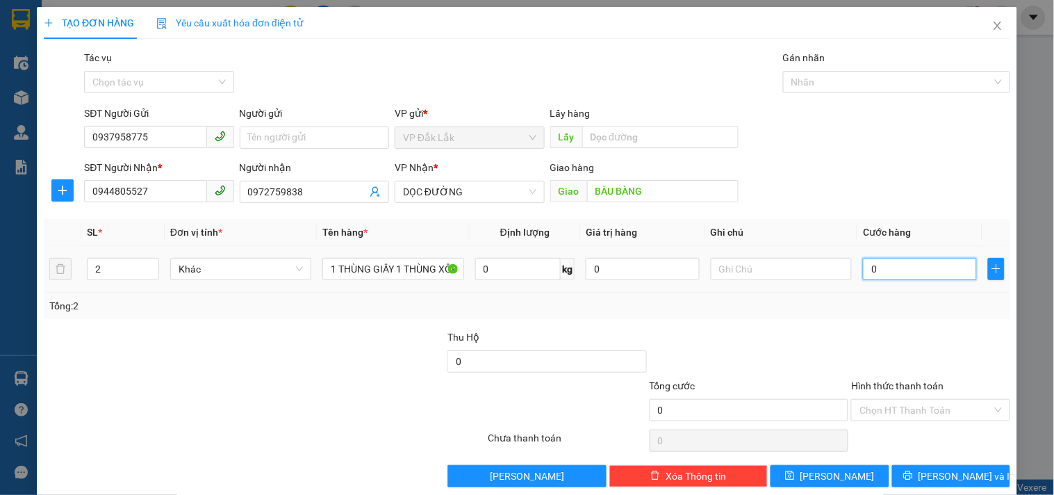
click at [884, 272] on input "0" at bounding box center [920, 269] width 114 height 22
type input "1"
type input "12"
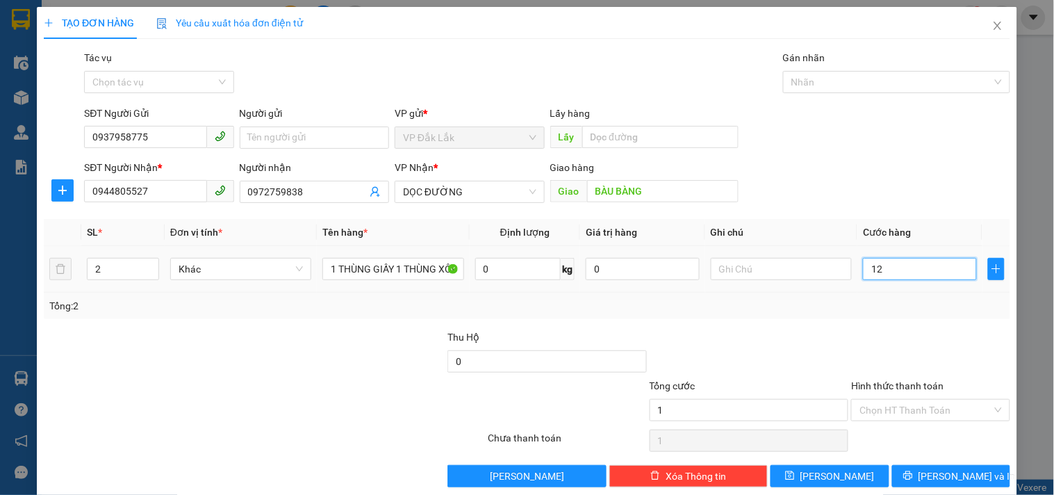
type input "12"
type input "120"
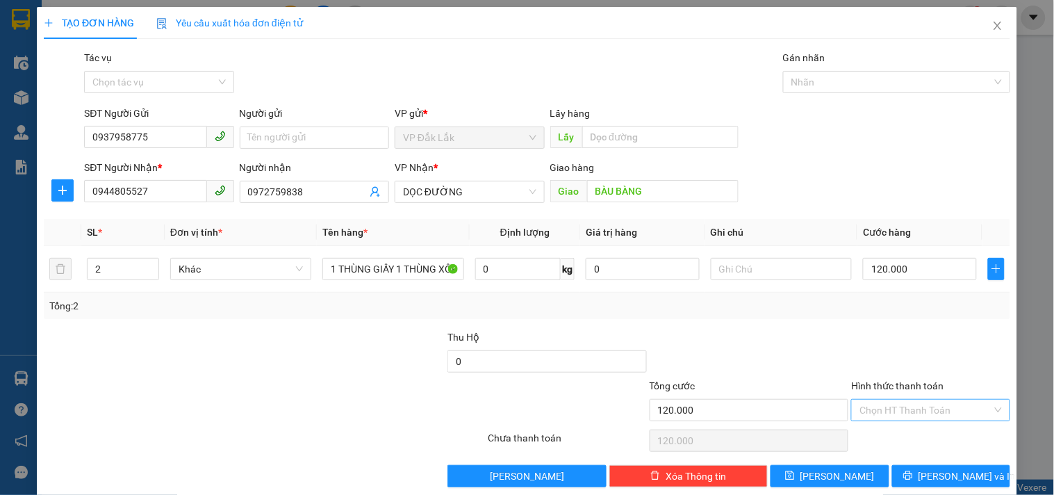
click at [870, 403] on input "Hình thức thanh toán" at bounding box center [925, 409] width 132 height 21
click at [877, 336] on div "Tại văn phòng" at bounding box center [922, 337] width 140 height 15
click at [913, 480] on icon "printer" at bounding box center [908, 475] width 10 height 10
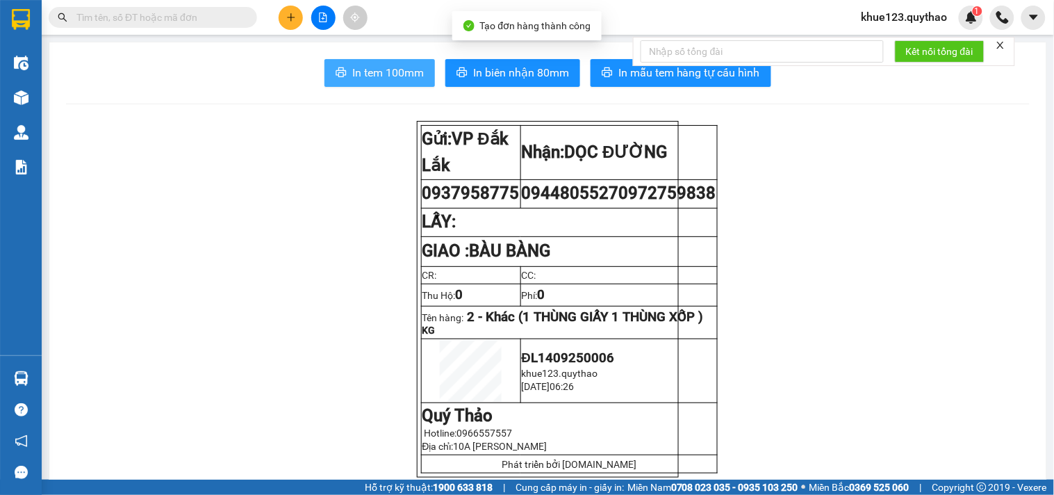
click at [356, 74] on span "In tem 100mm" at bounding box center [388, 72] width 72 height 17
drag, startPoint x: 164, startPoint y: 155, endPoint x: 247, endPoint y: 4, distance: 171.9
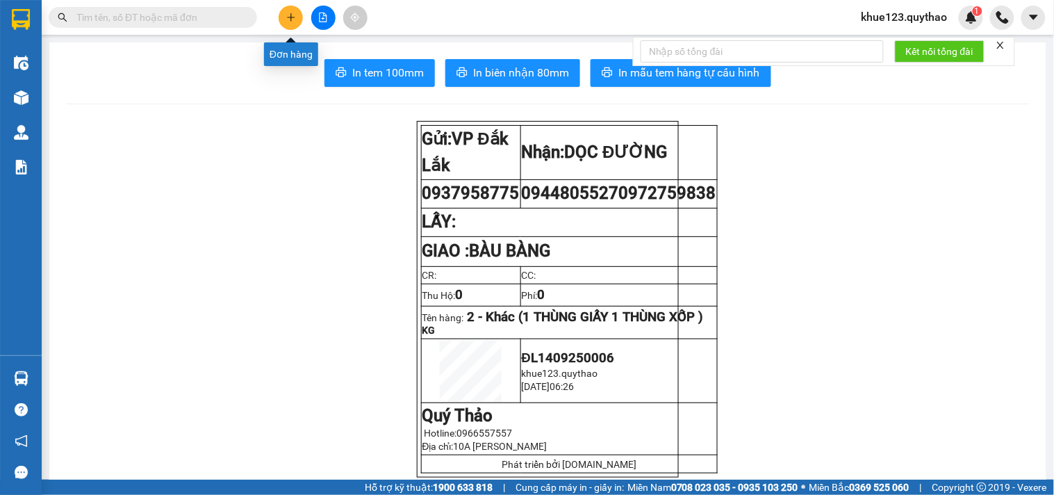
click at [288, 21] on icon "plus" at bounding box center [291, 18] width 10 height 10
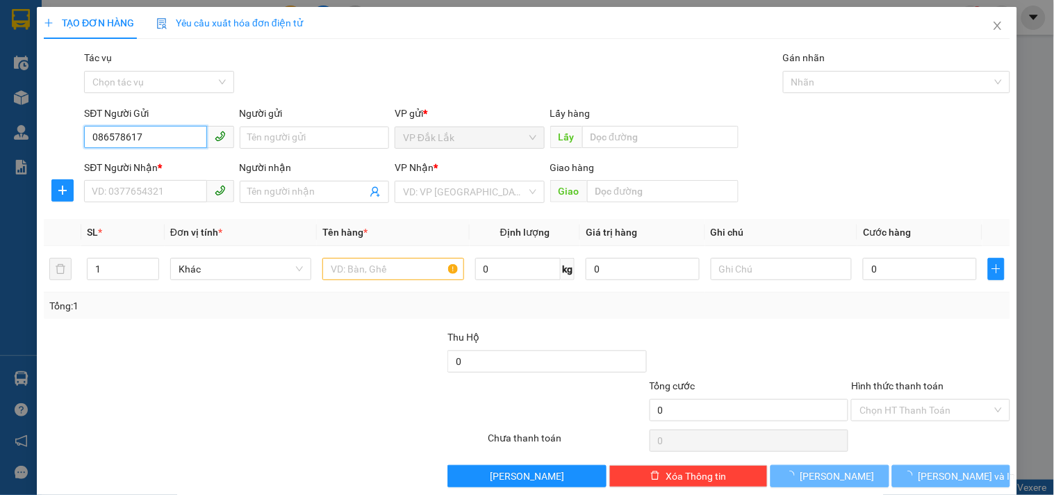
type input "0865786179"
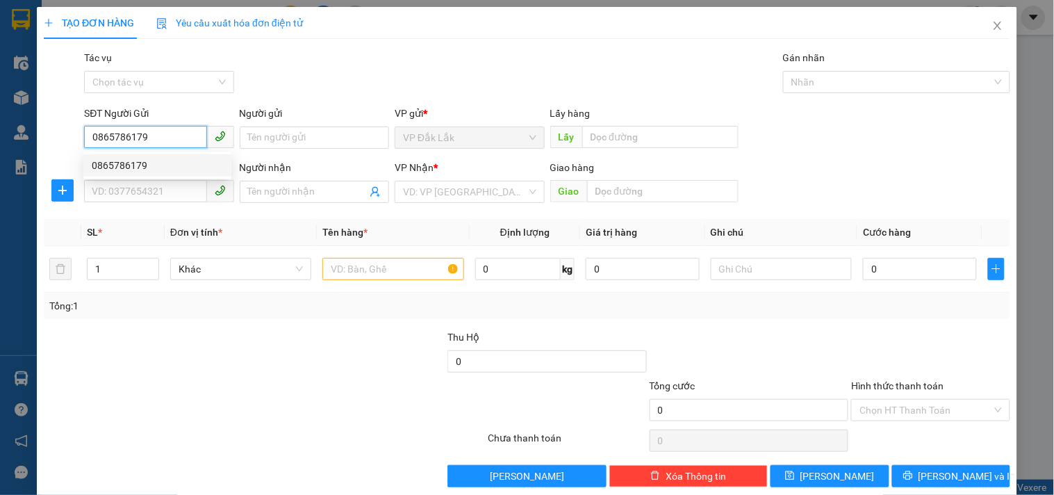
click at [133, 162] on div "0865786179" at bounding box center [157, 165] width 131 height 15
type input "0348448487"
type input "HÒA LÂN"
type input "0865786179"
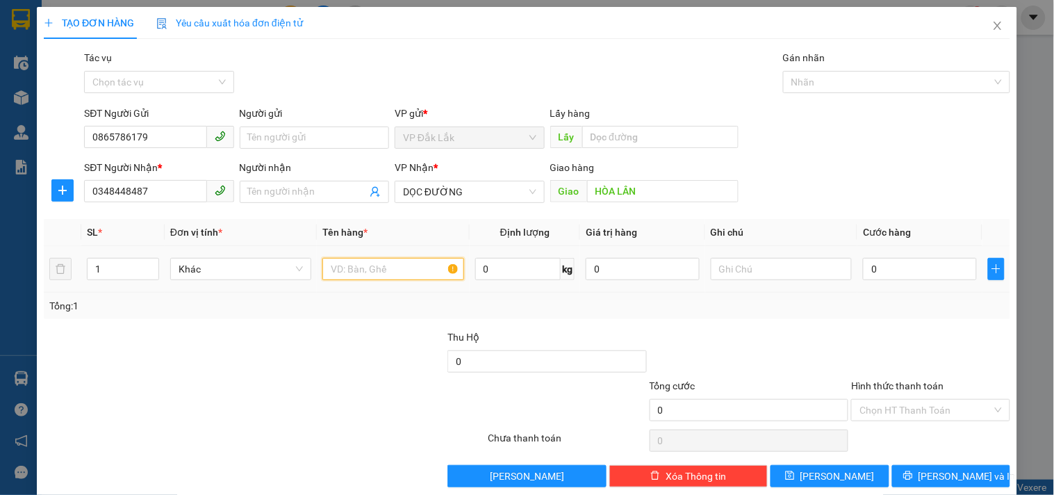
click at [377, 275] on input "text" at bounding box center [392, 269] width 141 height 22
type input "1 THÙNG GIẤY"
click at [898, 270] on input "0" at bounding box center [920, 269] width 114 height 22
type input "1"
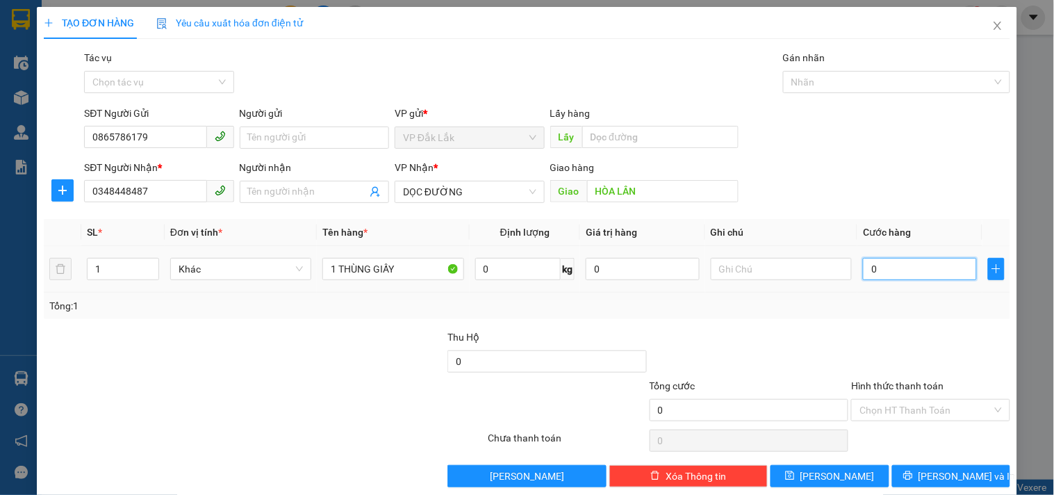
type input "1"
type input "10"
click at [897, 406] on input "Hình thức thanh toán" at bounding box center [925, 409] width 132 height 21
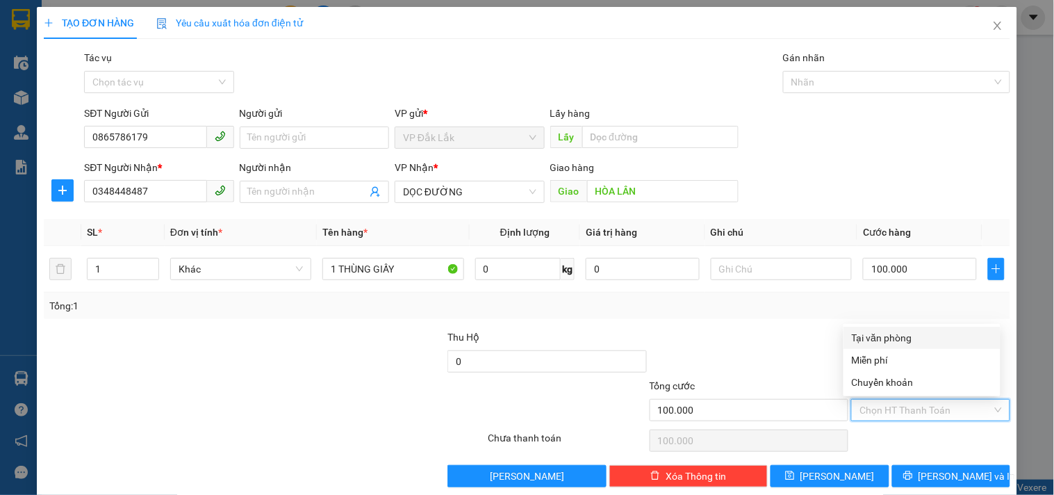
click at [877, 337] on div "Tại văn phòng" at bounding box center [922, 337] width 140 height 15
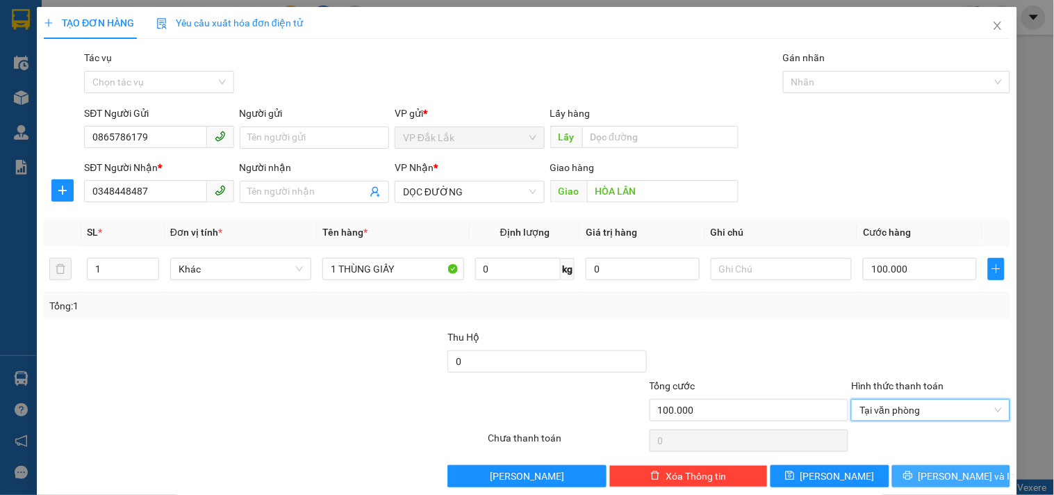
click at [950, 473] on span "[PERSON_NAME] và In" at bounding box center [966, 475] width 97 height 15
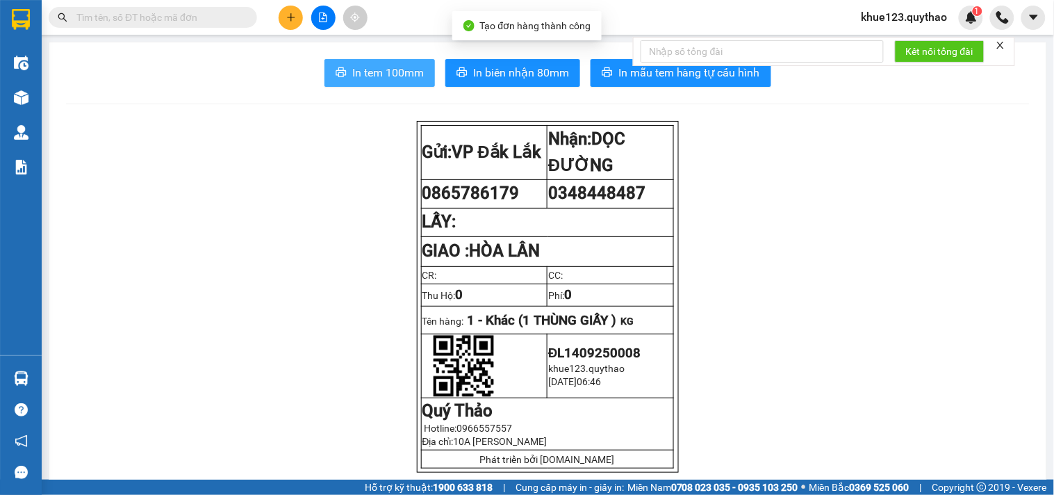
click at [352, 75] on span "In tem 100mm" at bounding box center [388, 72] width 72 height 17
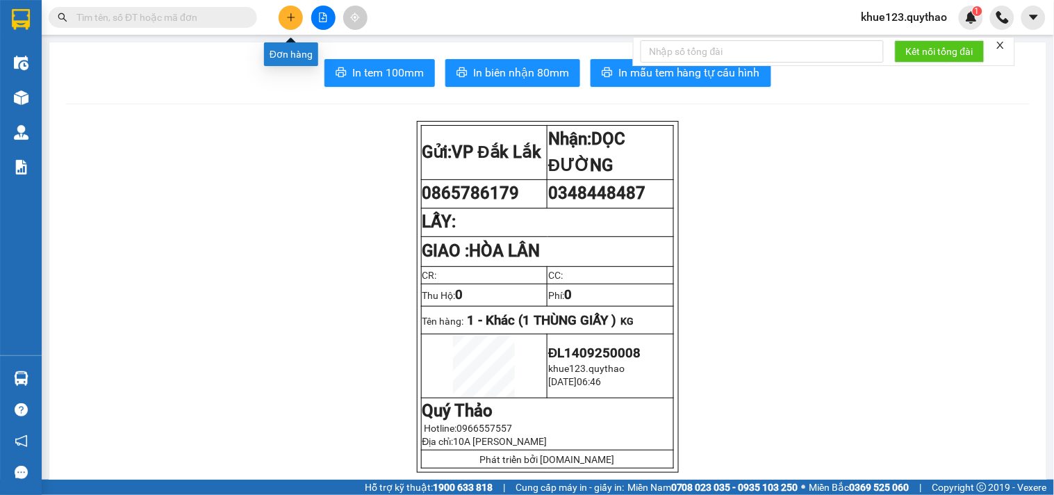
click at [292, 23] on button at bounding box center [291, 18] width 24 height 24
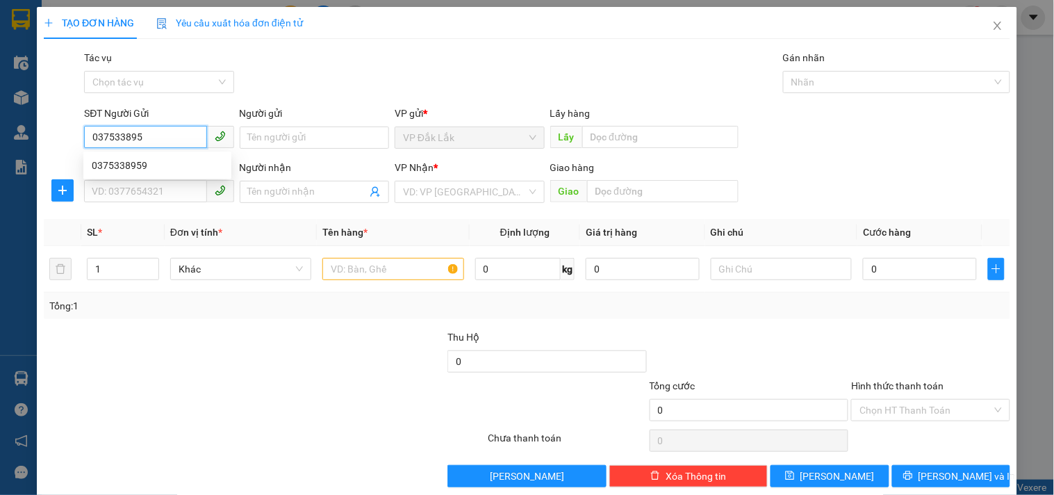
type input "0375338959"
click at [135, 163] on div "0375338959" at bounding box center [157, 165] width 131 height 15
type input "0335205058"
type input "ĐỒNG XOÀI"
type input "0375338959"
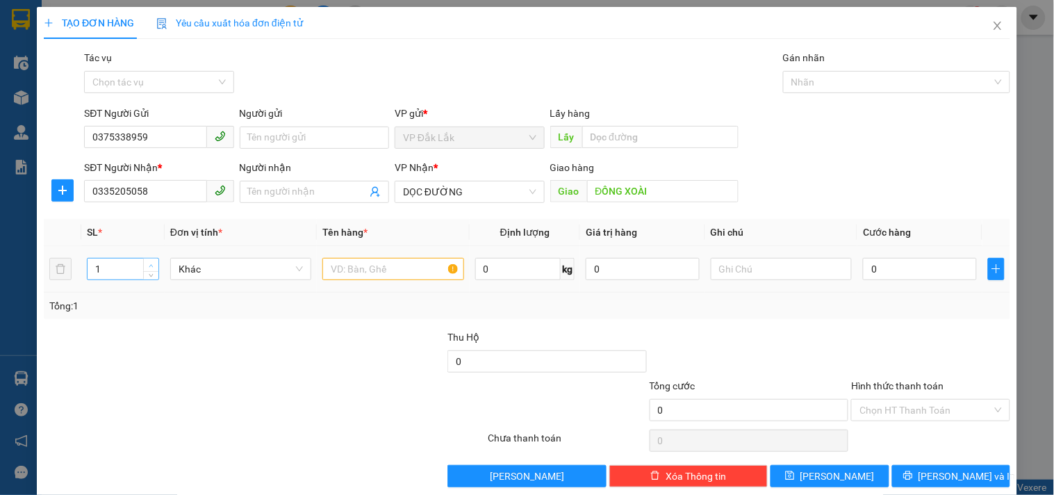
type input "2"
click at [149, 263] on icon "up" at bounding box center [151, 265] width 5 height 5
click at [372, 264] on input "text" at bounding box center [392, 269] width 141 height 22
type input "2 THÙNG GIẤY"
click at [885, 266] on input "0" at bounding box center [920, 269] width 114 height 22
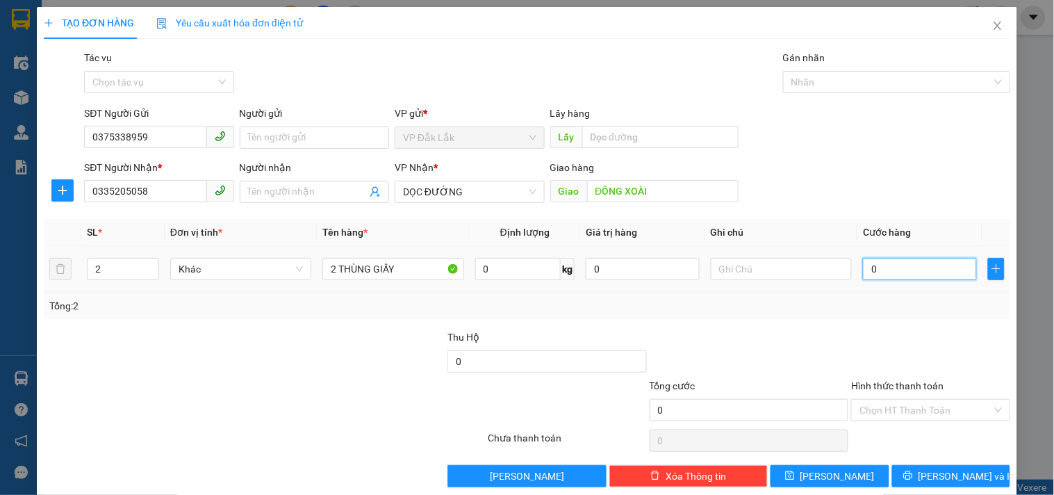
type input "1"
type input "19"
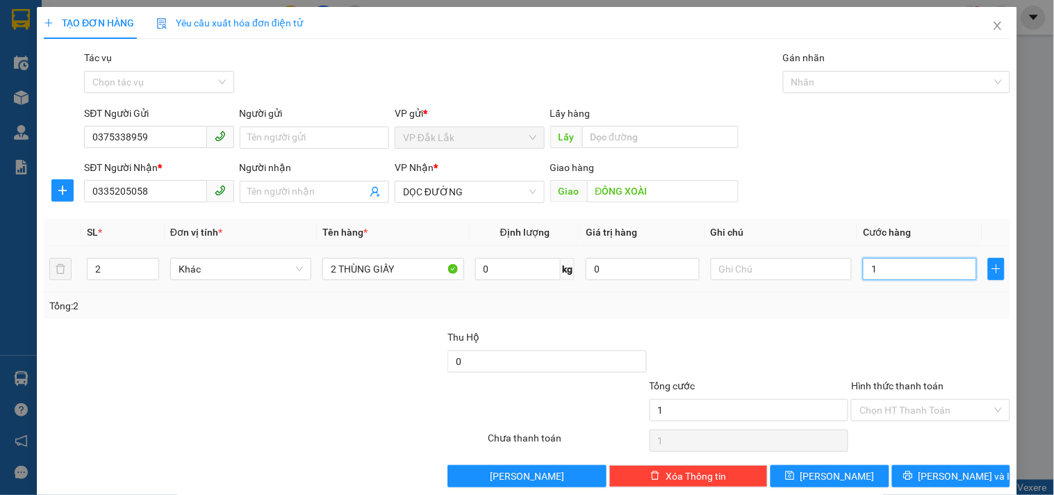
type input "19"
type input "190"
type input "1.900"
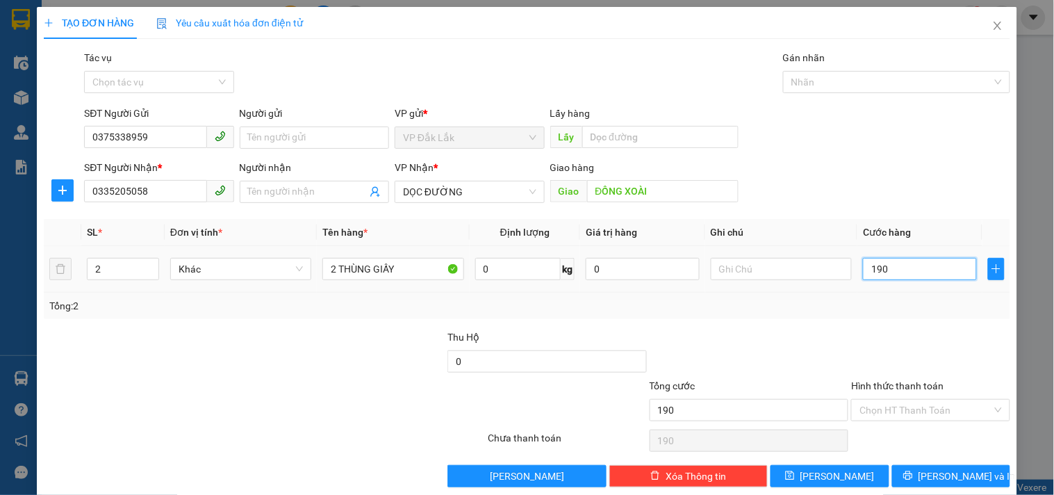
type input "1.900"
type input "19.000"
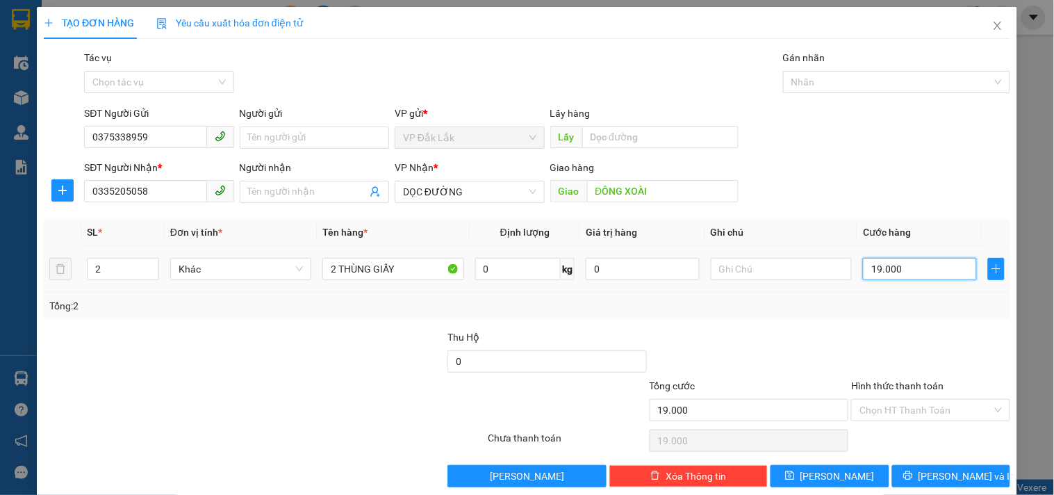
type input "190.000"
click at [913, 413] on input "Hình thức thanh toán" at bounding box center [925, 409] width 132 height 21
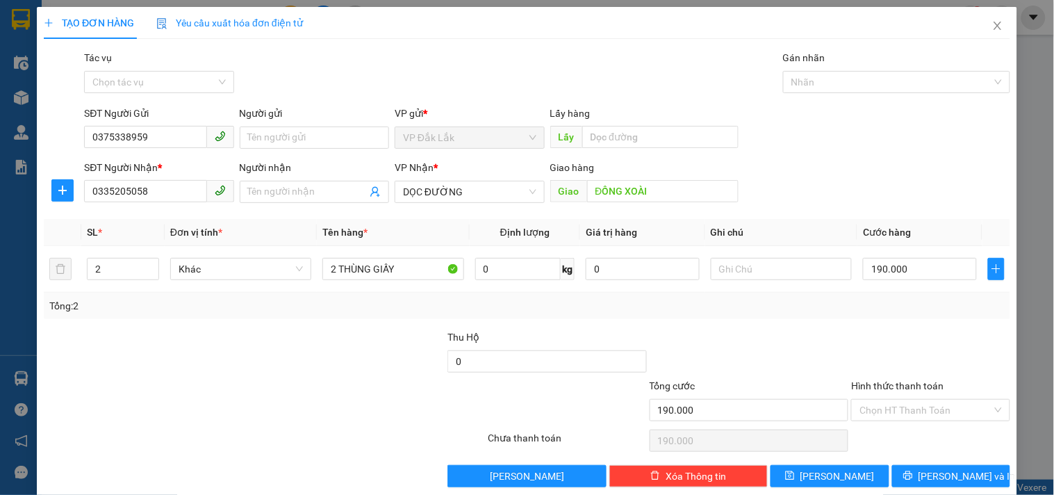
click at [913, 323] on div "Transit Pickup Surcharge Ids Transit Deliver Surcharge Ids Transit Deliver Surc…" at bounding box center [527, 268] width 966 height 437
click at [893, 411] on input "Hình thức thanh toán" at bounding box center [925, 409] width 132 height 21
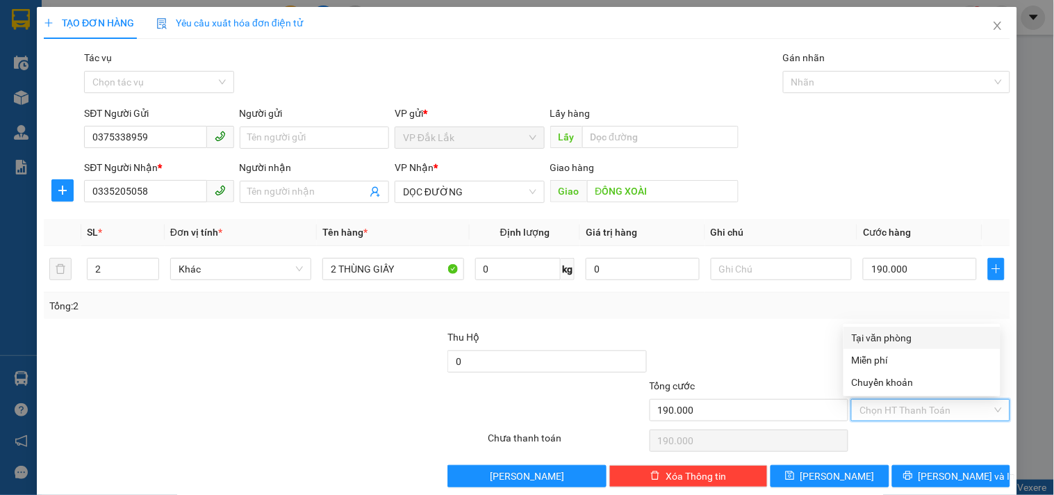
click at [900, 340] on div "Tại văn phòng" at bounding box center [922, 337] width 140 height 15
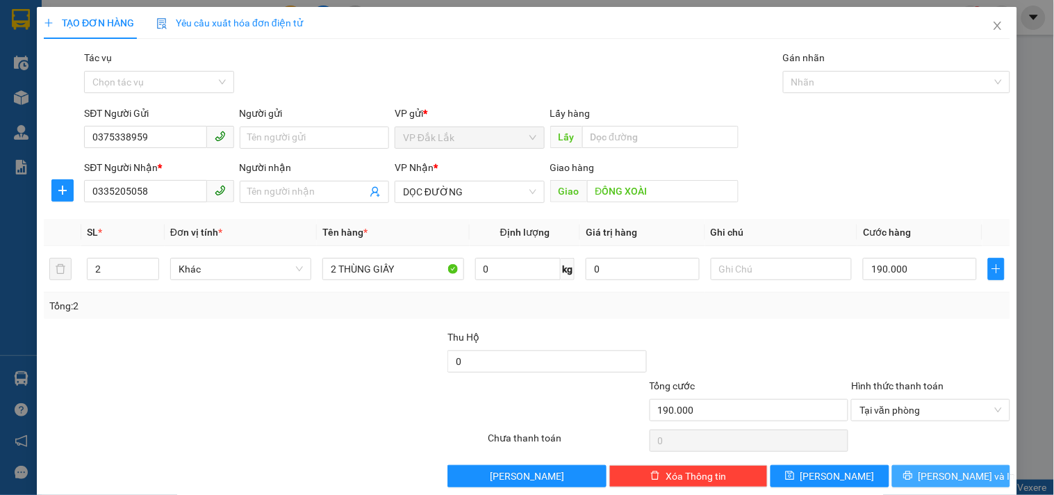
click at [933, 474] on span "[PERSON_NAME] và In" at bounding box center [966, 475] width 97 height 15
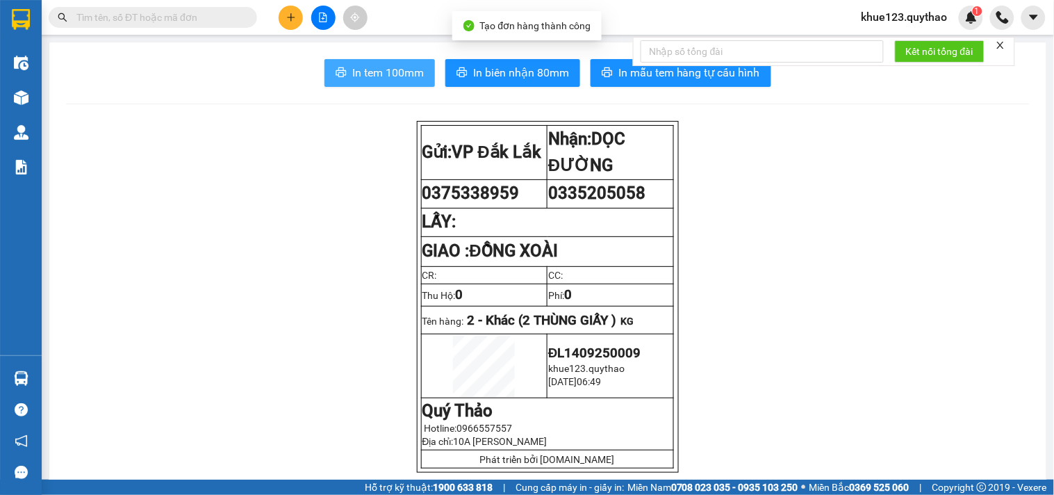
click at [356, 72] on span "In tem 100mm" at bounding box center [388, 72] width 72 height 17
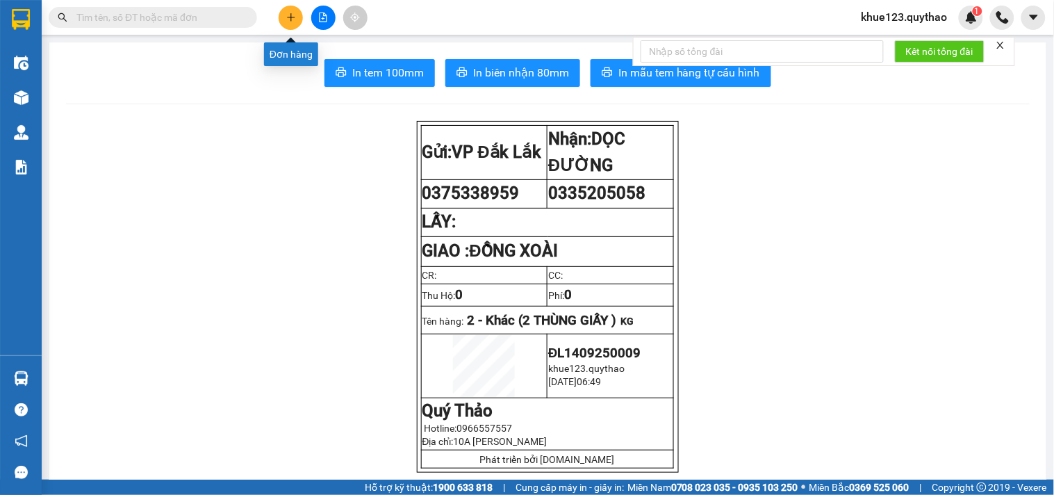
click at [293, 18] on icon "plus" at bounding box center [291, 18] width 10 height 10
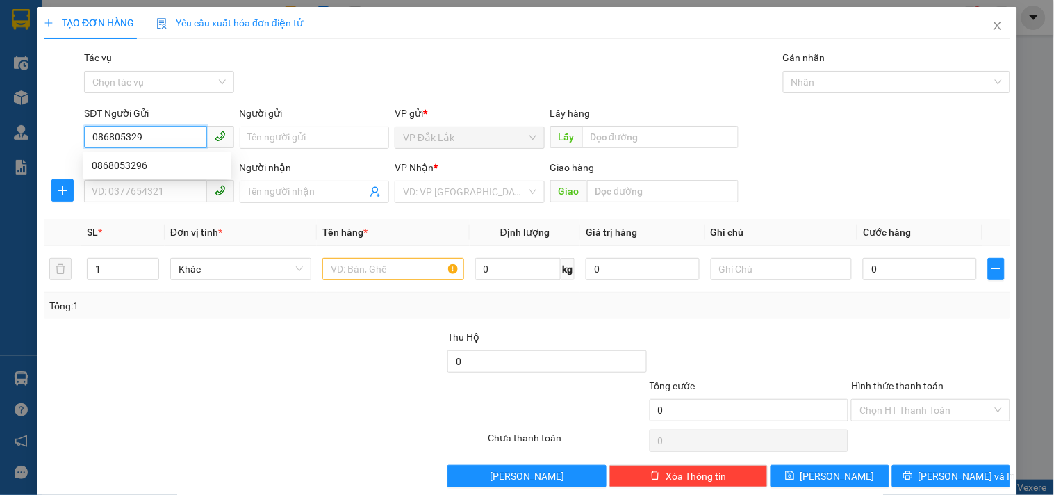
type input "0868053296"
click at [140, 165] on div "0868053296" at bounding box center [157, 165] width 131 height 15
type input "0826625678"
type input "0868053296"
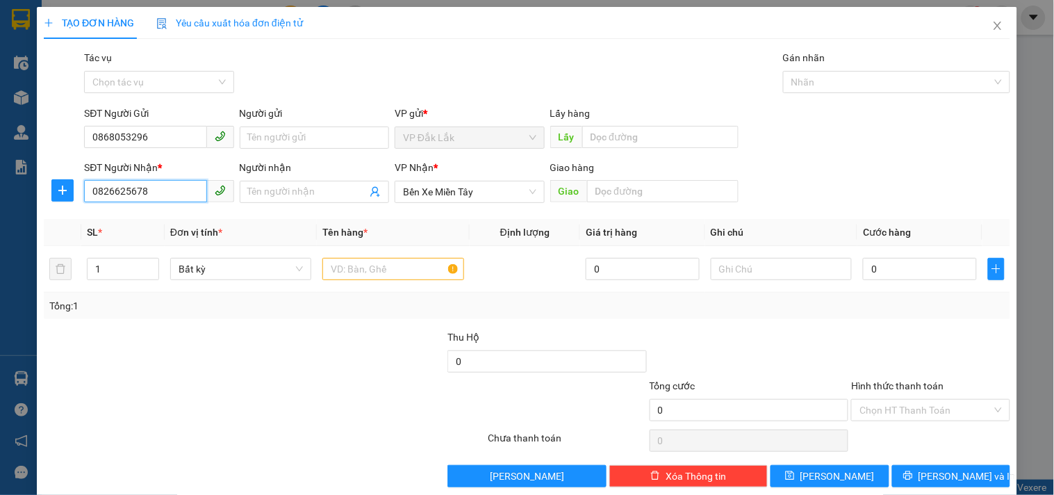
drag, startPoint x: 164, startPoint y: 190, endPoint x: 81, endPoint y: 211, distance: 85.2
click at [81, 211] on div "Transit Pickup Surcharge Ids Transit Deliver Surcharge Ids Transit Deliver Surc…" at bounding box center [527, 268] width 966 height 437
type input "0982611789"
click at [160, 226] on div "0982611789" at bounding box center [157, 219] width 131 height 15
type input "EON BÌNH DƯƠNG"
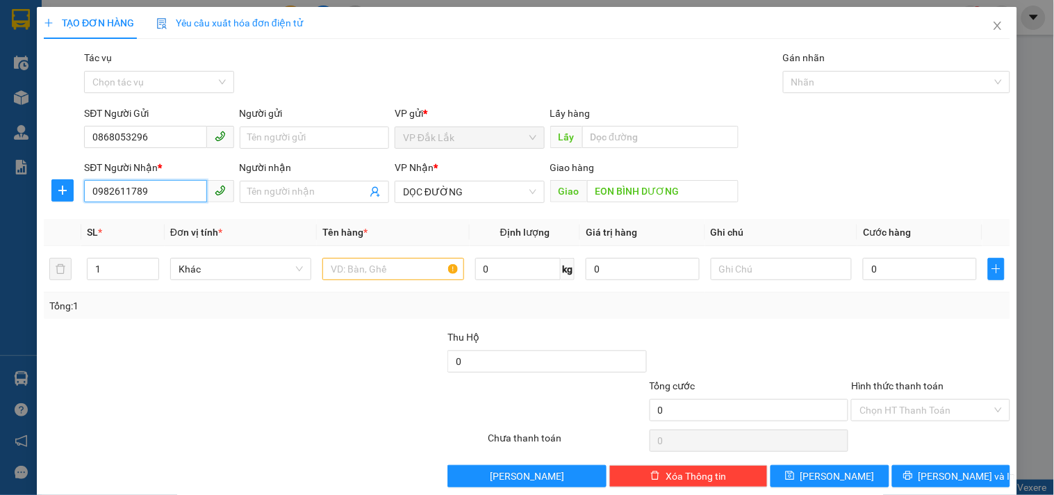
drag, startPoint x: 183, startPoint y: 184, endPoint x: 38, endPoint y: 201, distance: 146.2
click at [38, 201] on div "TẠO ĐƠN HÀNG Yêu cầu xuất hóa đơn điện tử Transit Pickup Surcharge Ids Transit …" at bounding box center [527, 252] width 980 height 490
click at [125, 216] on div "0826625678" at bounding box center [157, 219] width 131 height 15
type input "0826625678"
click at [151, 261] on span "up" at bounding box center [151, 265] width 8 height 8
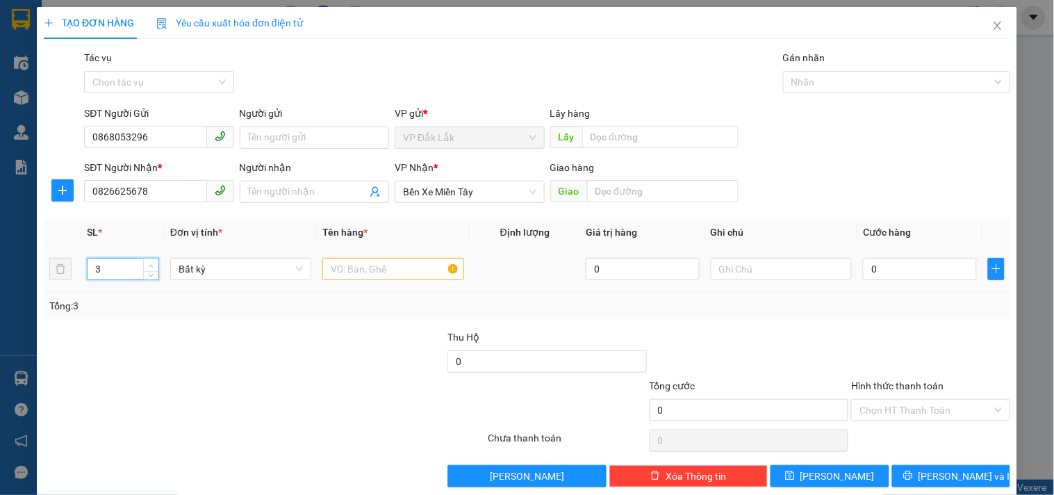
click at [151, 261] on span "up" at bounding box center [151, 265] width 8 height 8
type input "4"
click at [151, 261] on span "up" at bounding box center [151, 265] width 8 height 8
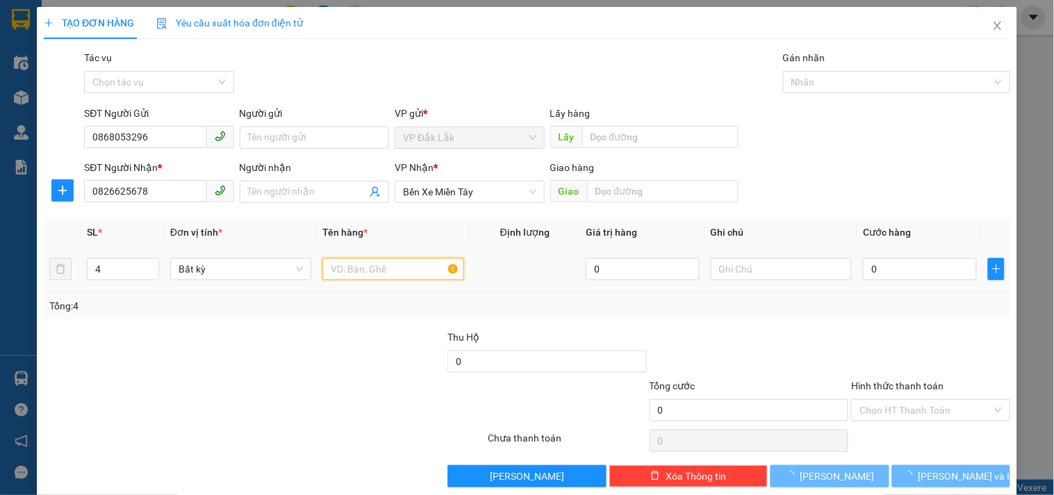
click at [363, 270] on input "text" at bounding box center [392, 269] width 141 height 22
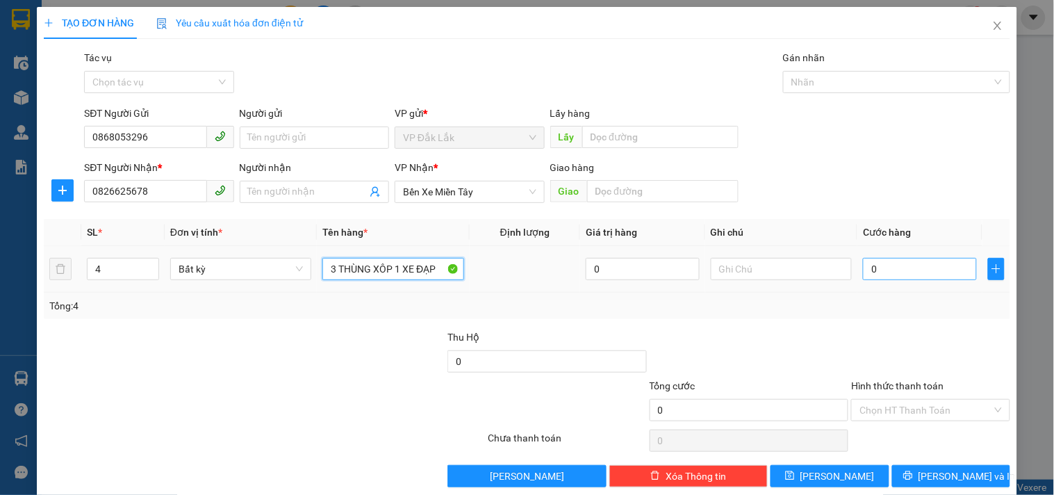
type input "3 THÙNG XÔP 1 XE ĐẠP"
click at [890, 272] on input "0" at bounding box center [920, 269] width 114 height 22
type input "3"
click at [913, 408] on input "Hình thức thanh toán" at bounding box center [925, 409] width 132 height 21
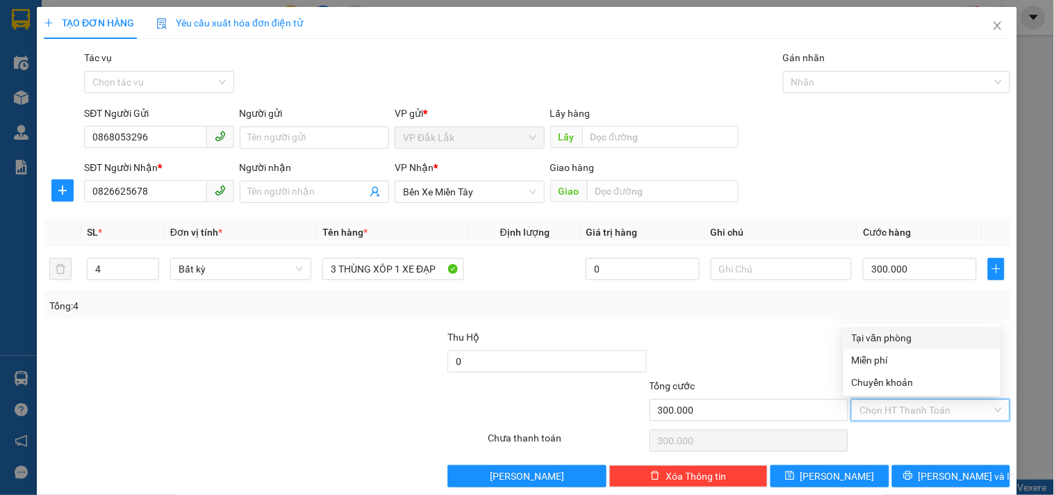
click at [901, 339] on div "Tại văn phòng" at bounding box center [922, 337] width 140 height 15
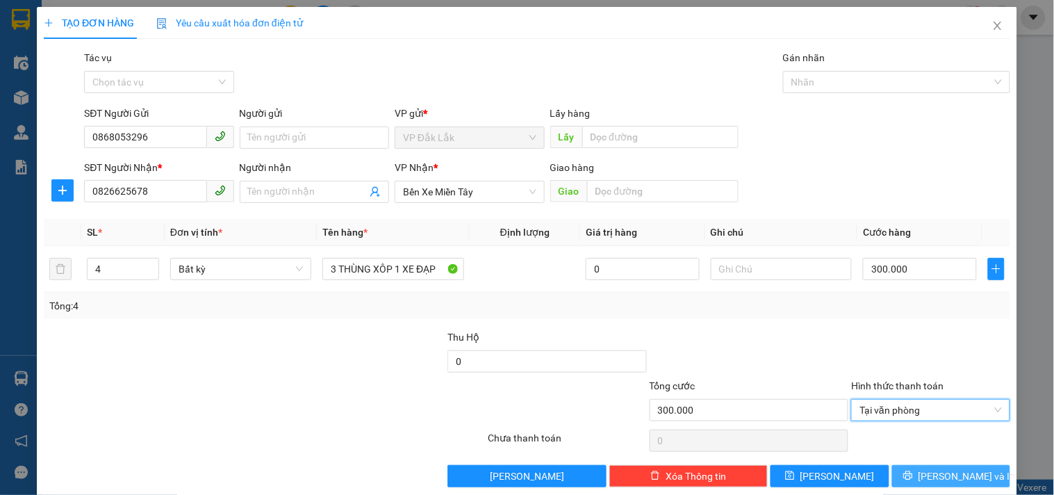
click at [942, 468] on span "[PERSON_NAME] và In" at bounding box center [966, 475] width 97 height 15
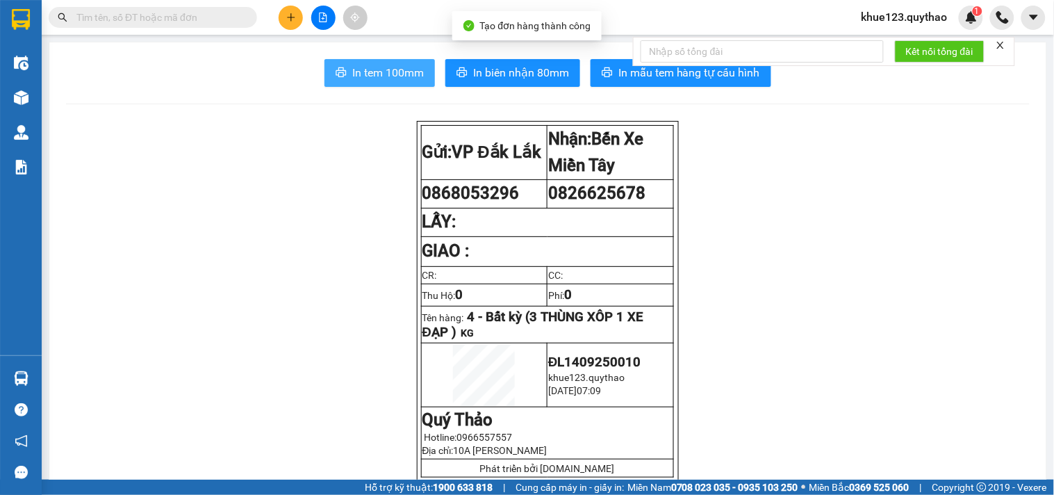
click at [355, 60] on button "In tem 100mm" at bounding box center [379, 73] width 110 height 28
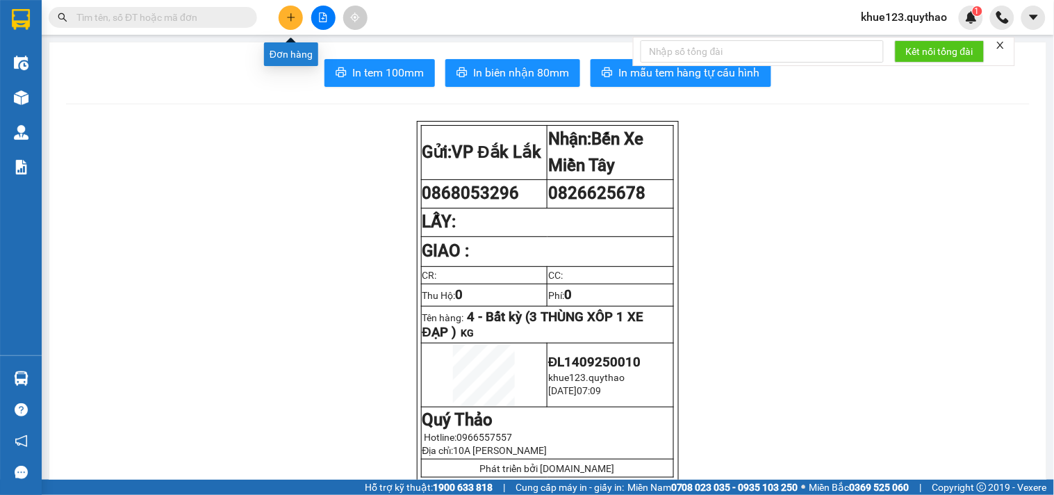
click at [286, 22] on icon "plus" at bounding box center [291, 18] width 10 height 10
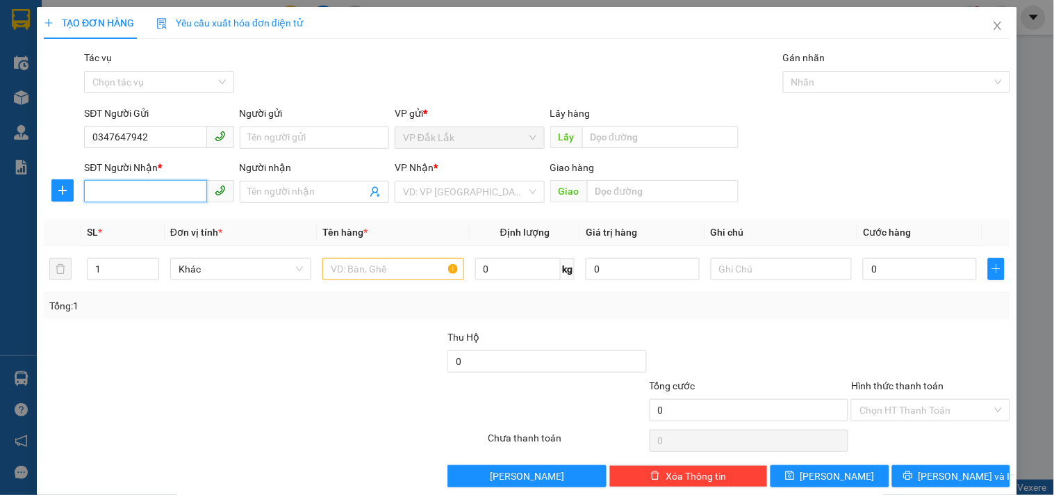
click at [143, 202] on input "SĐT Người Nhận *" at bounding box center [145, 191] width 122 height 22
click at [127, 220] on div "0335466148" at bounding box center [157, 219] width 131 height 15
click at [396, 272] on input "text" at bounding box center [392, 269] width 141 height 22
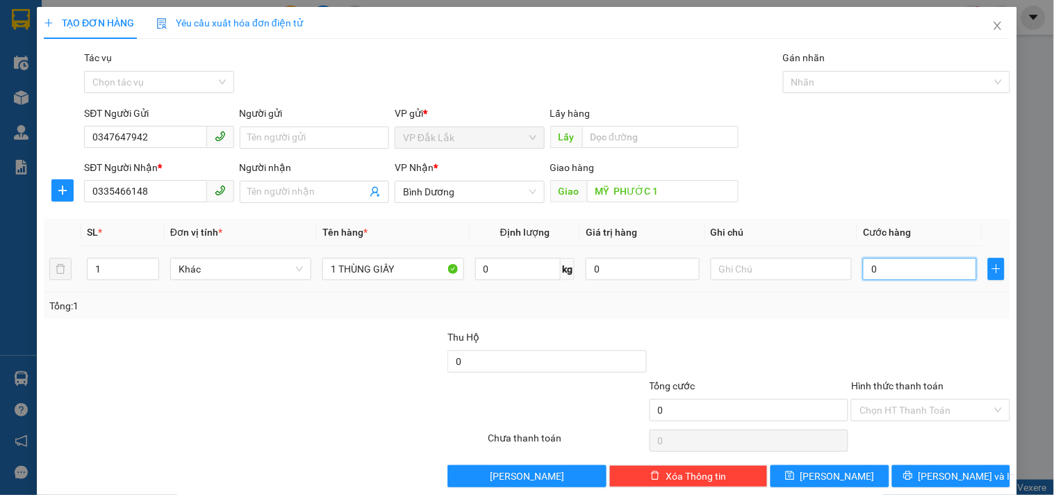
click at [932, 272] on input "0" at bounding box center [920, 269] width 114 height 22
click at [941, 394] on div "Hình thức thanh toán" at bounding box center [930, 388] width 158 height 21
click at [928, 419] on input "Hình thức thanh toán" at bounding box center [925, 409] width 132 height 21
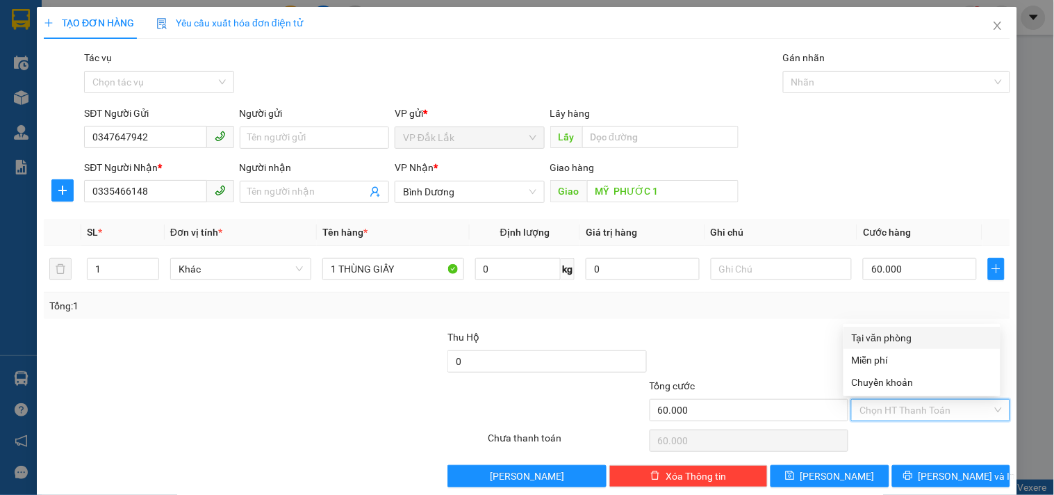
click at [902, 335] on div "Tại văn phòng" at bounding box center [922, 337] width 140 height 15
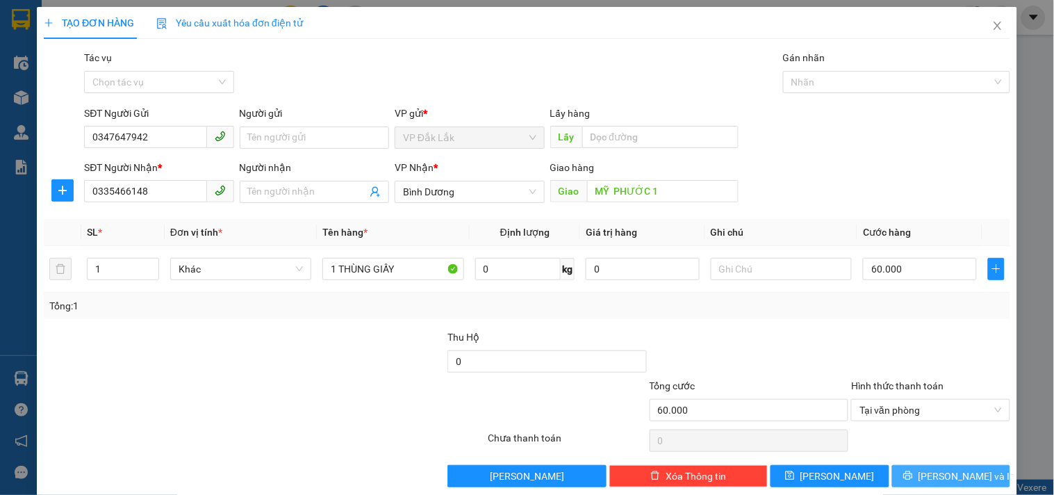
click at [933, 480] on span "[PERSON_NAME] và In" at bounding box center [966, 475] width 97 height 15
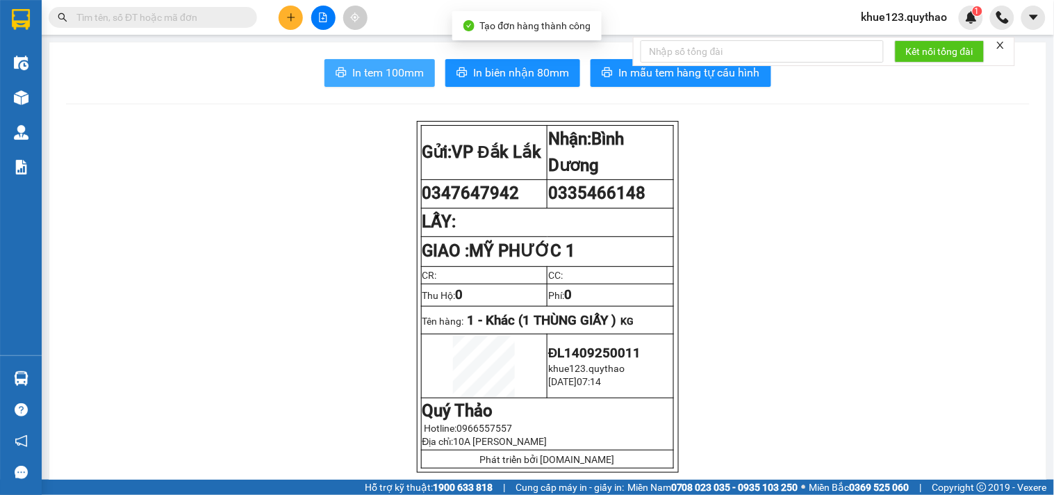
click at [369, 76] on span "In tem 100mm" at bounding box center [388, 72] width 72 height 17
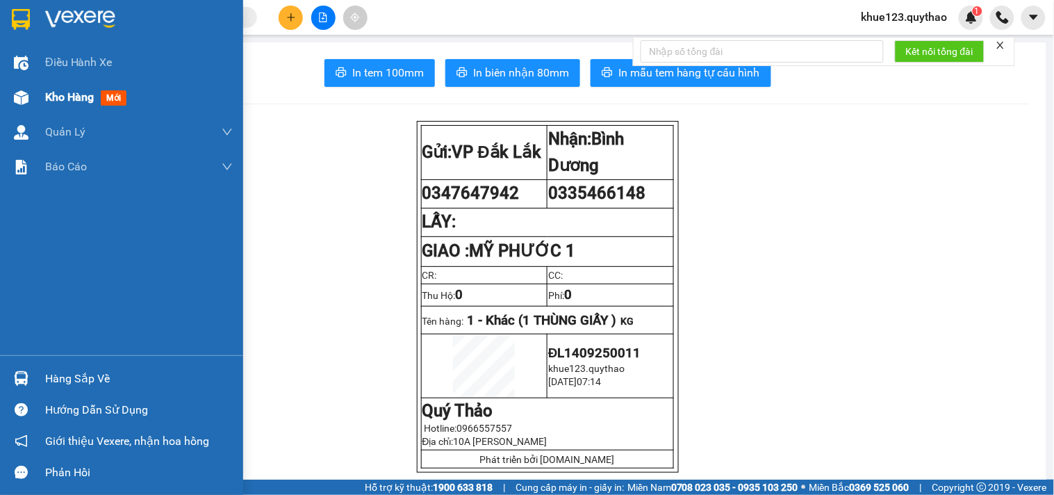
click at [59, 84] on div "Kho hàng mới" at bounding box center [139, 97] width 188 height 35
